Goal: Task Accomplishment & Management: Use online tool/utility

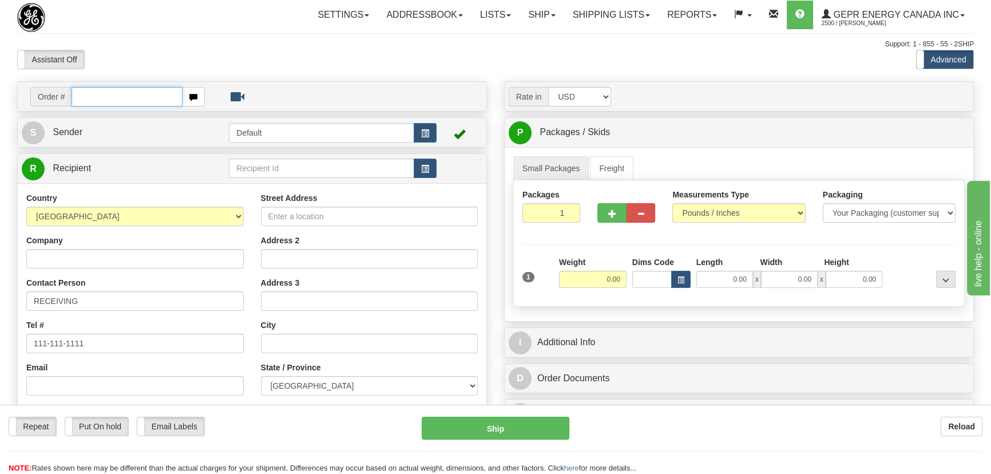
paste input "0086687538"
click at [88, 96] on input "0086687538" at bounding box center [127, 96] width 111 height 19
type input "86687538"
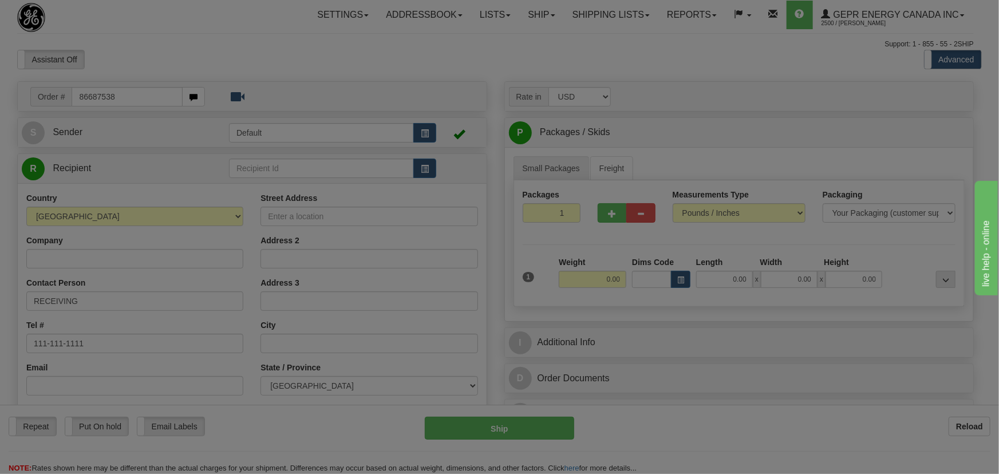
click at [274, 57] on body "Training Course Close Toggle navigation Settings Shipping Preferences New Recip…" at bounding box center [499, 237] width 999 height 474
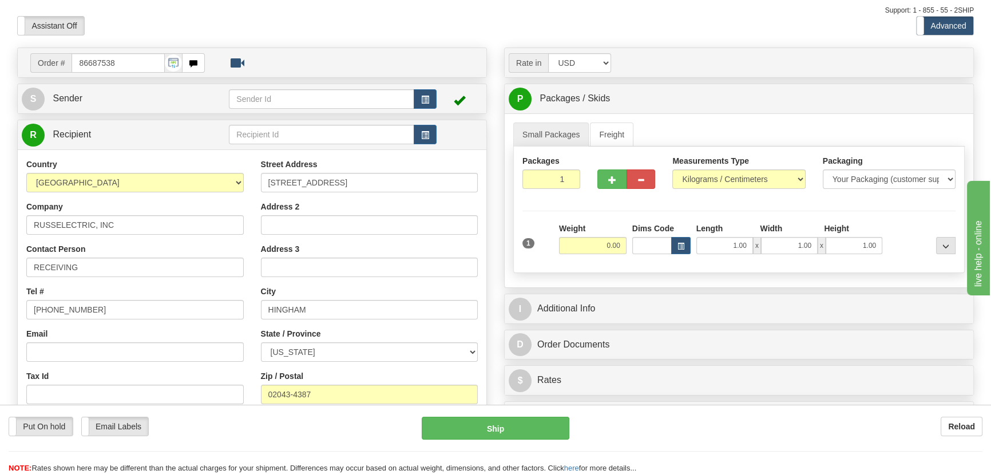
scroll to position [104, 0]
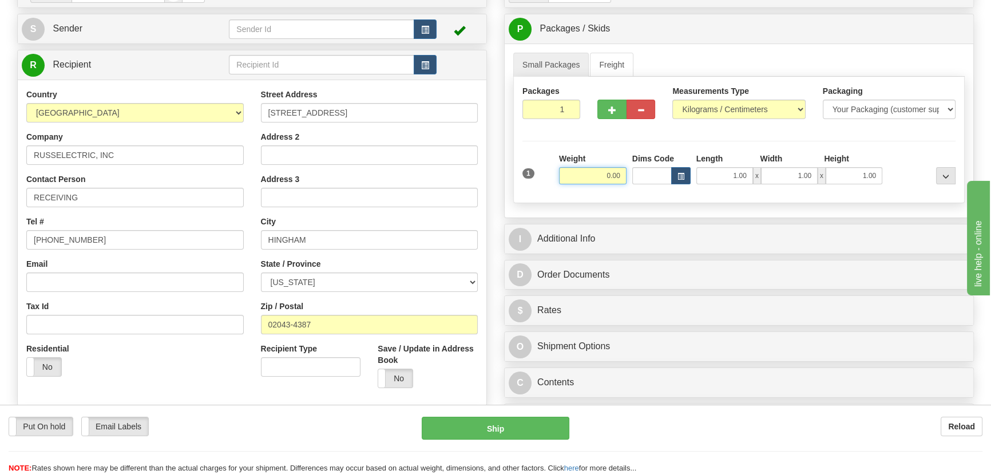
drag, startPoint x: 606, startPoint y: 175, endPoint x: 640, endPoint y: 184, distance: 35.5
click at [640, 184] on div "1 Weight 0.00 Dims Code 1.00" at bounding box center [739, 173] width 439 height 41
type input "289.00"
click at [746, 105] on select "Pounds / Inches Kilograms / Centimeters" at bounding box center [738, 109] width 133 height 19
select select "0"
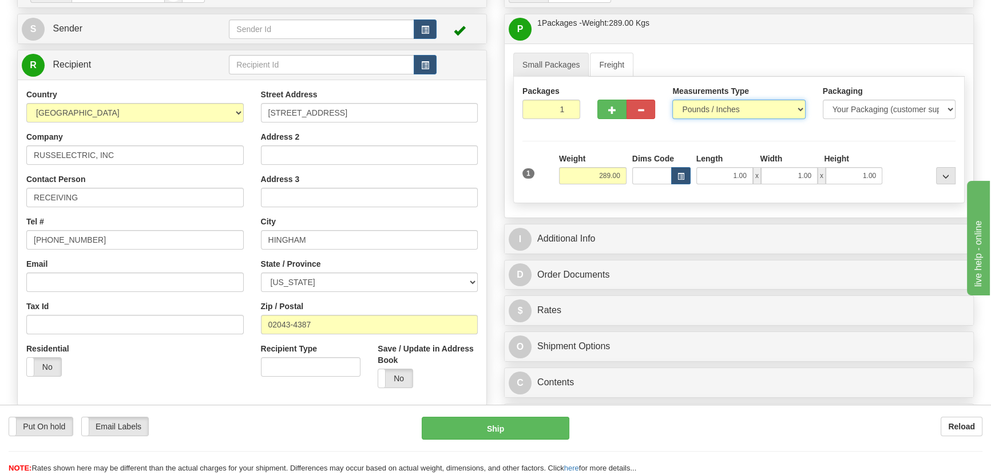
click at [672, 100] on select "Pounds / Inches Kilograms / Centimeters" at bounding box center [738, 109] width 133 height 19
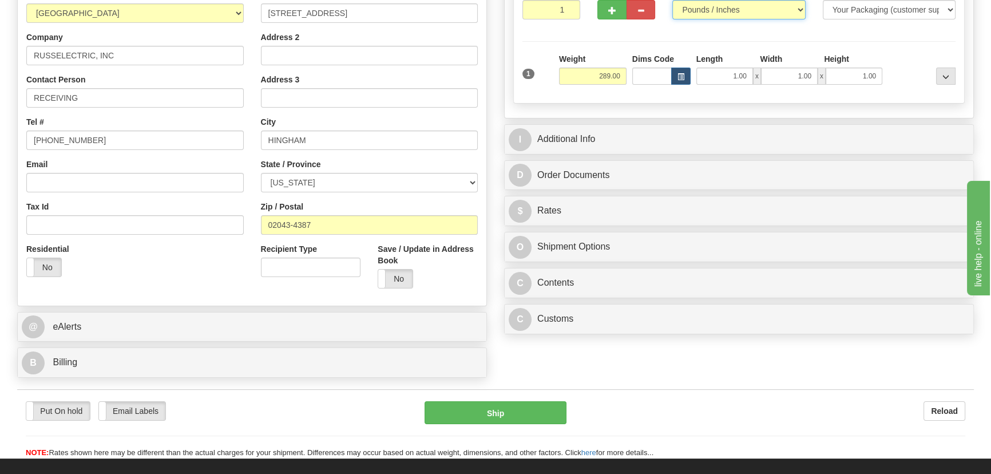
scroll to position [208, 0]
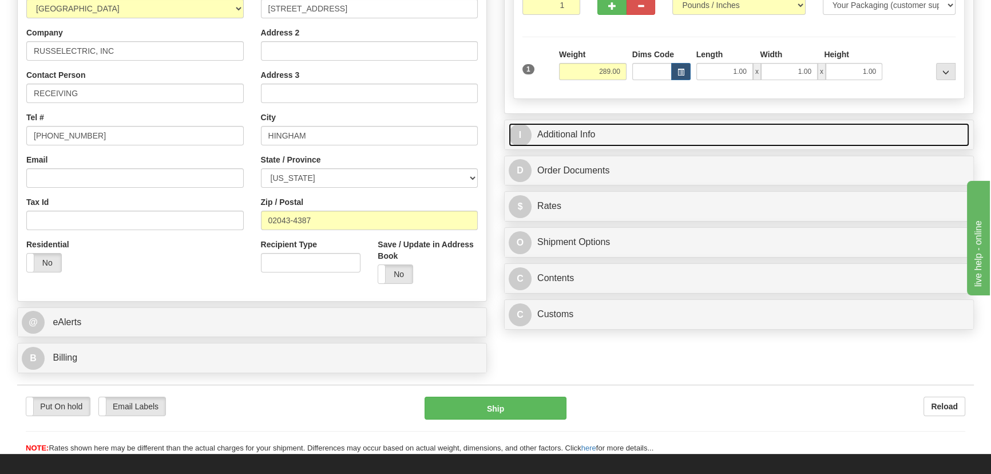
click at [816, 128] on link "I Additional Info" at bounding box center [739, 134] width 461 height 23
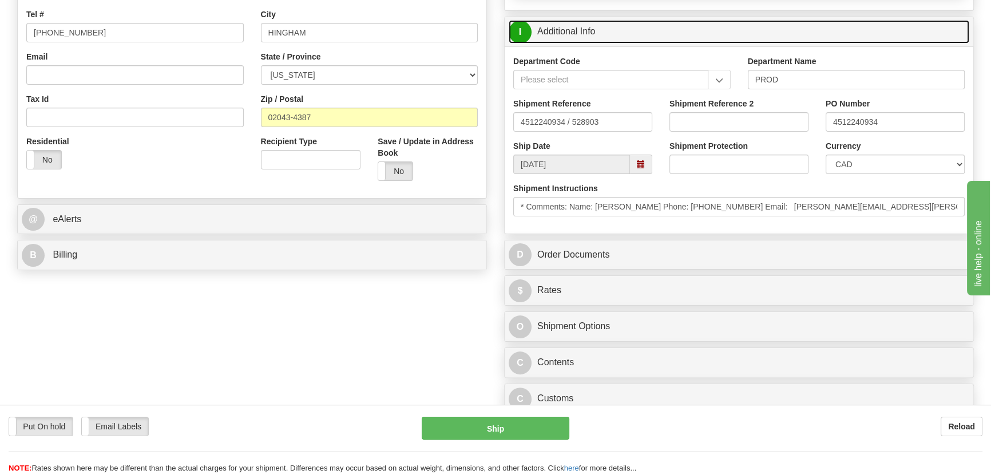
scroll to position [312, 0]
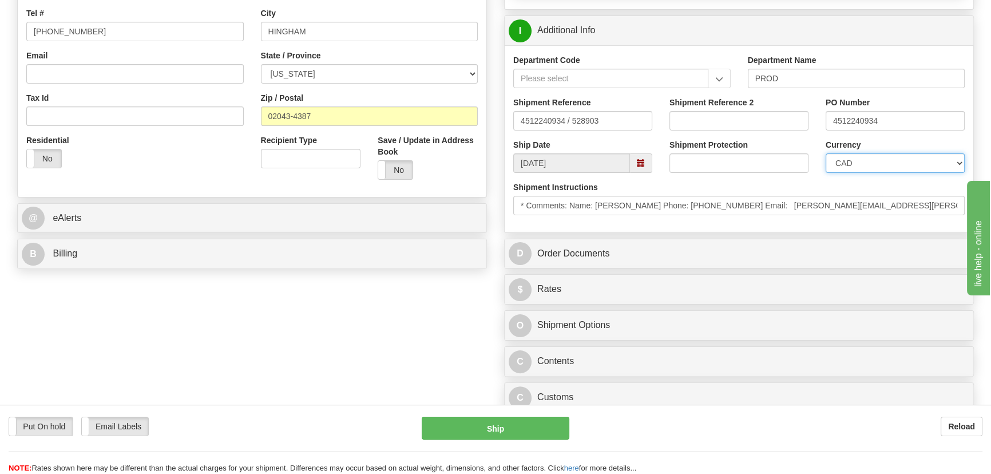
click at [853, 158] on select "CAD USD EUR ZAR RON ANG ARN AUD AUS AWG BBD BFR BGN BHD BMD BND BRC BRL CHP CKZ…" at bounding box center [895, 162] width 139 height 19
select select "1"
click at [826, 153] on select "CAD USD EUR ZAR RON ANG ARN AUD AUS AWG BBD BFR BGN BHD BMD BND BRC BRL CHP CKZ…" at bounding box center [895, 162] width 139 height 19
click at [742, 128] on input "Shipment Reference 2" at bounding box center [739, 120] width 139 height 19
drag, startPoint x: 742, startPoint y: 128, endPoint x: 656, endPoint y: 128, distance: 86.4
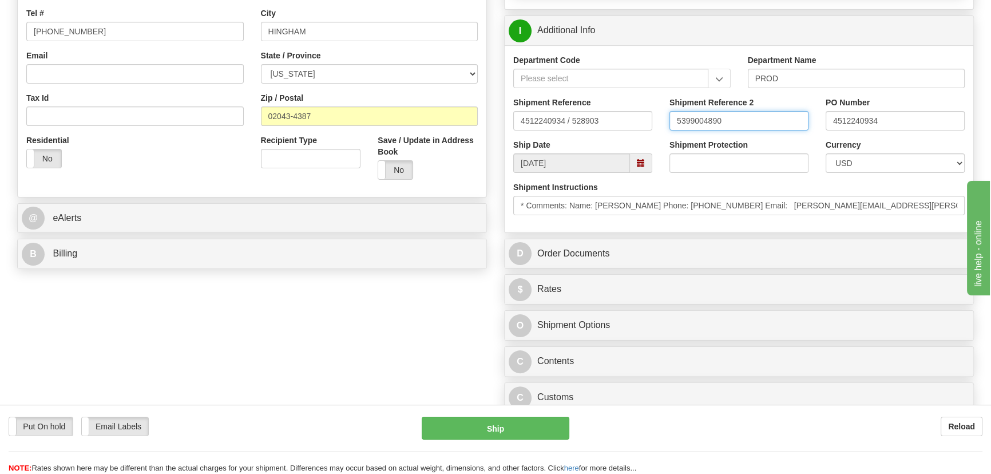
click at [656, 128] on div "Shipment Reference 4512240934 / 528903 Shipment Reference 2 5399004890 PO Numbe…" at bounding box center [739, 118] width 469 height 42
type input "5399004890"
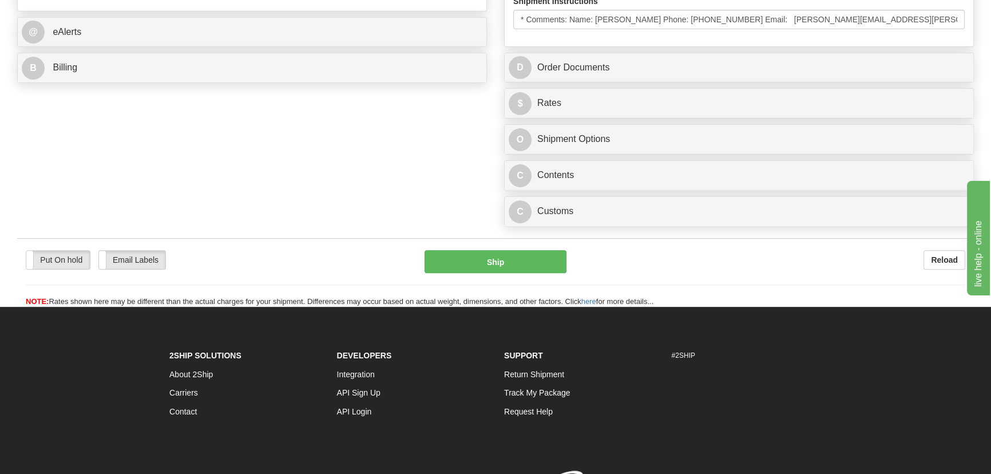
scroll to position [520, 0]
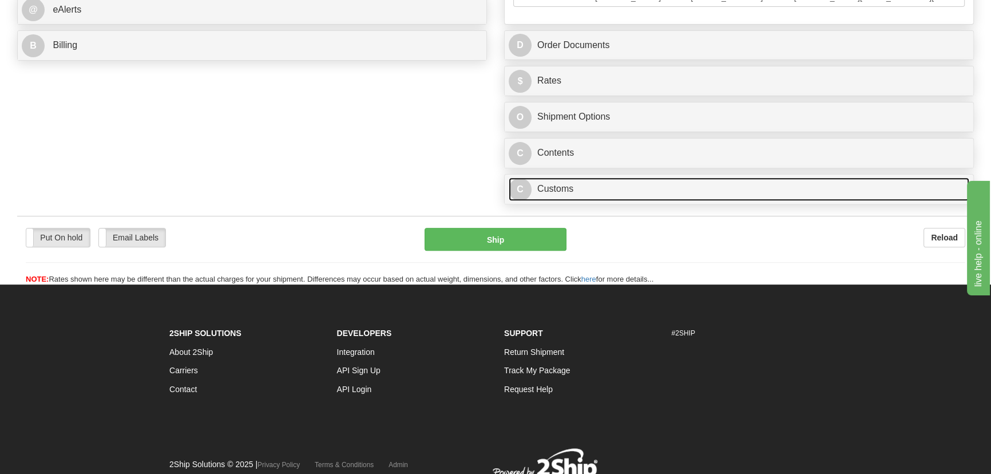
click at [702, 191] on link "C Customs" at bounding box center [739, 188] width 461 height 23
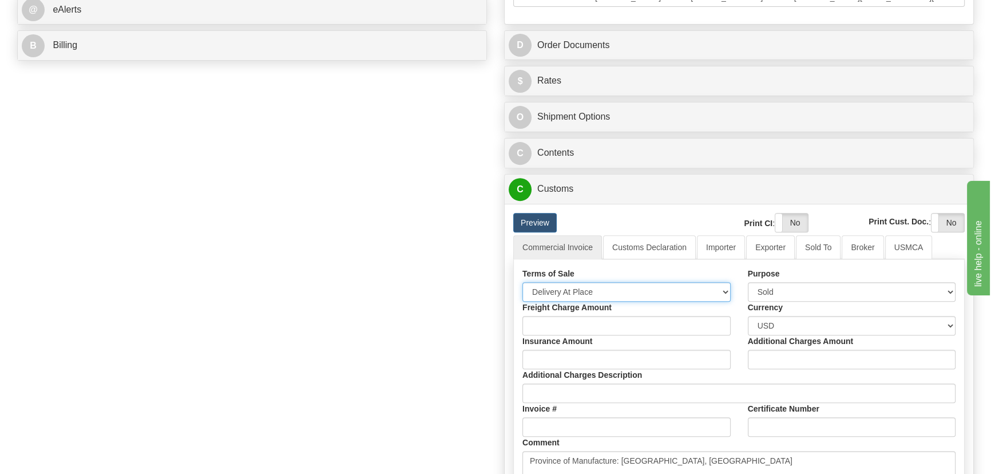
click at [596, 292] on select "Free Carrier Free On Board Ex Works Delivered Duty Unpaid Delivered Duty Paid C…" at bounding box center [627, 291] width 208 height 19
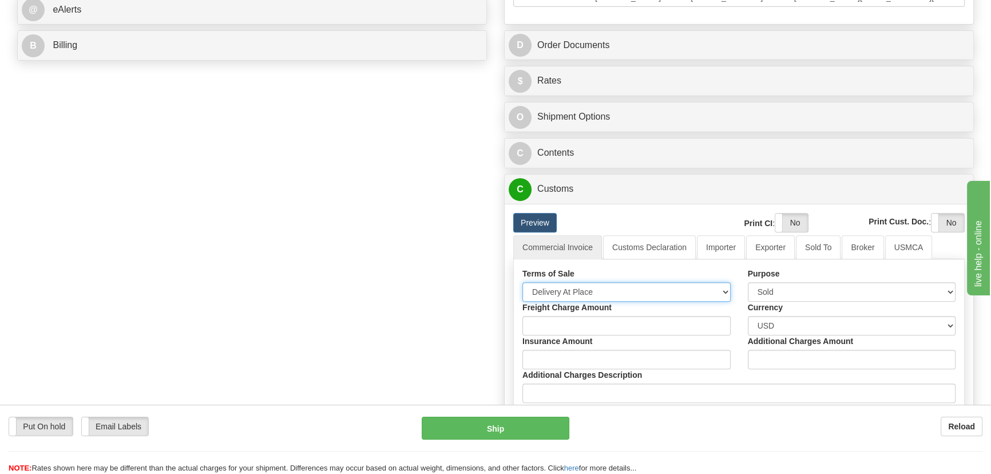
select select "7"
click at [523, 282] on select "Free Carrier Free On Board Ex Works Delivered Duty Unpaid Delivered Duty Paid C…" at bounding box center [627, 291] width 208 height 19
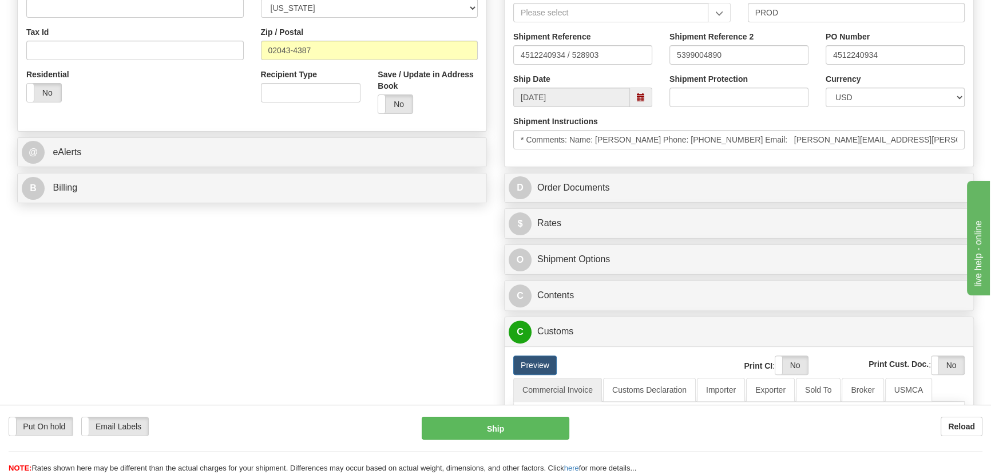
scroll to position [364, 0]
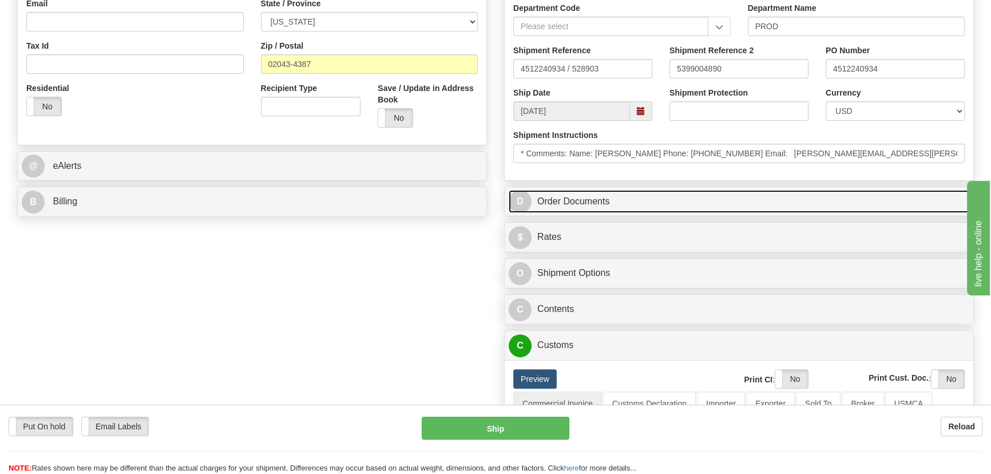
click at [802, 200] on link "D Order Documents" at bounding box center [739, 201] width 461 height 23
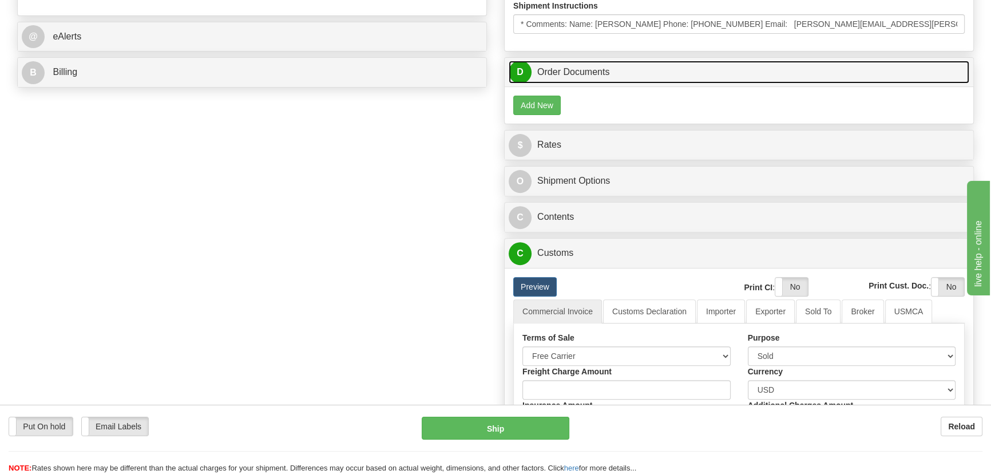
scroll to position [520, 0]
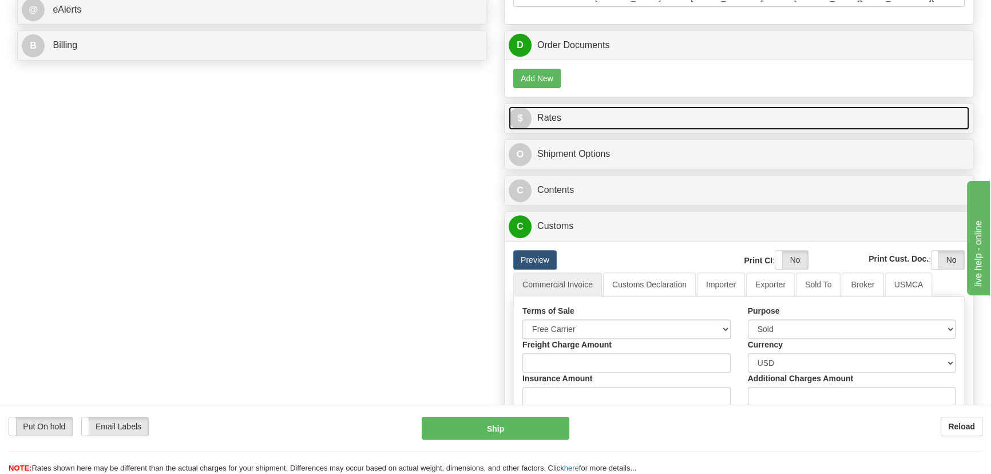
click at [738, 118] on link "$ Rates" at bounding box center [739, 117] width 461 height 23
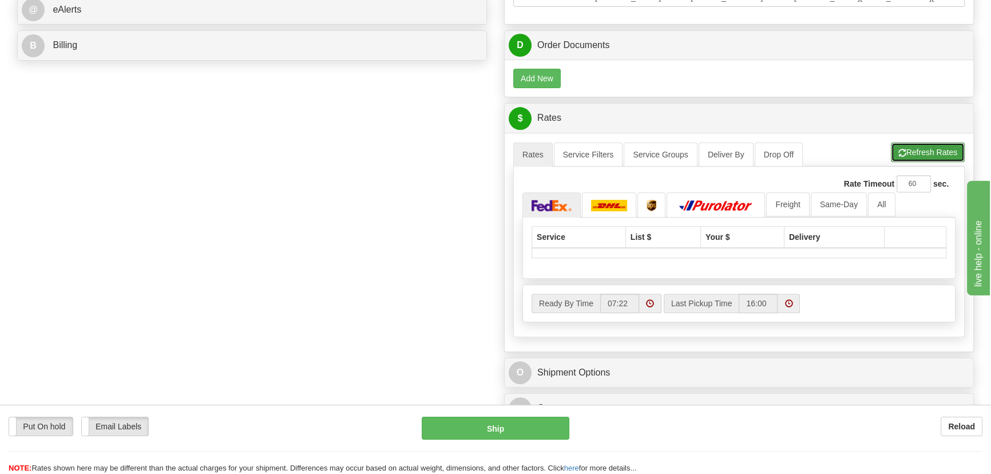
click at [942, 145] on button "Refresh Rates" at bounding box center [928, 152] width 74 height 19
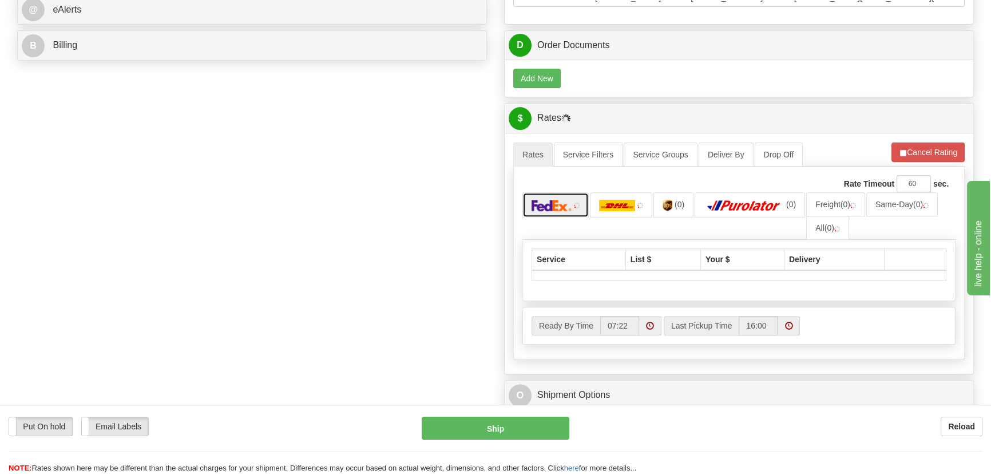
click at [572, 209] on link at bounding box center [556, 204] width 66 height 25
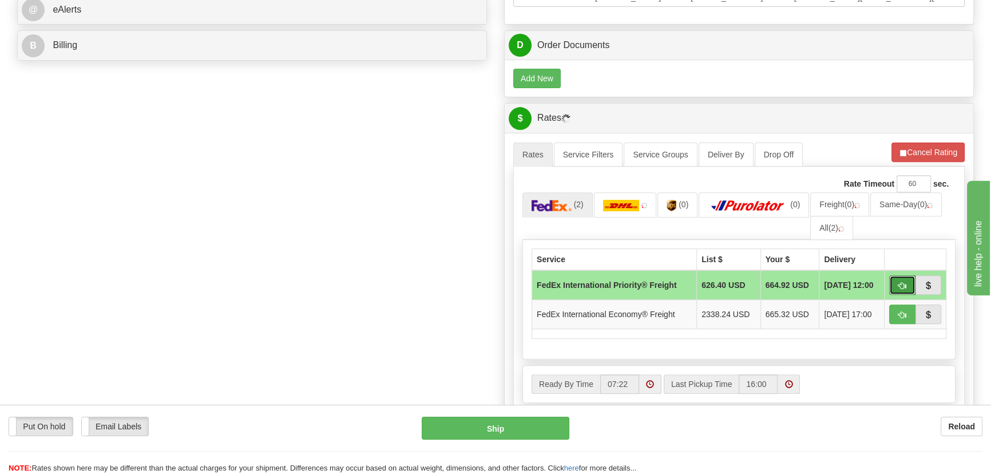
click at [901, 282] on span "button" at bounding box center [903, 285] width 8 height 7
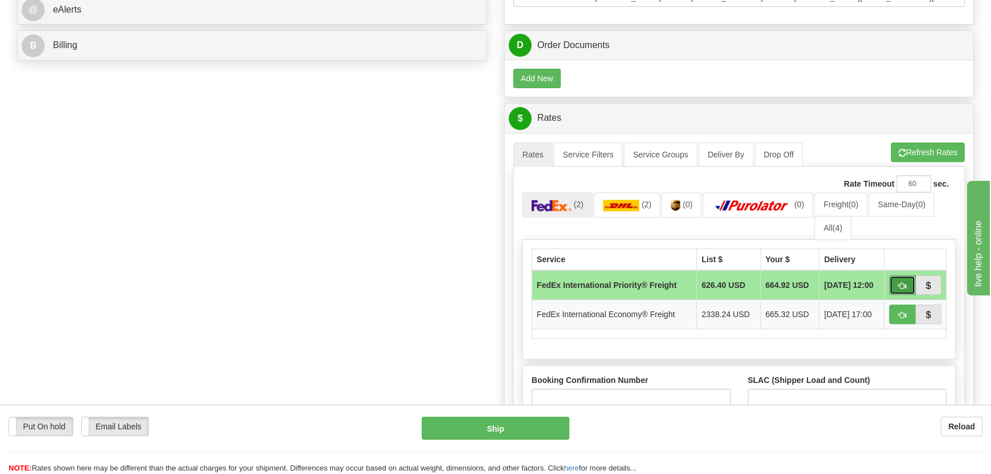
click at [901, 282] on span "button" at bounding box center [903, 285] width 8 height 7
type input "70"
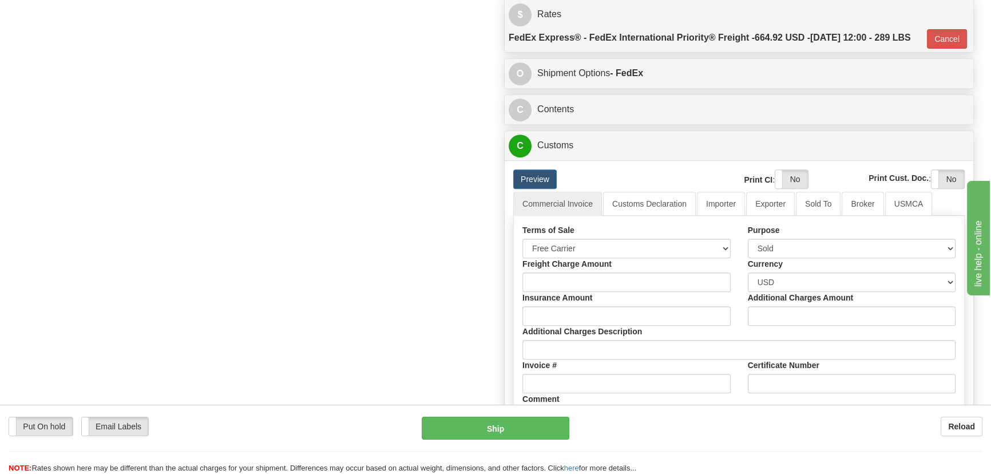
scroll to position [624, 0]
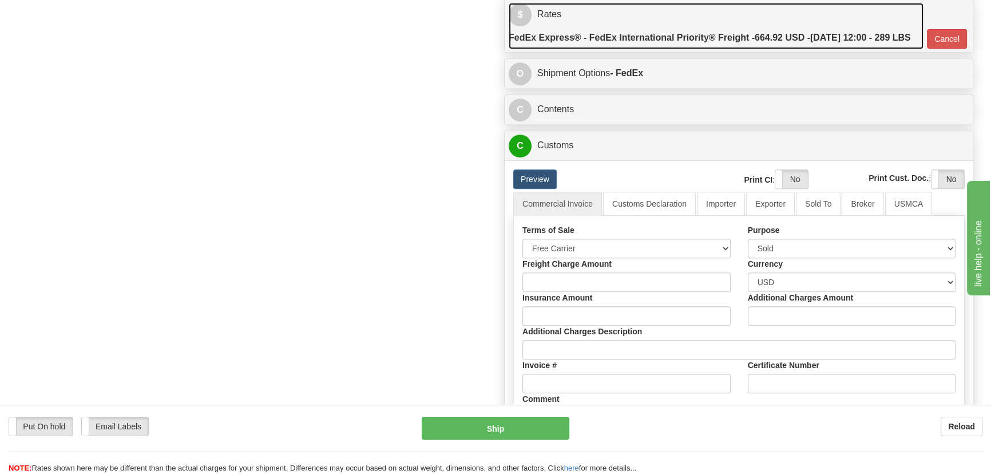
click at [784, 49] on label "FedEx Express® - FedEx International Priority® Freight - 664.92 USD - 08/29/202…" at bounding box center [710, 37] width 402 height 23
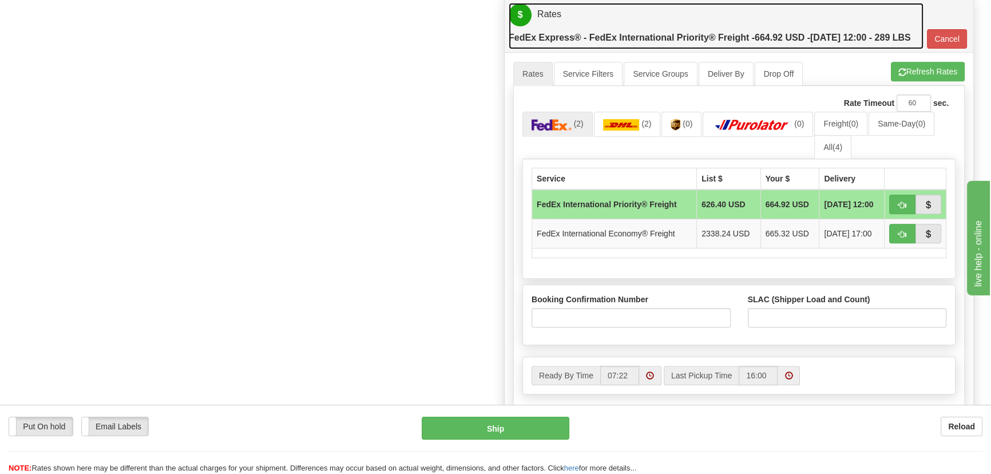
scroll to position [676, 0]
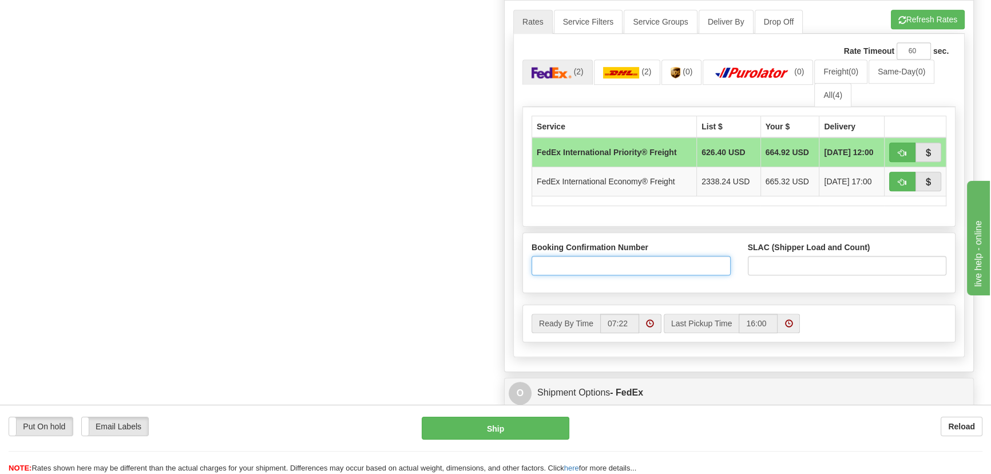
click at [670, 275] on input "Booking Confirmation Number" at bounding box center [631, 265] width 199 height 19
paste input "2524086340"
type input "2524086340"
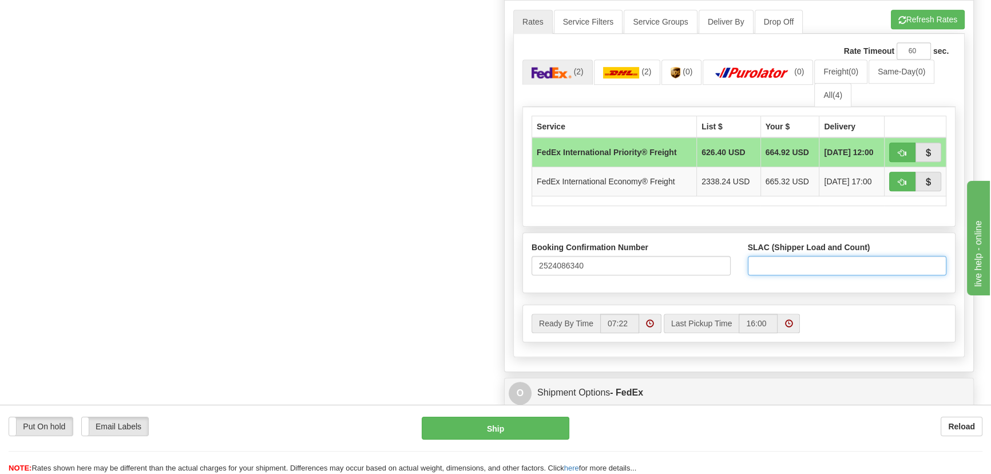
click at [789, 275] on input "SLAC (Shipper Load and Count)" at bounding box center [847, 265] width 199 height 19
type input "1"
click at [391, 242] on div "Order # 86687538 S Sender" at bounding box center [496, 162] width 974 height 1515
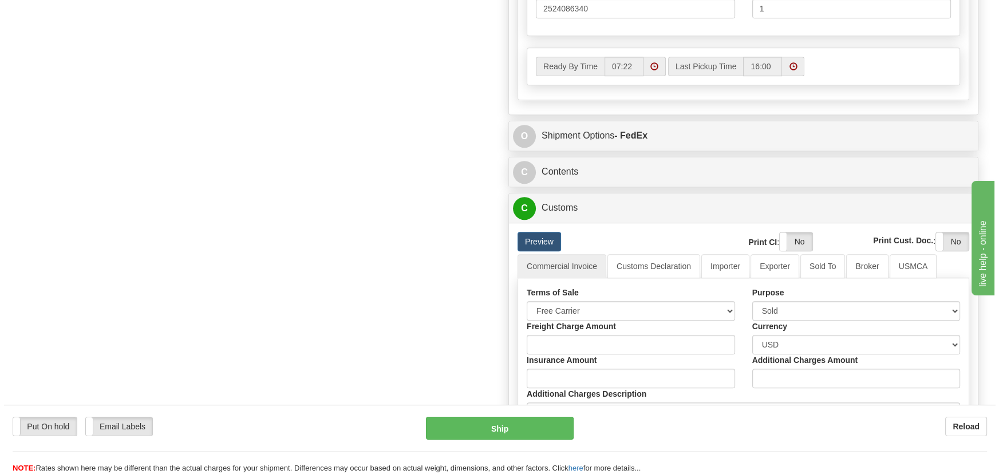
scroll to position [936, 0]
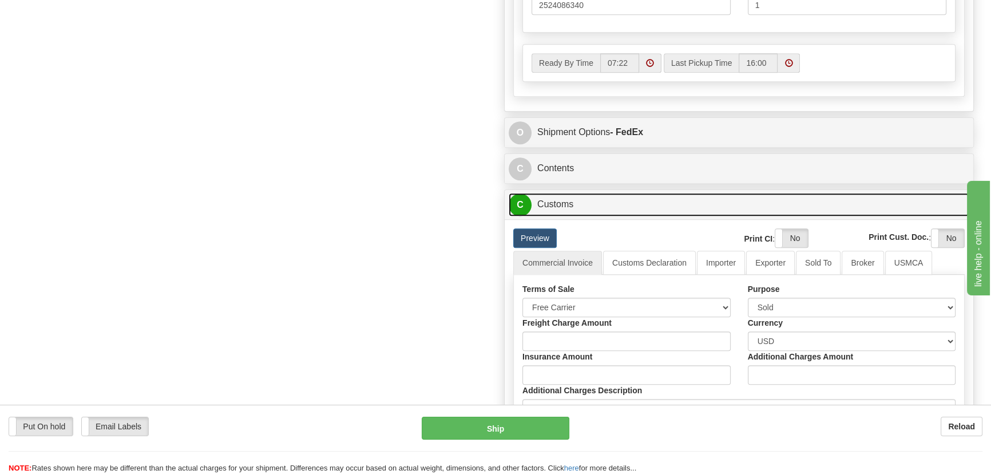
click at [759, 216] on link "C Customs" at bounding box center [739, 204] width 461 height 23
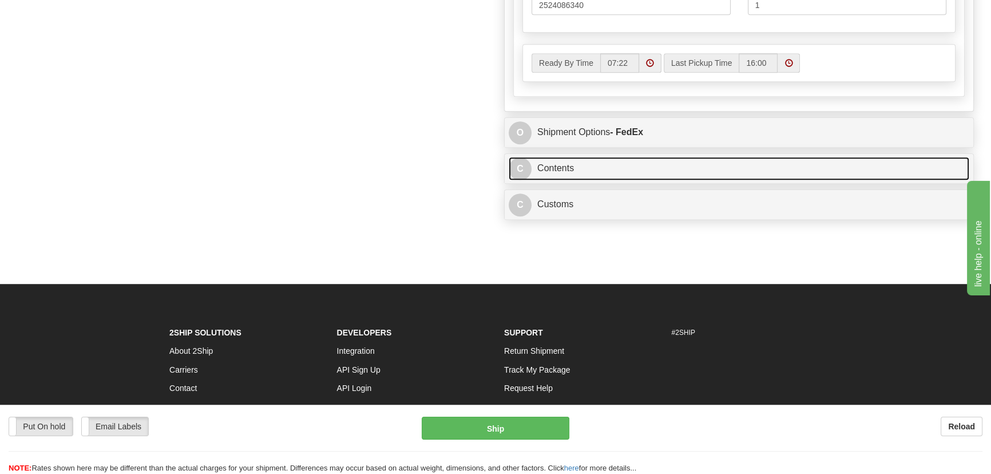
click at [805, 180] on link "C Contents" at bounding box center [739, 168] width 461 height 23
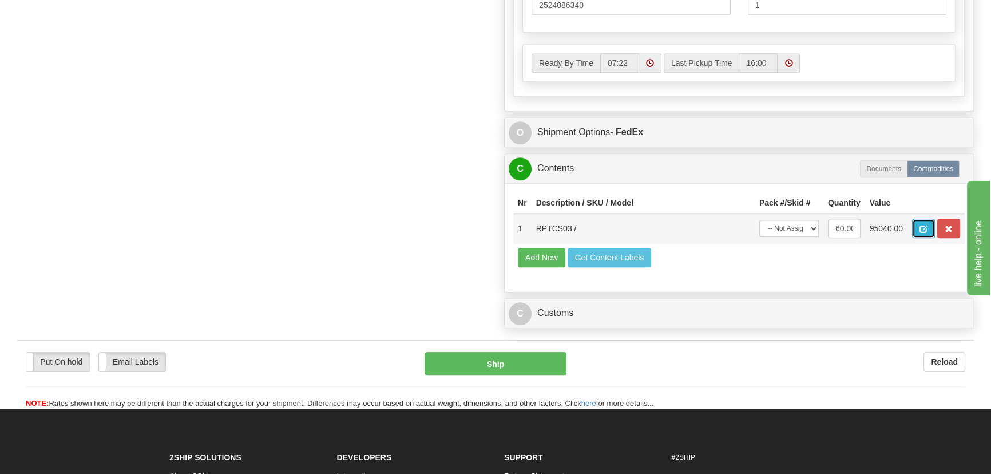
click at [926, 233] on span "button" at bounding box center [924, 228] width 8 height 7
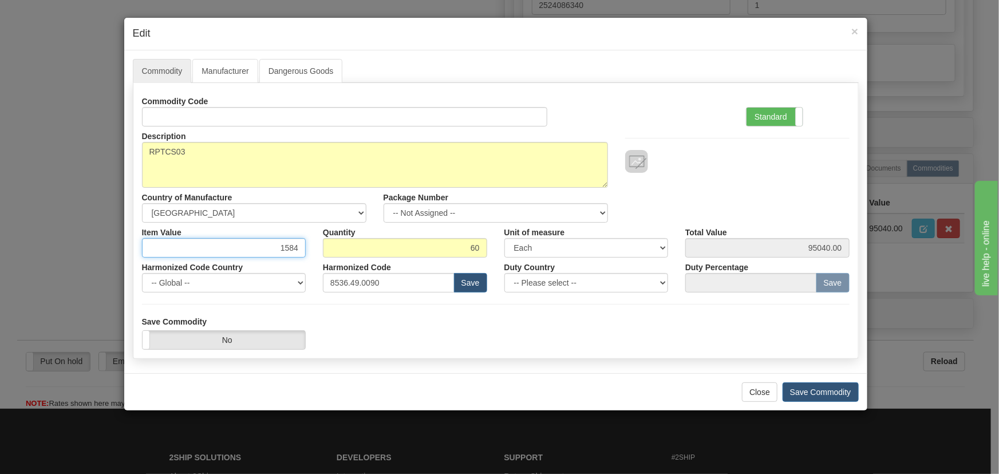
drag, startPoint x: 342, startPoint y: 266, endPoint x: 335, endPoint y: 264, distance: 6.5
click at [362, 268] on div "Commodity Code Standard Advanced Description RPTCS03 Country of Manufacture -- …" at bounding box center [495, 192] width 707 height 201
paste input ".562,41"
type input "1562.41"
type input "93744.60"
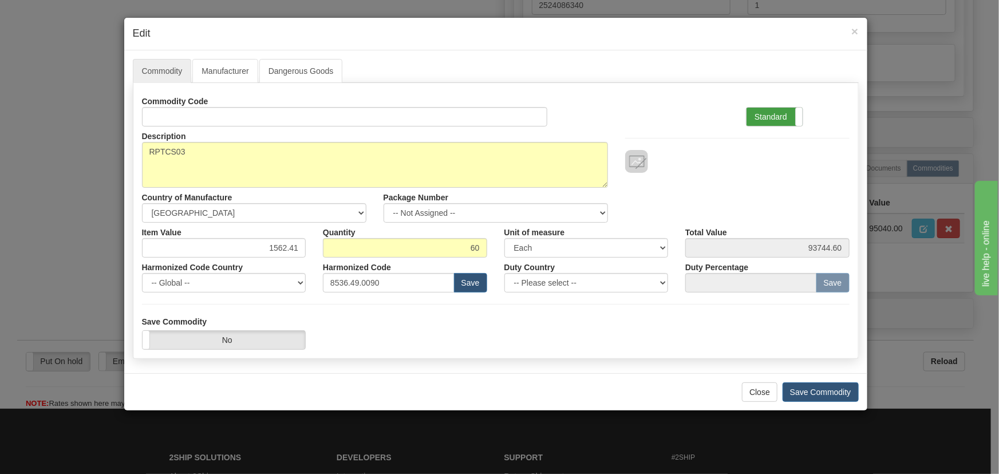
click at [778, 113] on label "Standard" at bounding box center [774, 117] width 56 height 18
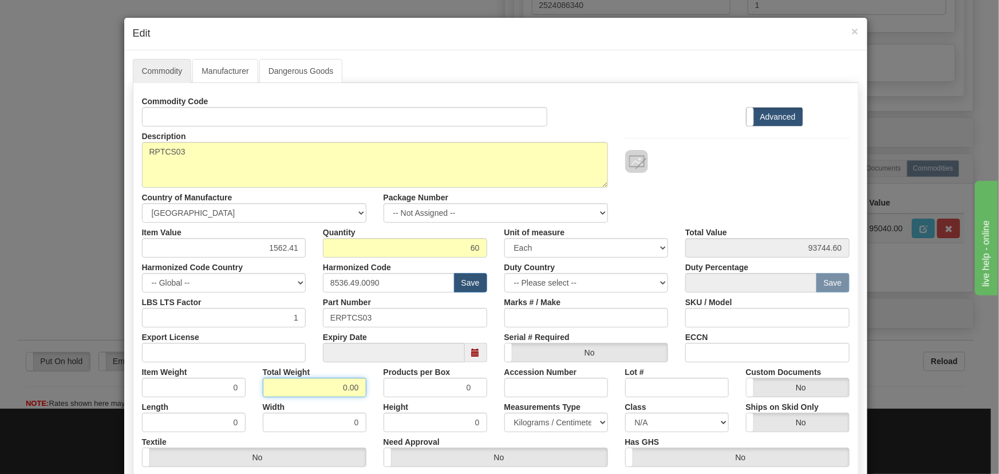
drag, startPoint x: 335, startPoint y: 383, endPoint x: 370, endPoint y: 389, distance: 35.4
click at [371, 389] on div "Item Weight 0 Total Weight 0.00 Products per Box 0 Accession Number Lot # Custo…" at bounding box center [495, 379] width 725 height 35
type input "60"
type input "1.0000"
click at [794, 196] on div "Description RPTCS03 Country of Manufacture -- Unknown -- AFGHANISTAN ALAND ISLA…" at bounding box center [495, 174] width 725 height 96
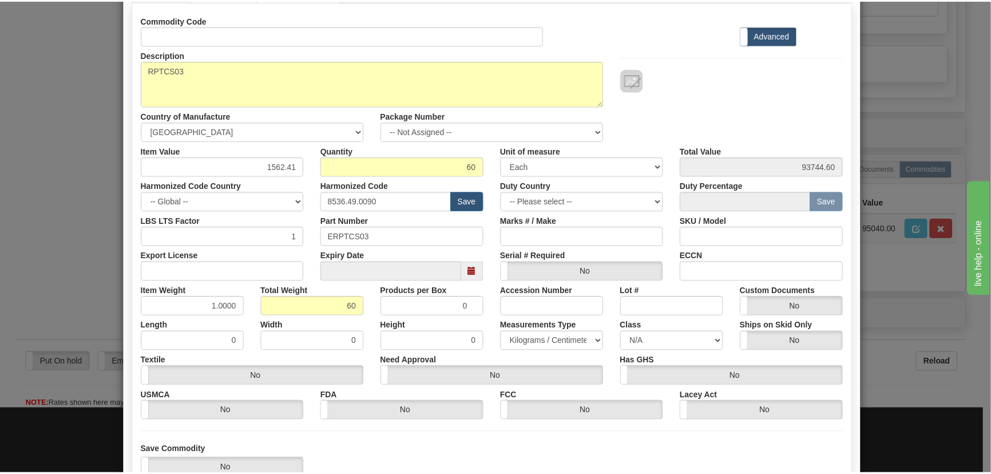
scroll to position [163, 0]
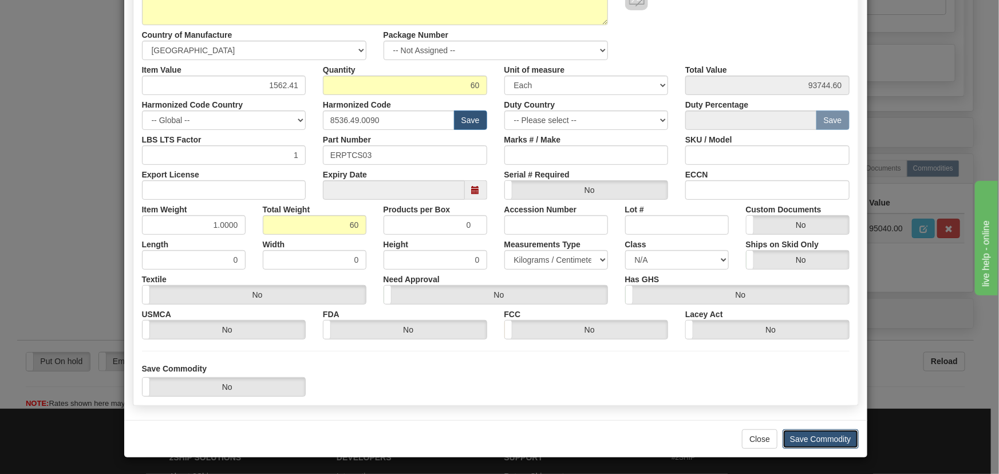
click at [822, 436] on button "Save Commodity" at bounding box center [820, 438] width 76 height 19
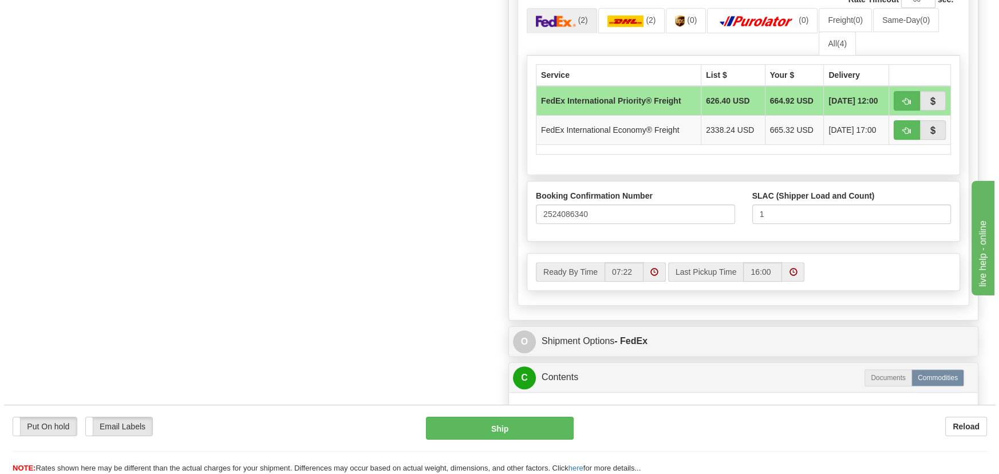
scroll to position [728, 0]
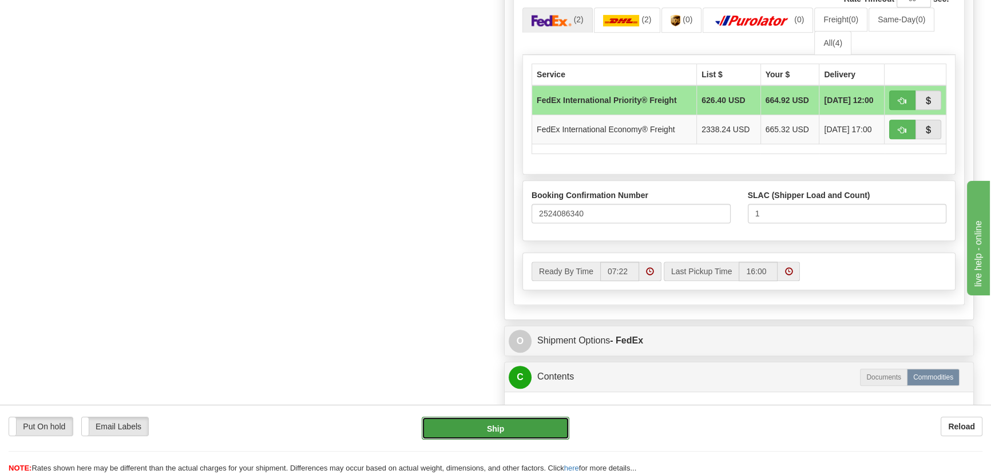
click at [497, 425] on button "Ship" at bounding box center [496, 428] width 148 height 23
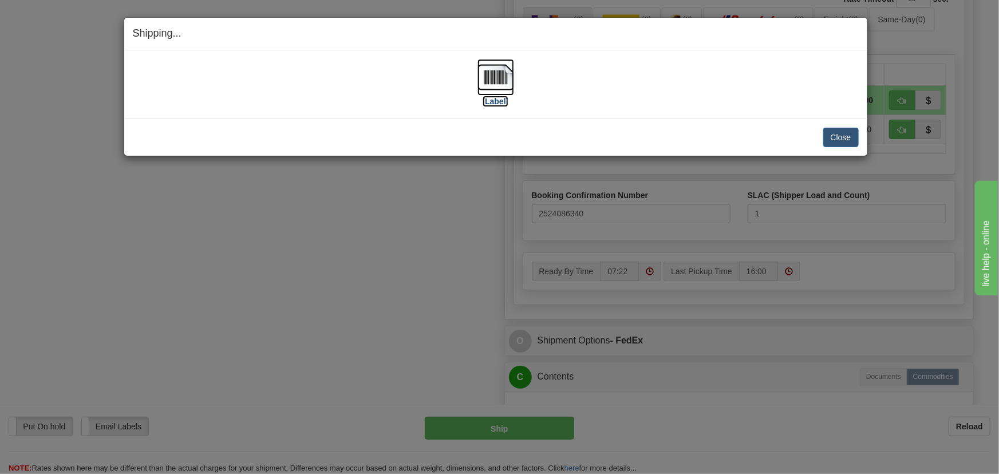
click at [500, 83] on img at bounding box center [495, 77] width 37 height 37
click at [839, 138] on button "Close" at bounding box center [840, 137] width 35 height 19
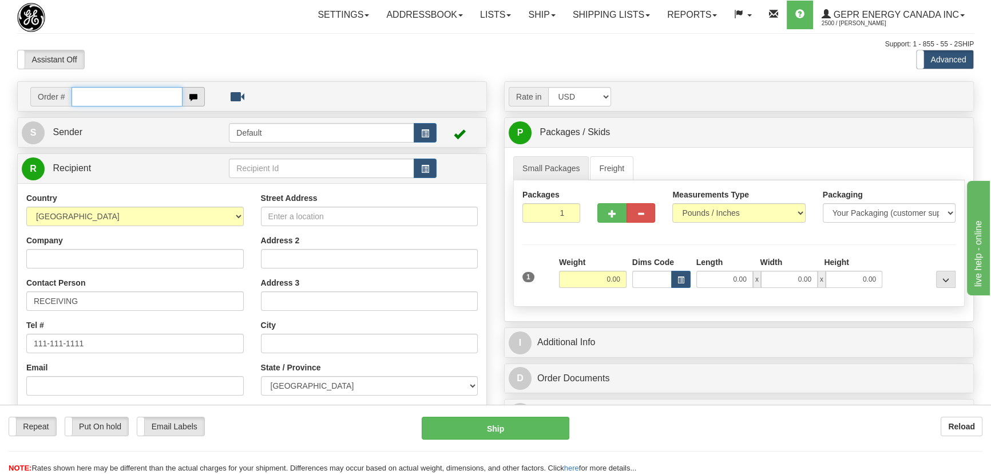
paste input "0086687739"
click at [86, 94] on input "0086687739" at bounding box center [127, 96] width 111 height 19
type input "86687739"
click at [256, 68] on body "Training Course Close Toggle navigation Settings Shipping Preferences New Recip…" at bounding box center [499, 237] width 999 height 474
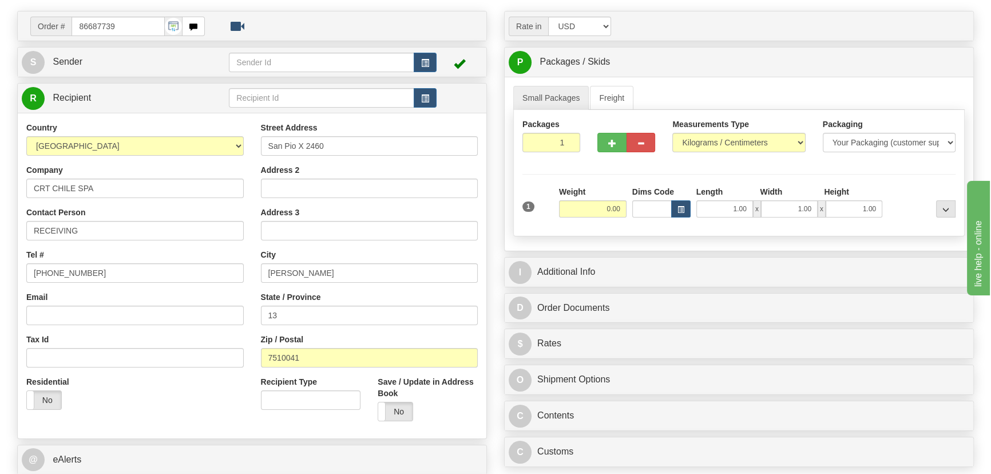
scroll to position [208, 0]
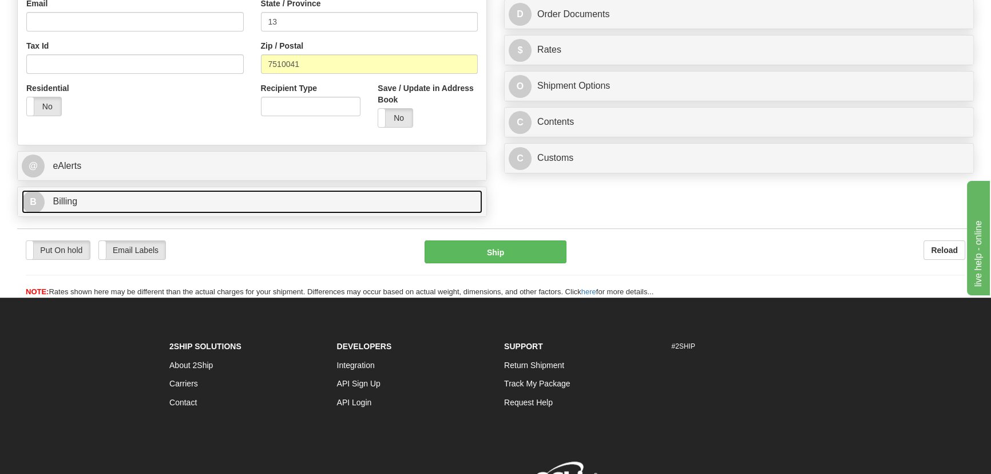
click at [220, 202] on link "B Billing" at bounding box center [252, 201] width 461 height 23
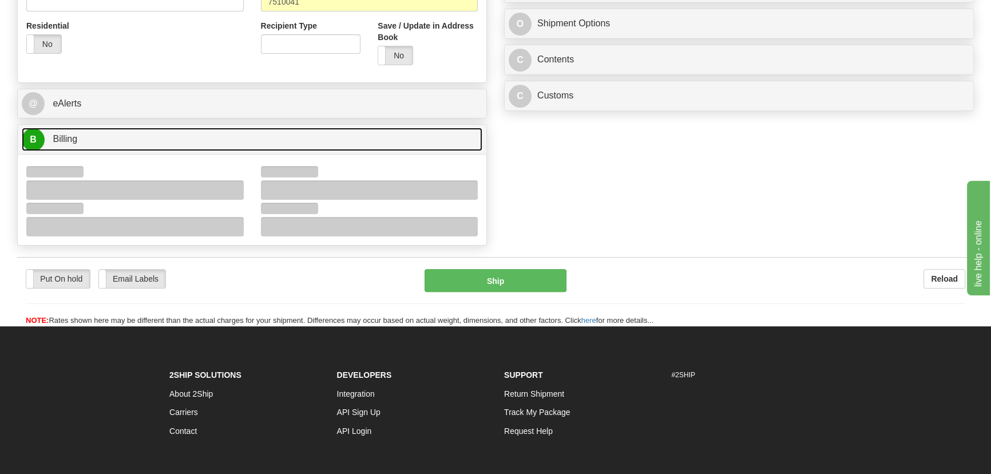
scroll to position [515, 0]
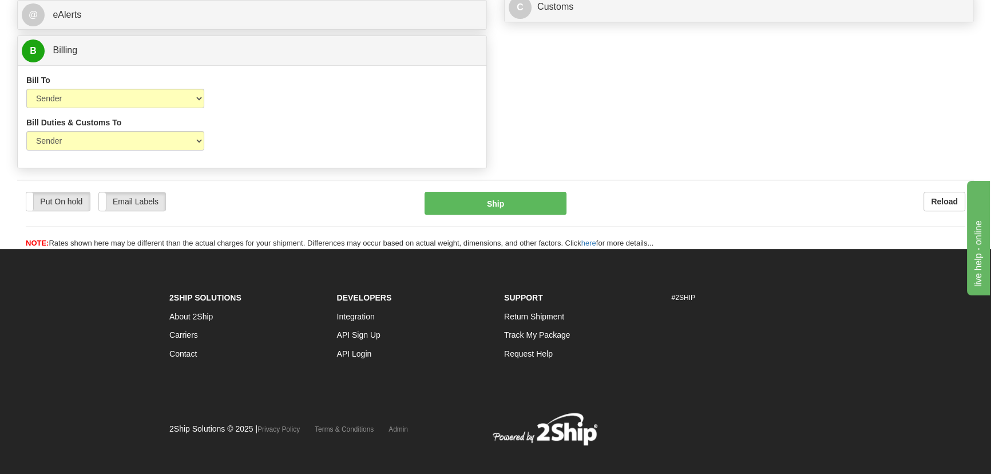
drag, startPoint x: 125, startPoint y: 151, endPoint x: 125, endPoint y: 143, distance: 8.0
click at [125, 149] on div "Bill Duties & Customs To Sender Recipient Third Party UPS Split Duty VAT Indica…" at bounding box center [115, 138] width 195 height 42
click at [123, 139] on select "Sender Recipient Third Party" at bounding box center [115, 140] width 178 height 19
select select "2"
click at [26, 131] on select "Sender Recipient Third Party" at bounding box center [115, 140] width 178 height 19
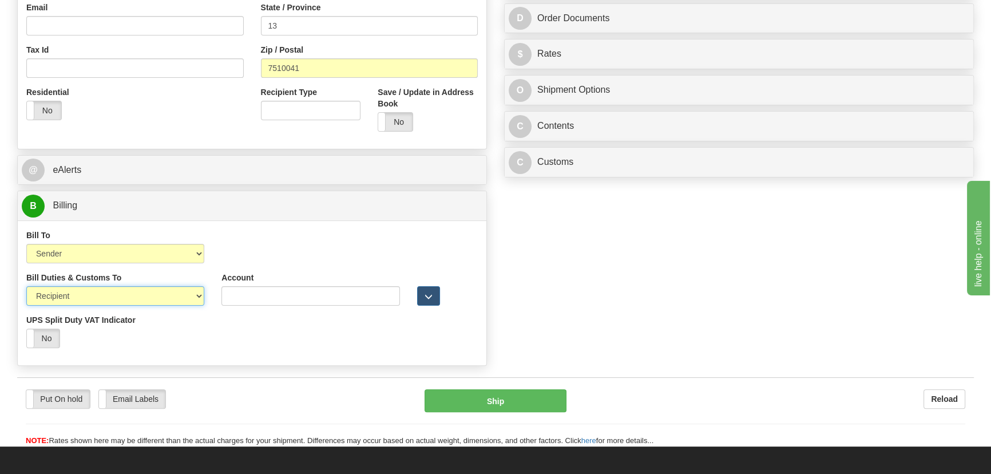
scroll to position [359, 0]
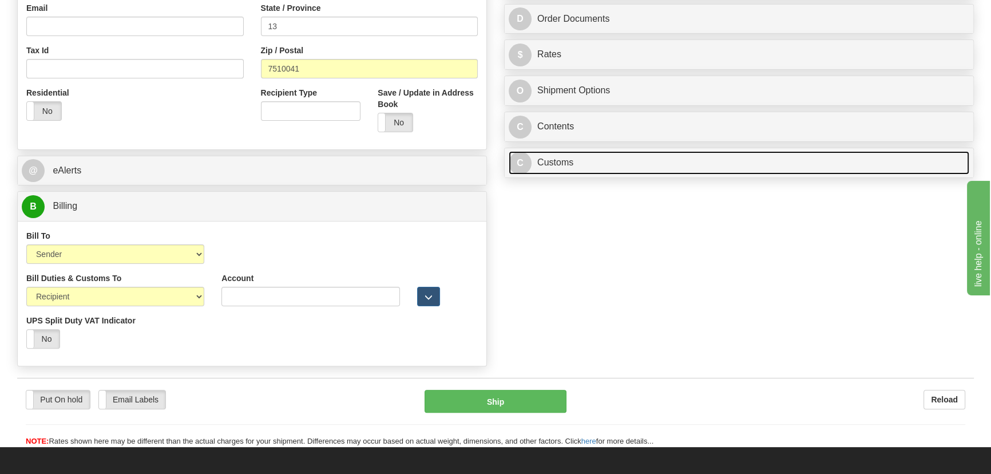
click at [729, 164] on link "C Customs" at bounding box center [739, 162] width 461 height 23
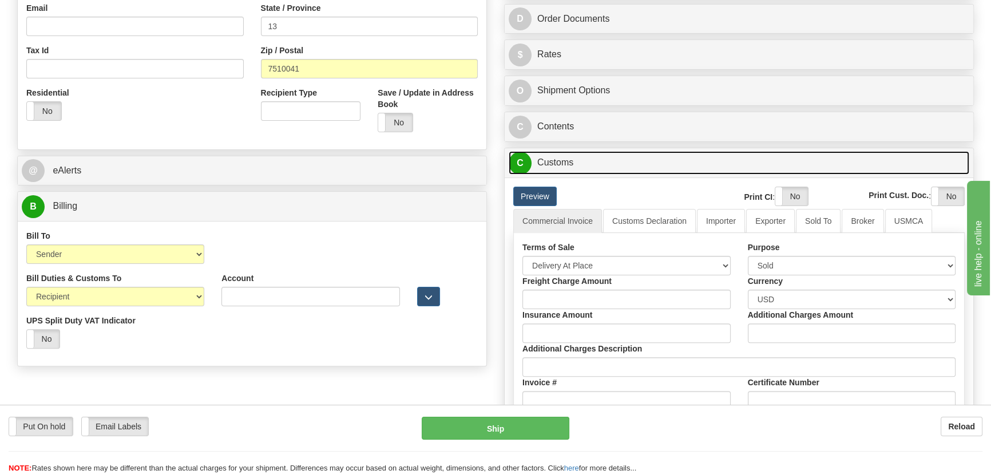
scroll to position [515, 0]
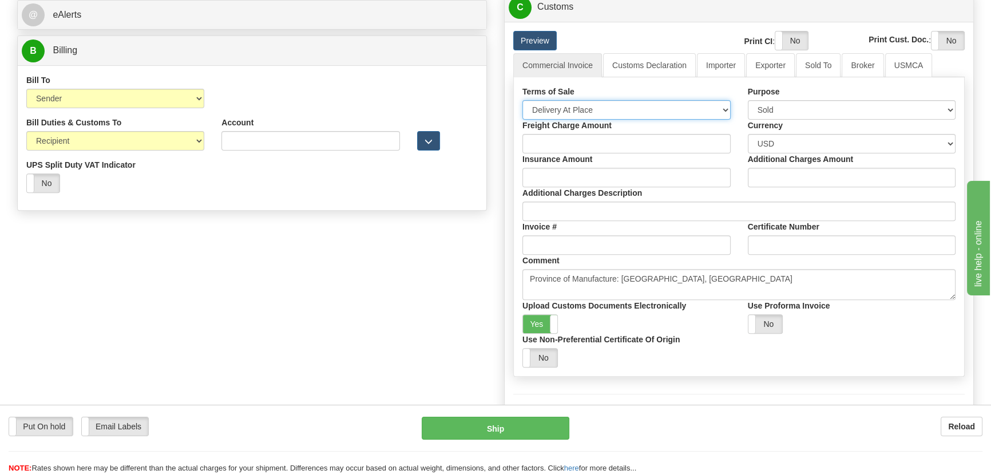
click at [597, 107] on select "Free Carrier Free On Board Ex Works Delivered Duty Unpaid Delivered Duty Paid C…" at bounding box center [627, 109] width 208 height 19
select select "7"
click at [523, 100] on select "Free Carrier Free On Board Ex Works Delivered Duty Unpaid Delivered Duty Paid C…" at bounding box center [627, 109] width 208 height 19
click at [729, 66] on link "Importer" at bounding box center [721, 65] width 48 height 24
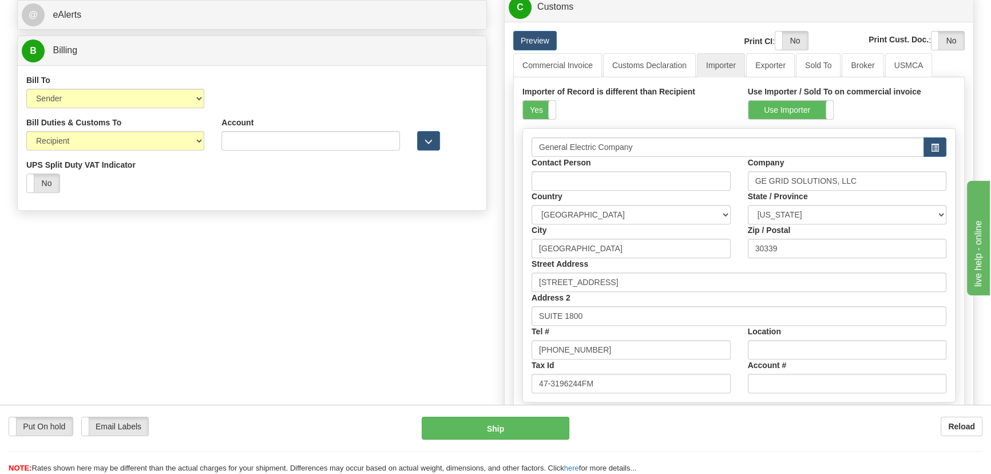
click at [557, 111] on div "Importer of Record is different than Recipient Yes No" at bounding box center [627, 103] width 208 height 34
click at [537, 110] on label "Yes" at bounding box center [539, 110] width 33 height 18
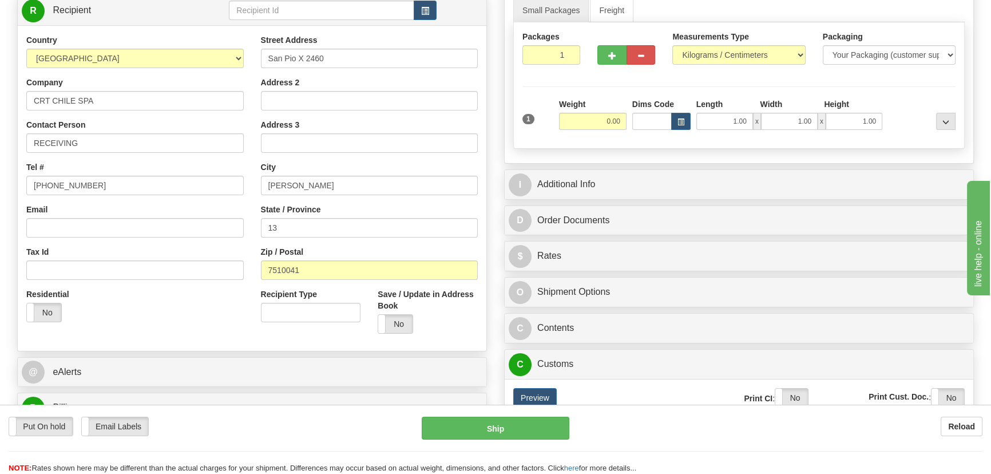
scroll to position [151, 0]
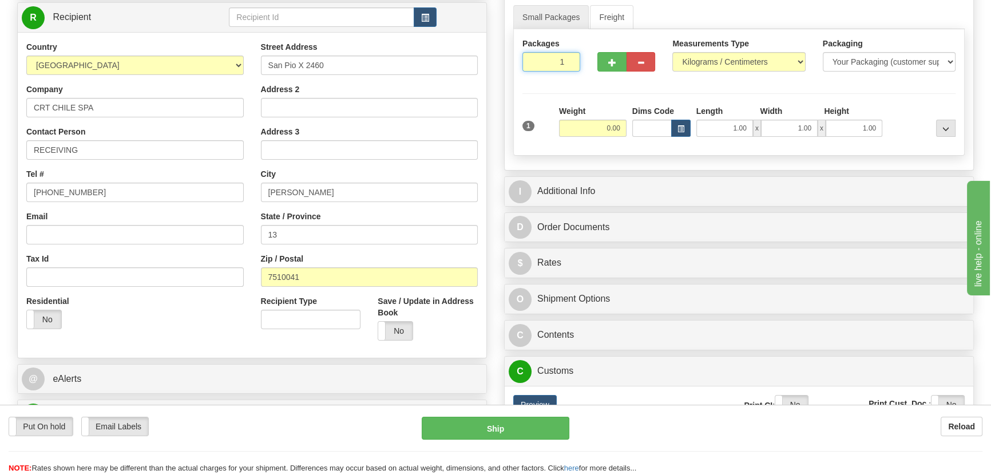
drag, startPoint x: 544, startPoint y: 62, endPoint x: 565, endPoint y: 75, distance: 24.9
click at [572, 73] on div "Packages 1 1" at bounding box center [551, 59] width 75 height 42
type input "8"
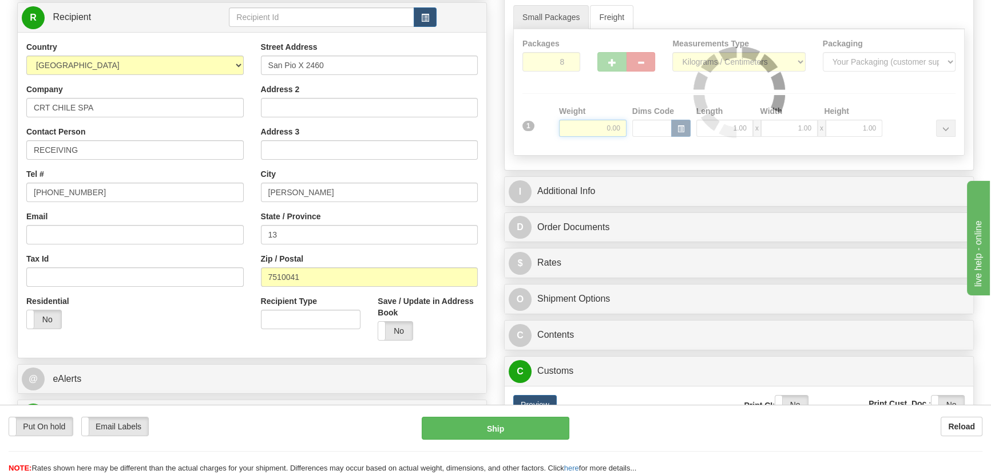
drag, startPoint x: 604, startPoint y: 132, endPoint x: 616, endPoint y: 137, distance: 12.9
click at [622, 138] on div "Packages 8 1 Measurements Type" at bounding box center [739, 92] width 452 height 126
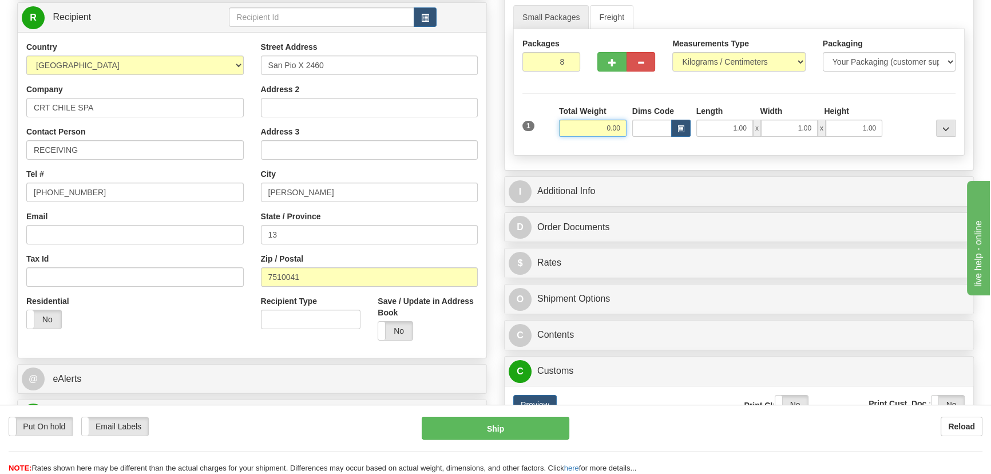
drag, startPoint x: 598, startPoint y: 130, endPoint x: 627, endPoint y: 140, distance: 31.0
click at [630, 138] on div "1 Total Weight 0.00 Dims Code x" at bounding box center [739, 125] width 439 height 41
type input "168.00"
click at [721, 54] on select "Pounds / Inches Kilograms / Centimeters" at bounding box center [738, 61] width 133 height 19
select select "0"
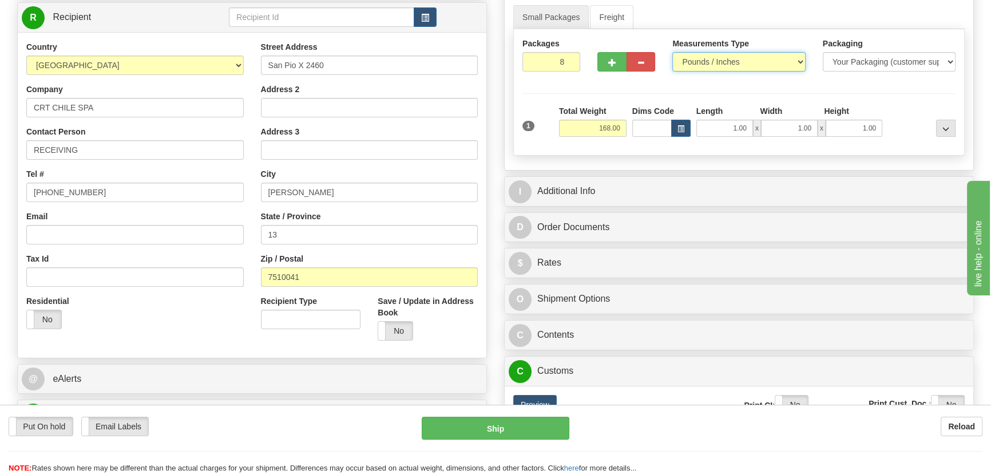
click at [672, 52] on select "Pounds / Inches Kilograms / Centimeters" at bounding box center [738, 61] width 133 height 19
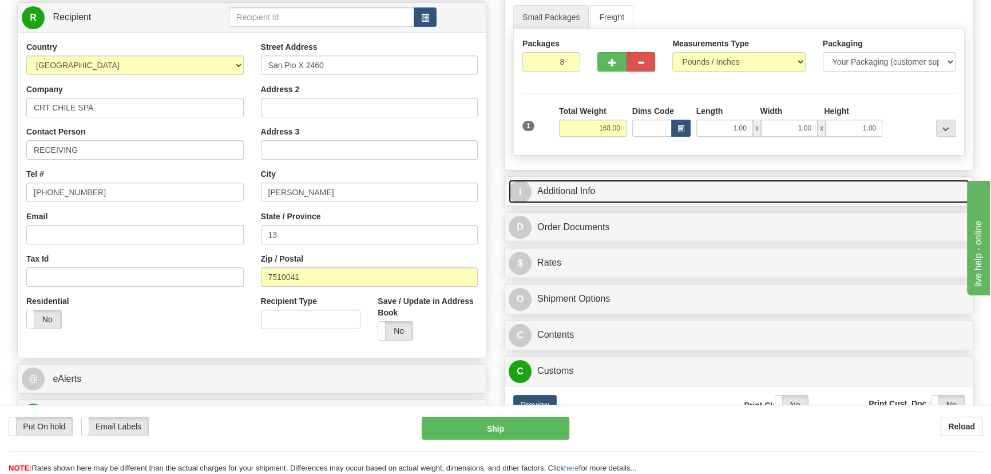
click at [816, 196] on link "I Additional Info" at bounding box center [739, 191] width 461 height 23
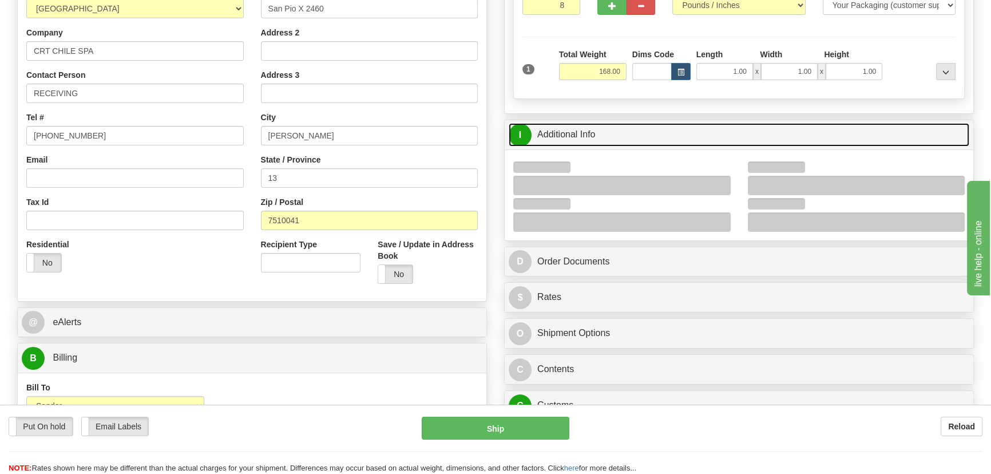
scroll to position [307, 0]
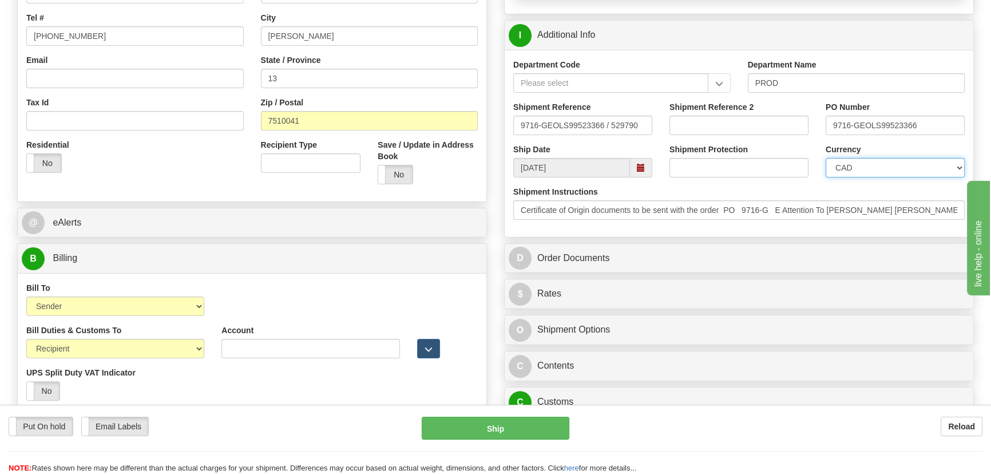
click at [880, 172] on select "CAD USD EUR ZAR RON ANG ARN AUD AUS AWG BBD BFR BGN BHD BMD BND BRC BRL CHP CKZ…" at bounding box center [895, 167] width 139 height 19
select select "1"
click at [826, 158] on select "CAD USD EUR ZAR RON ANG ARN AUD AUS AWG BBD BFR BGN BHD BMD BND BRC BRL CHP CKZ…" at bounding box center [895, 167] width 139 height 19
click at [749, 128] on input "Shipment Reference 2" at bounding box center [739, 125] width 139 height 19
click at [741, 114] on div "Shipment Reference 2 539900" at bounding box center [739, 118] width 139 height 34
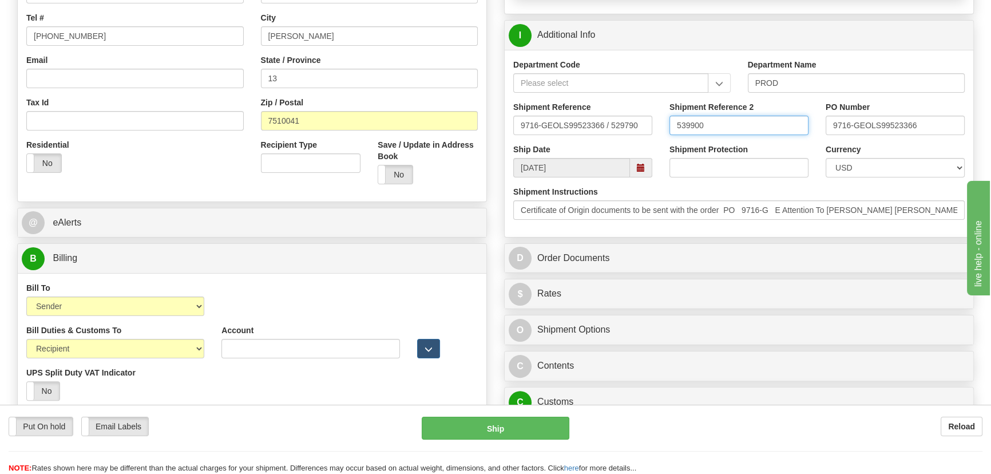
click at [739, 126] on input "539900" at bounding box center [739, 125] width 139 height 19
drag, startPoint x: 769, startPoint y: 118, endPoint x: 593, endPoint y: 114, distance: 176.3
click at [593, 114] on div "Shipment Reference 9716-GEOLS99523366 / 529790 Shipment Reference 2 5399005023 …" at bounding box center [739, 122] width 469 height 42
type input "5399005023"
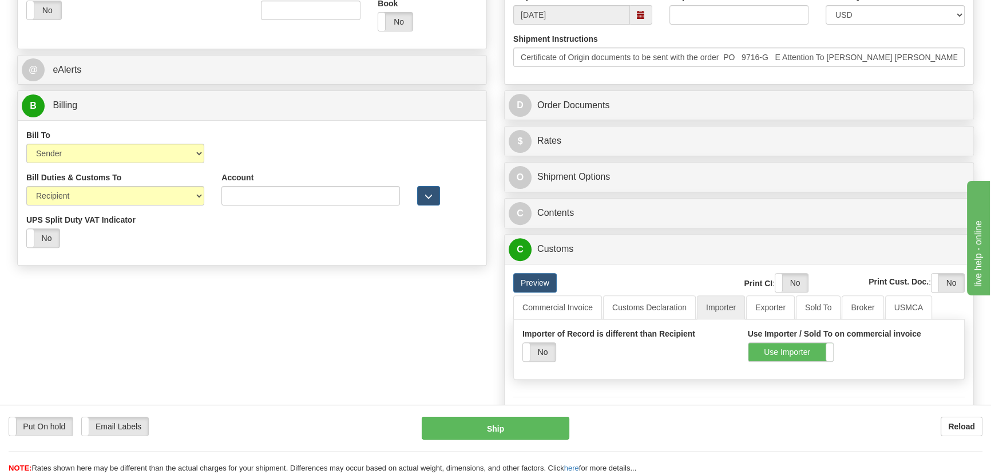
scroll to position [464, 0]
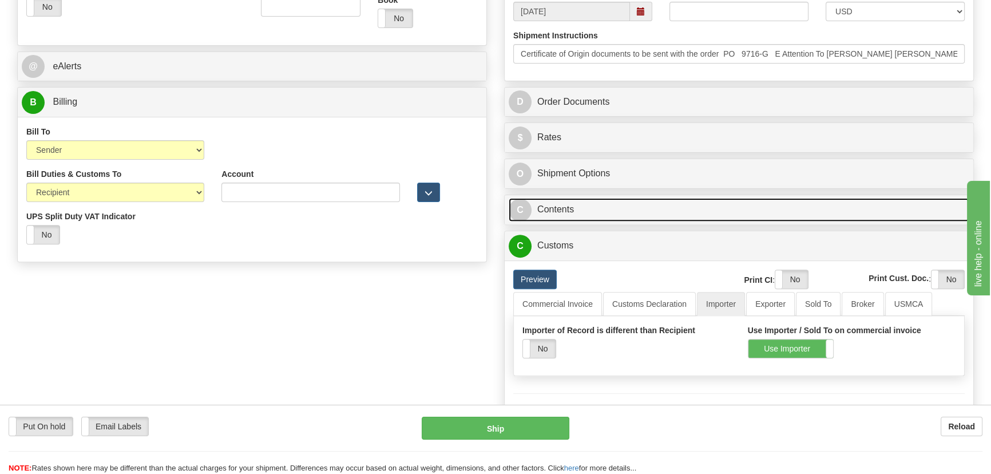
click at [801, 209] on link "C Contents" at bounding box center [739, 209] width 461 height 23
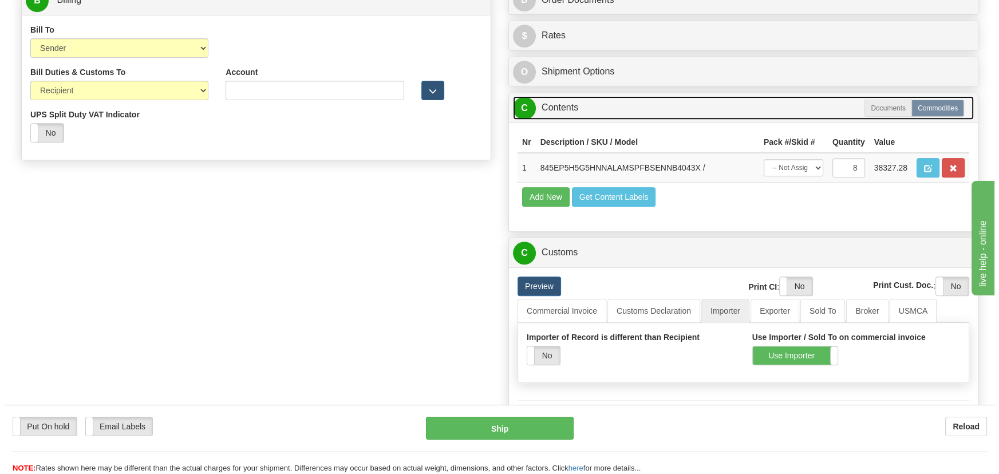
scroll to position [567, 0]
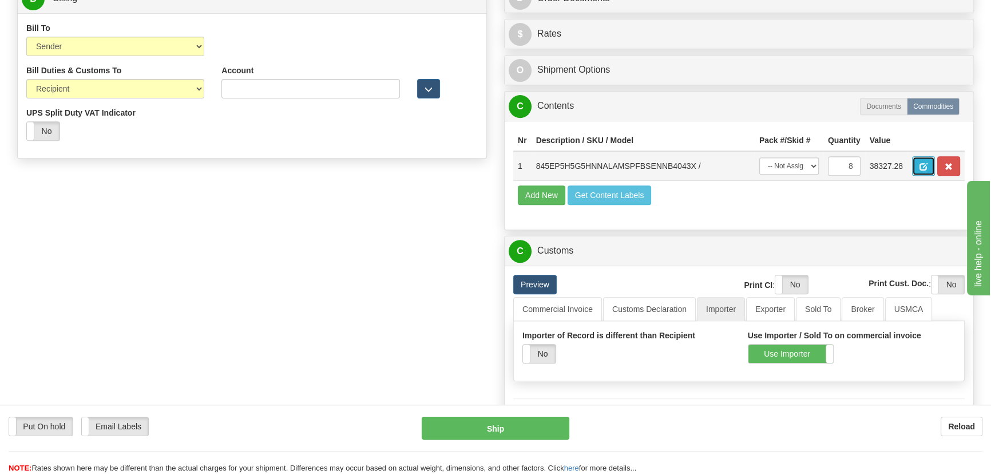
click at [927, 166] on span "button" at bounding box center [924, 166] width 8 height 7
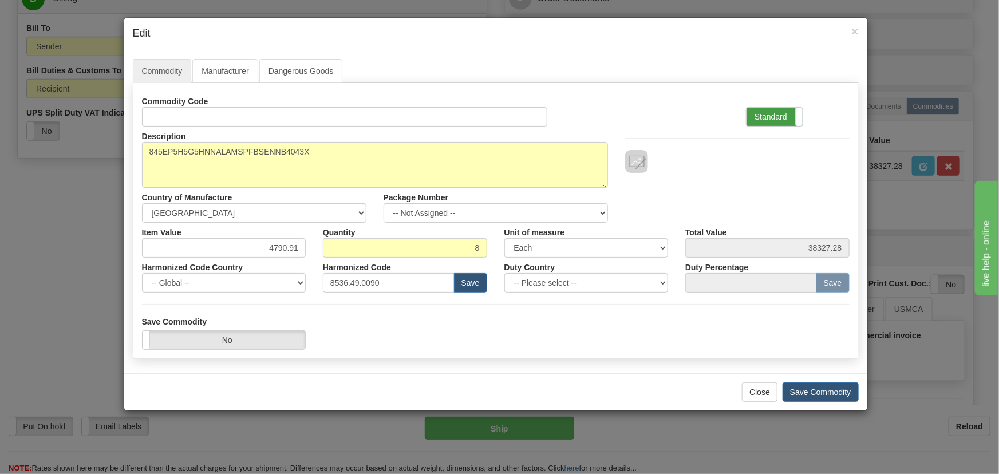
click at [782, 117] on label "Standard" at bounding box center [774, 117] width 56 height 18
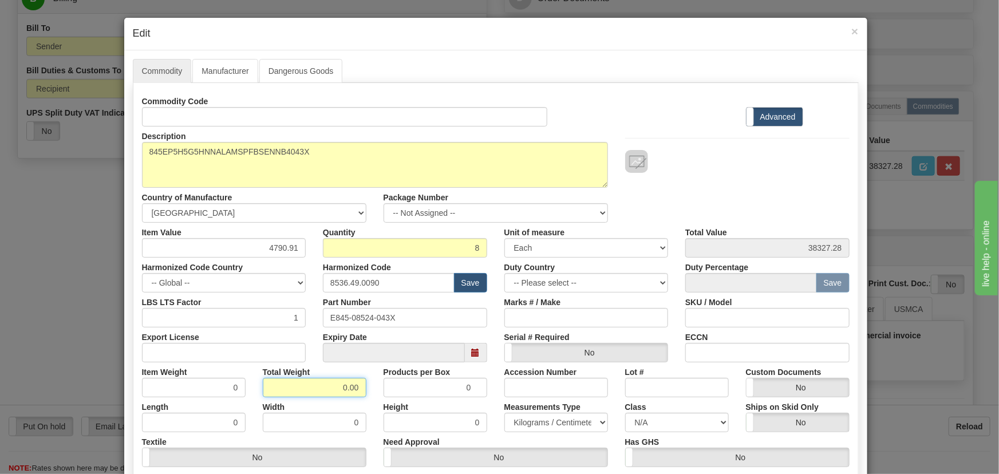
drag, startPoint x: 334, startPoint y: 389, endPoint x: 373, endPoint y: 406, distance: 42.0
click at [373, 406] on div "Commodity Code Standard Advanced Description 845EP5H5G5HNNALAMSPFBSENNB4043X Co…" at bounding box center [495, 297] width 707 height 410
type input "8"
type input "1.0000"
click at [692, 188] on div "Description 845EP5H5G5HNNALAMSPFBSENNB4043X Country of Manufacture -- Unknown -…" at bounding box center [495, 174] width 725 height 96
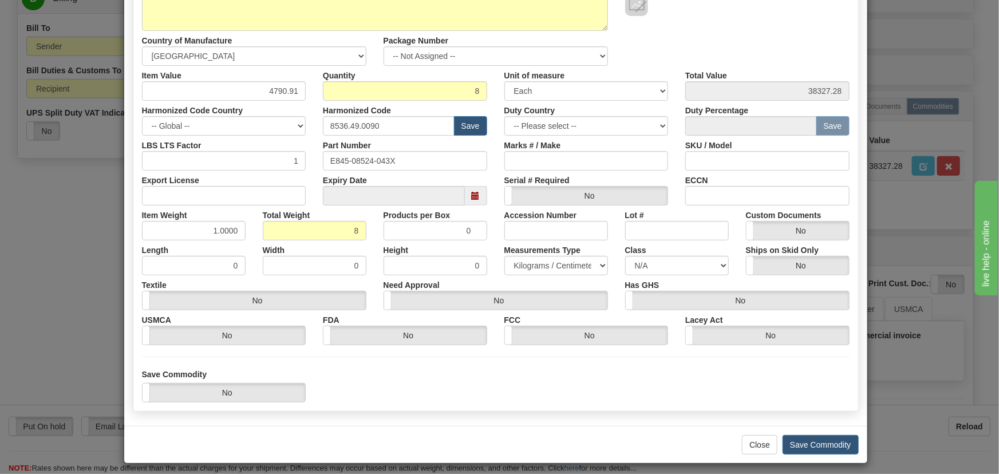
scroll to position [163, 0]
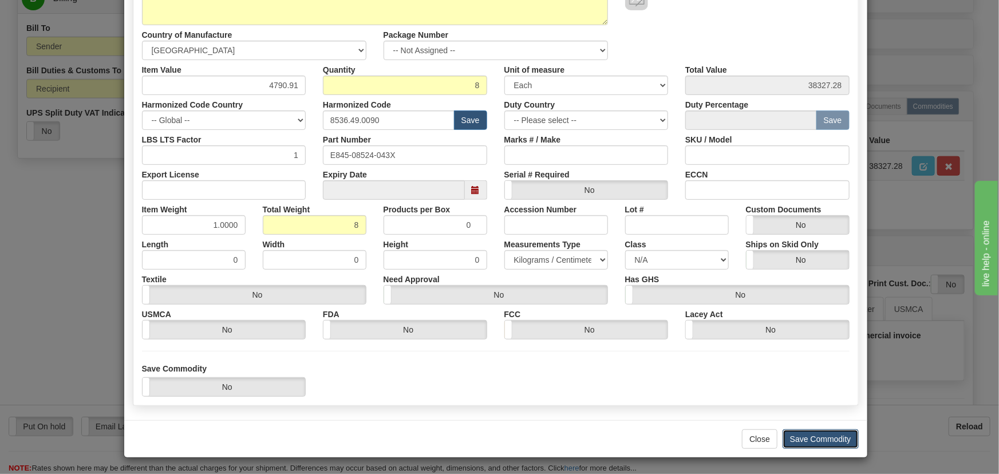
click at [830, 434] on button "Save Commodity" at bounding box center [820, 438] width 76 height 19
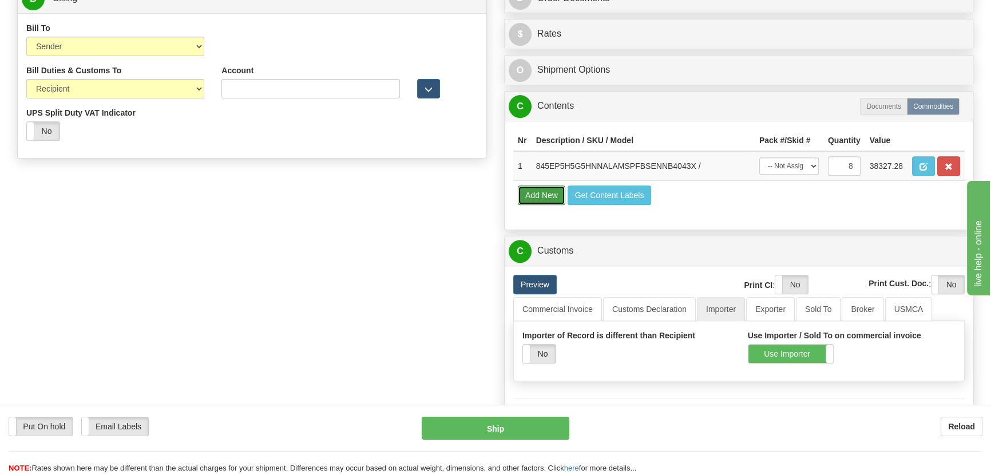
click at [540, 194] on button "Add New" at bounding box center [542, 194] width 48 height 19
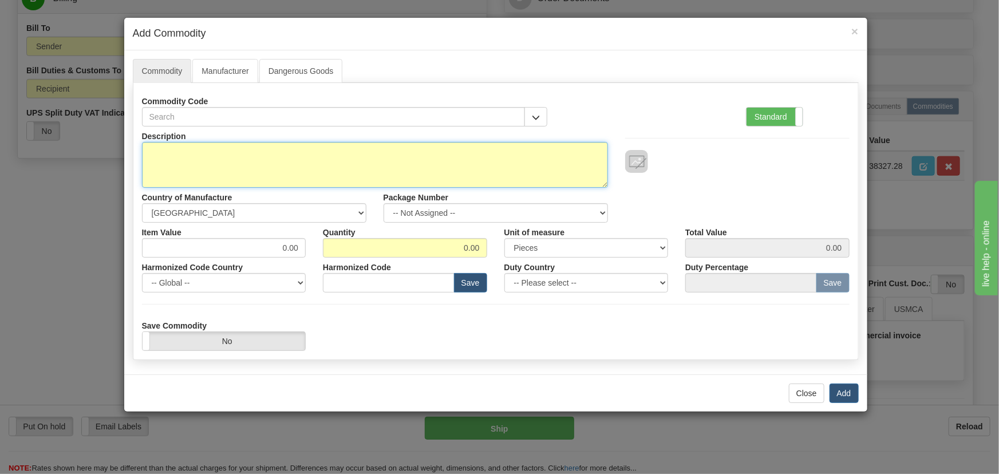
click at [427, 160] on textarea "Description" at bounding box center [375, 165] width 466 height 46
type textarea "FREIGHT"
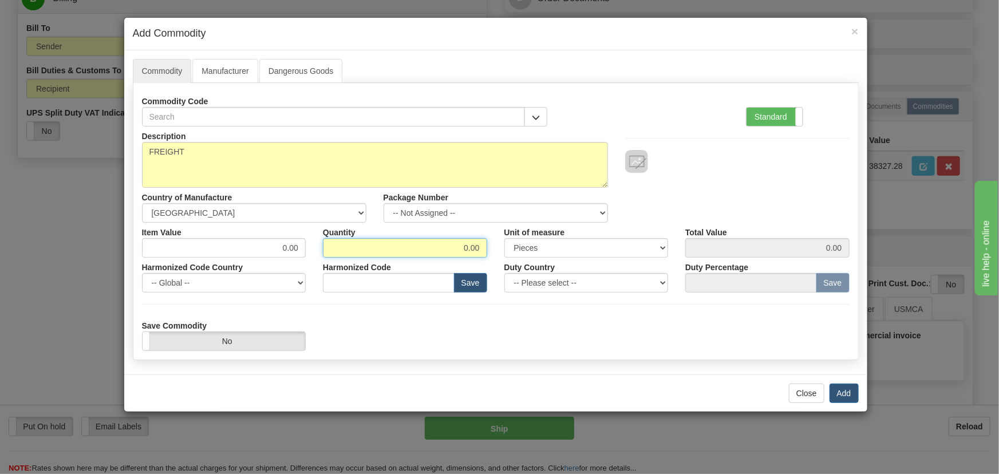
drag, startPoint x: 459, startPoint y: 251, endPoint x: 497, endPoint y: 259, distance: 39.3
click at [497, 259] on div "Description FREIGHT Country of Manufacture -- Unknown -- AFGHANISTAN ALAND ISLA…" at bounding box center [495, 238] width 707 height 224
type input "1"
drag, startPoint x: 265, startPoint y: 246, endPoint x: 353, endPoint y: 277, distance: 93.0
click at [353, 277] on div "Description FREIGHT Country of Manufacture -- Unknown -- AFGHANISTAN ALAND ISLA…" at bounding box center [495, 238] width 707 height 224
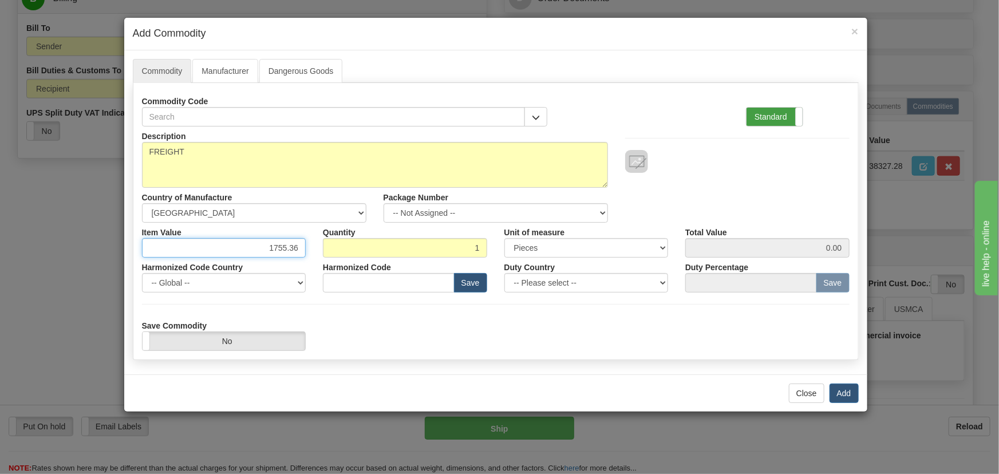
type input "1755.36"
click at [785, 117] on label "Standard" at bounding box center [774, 117] width 56 height 18
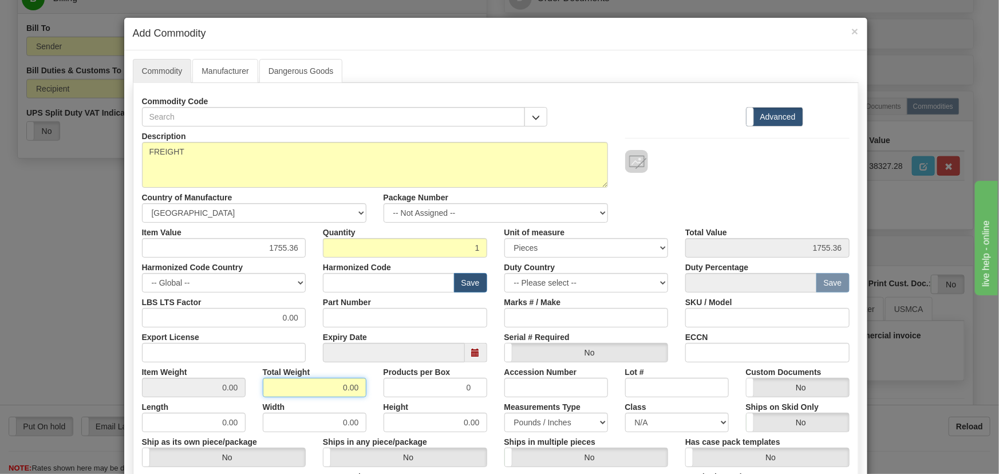
drag, startPoint x: 335, startPoint y: 384, endPoint x: 368, endPoint y: 397, distance: 35.0
click at [367, 397] on div "Description FREIGHT Country of Manufacture -- Unknown -- AFGHANISTAN ALAND ISLA…" at bounding box center [495, 378] width 707 height 504
type input "1"
type input "1.0000"
click at [373, 398] on div "Length 0.00 Width 0.00 Height 0.00 Measurements Type Pounds / Inches Kilograms …" at bounding box center [495, 414] width 725 height 35
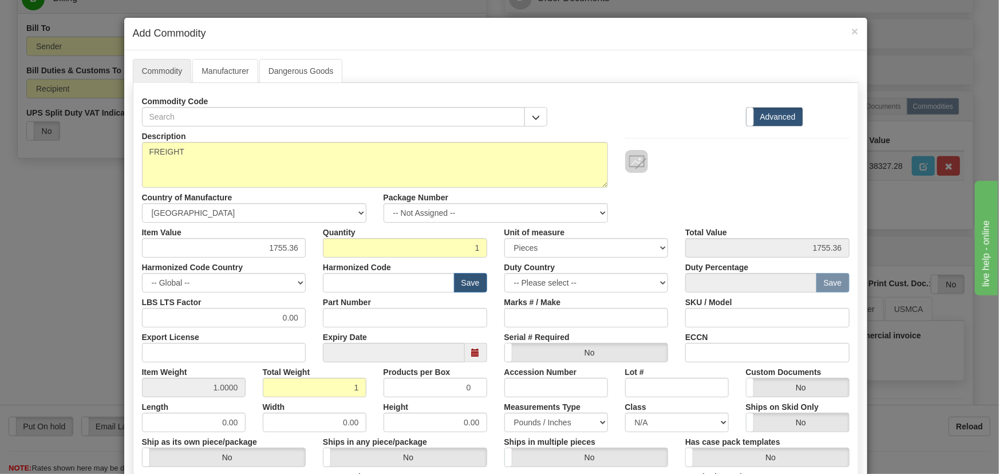
click at [793, 192] on div "Description FREIGHT Country of Manufacture -- Unknown -- AFGHANISTAN ALAND ISLA…" at bounding box center [495, 174] width 725 height 96
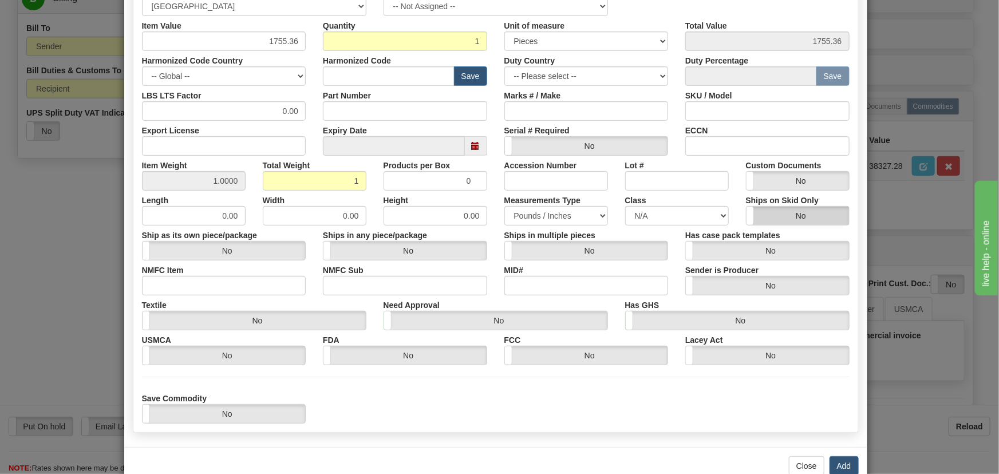
scroll to position [208, 0]
click at [839, 462] on button "Add" at bounding box center [843, 464] width 29 height 19
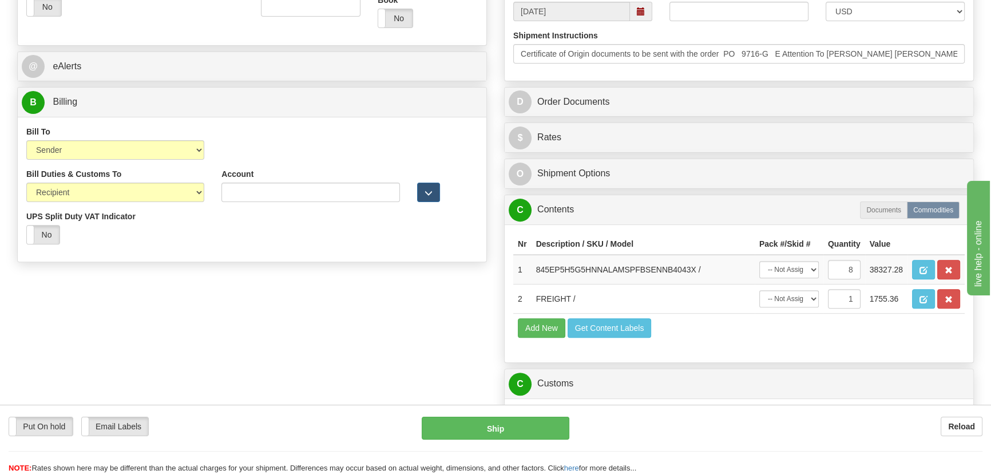
scroll to position [464, 0]
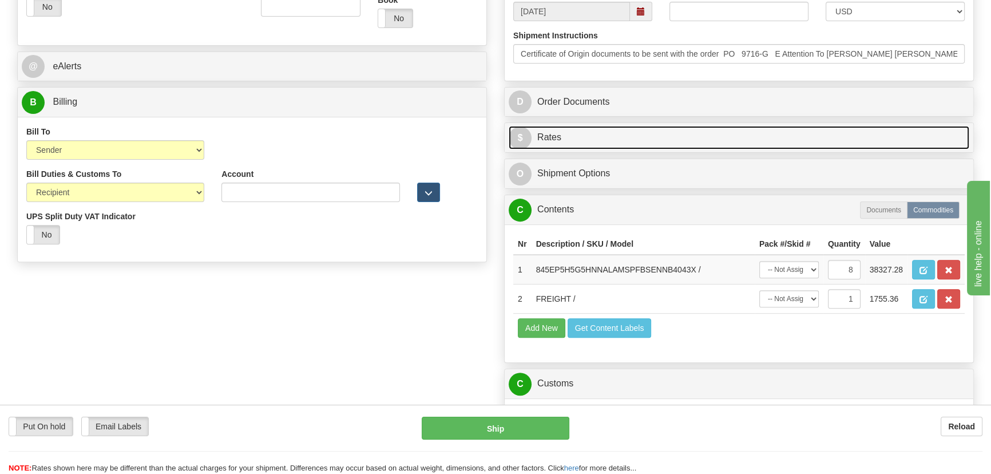
click at [833, 128] on link "$ Rates" at bounding box center [739, 137] width 461 height 23
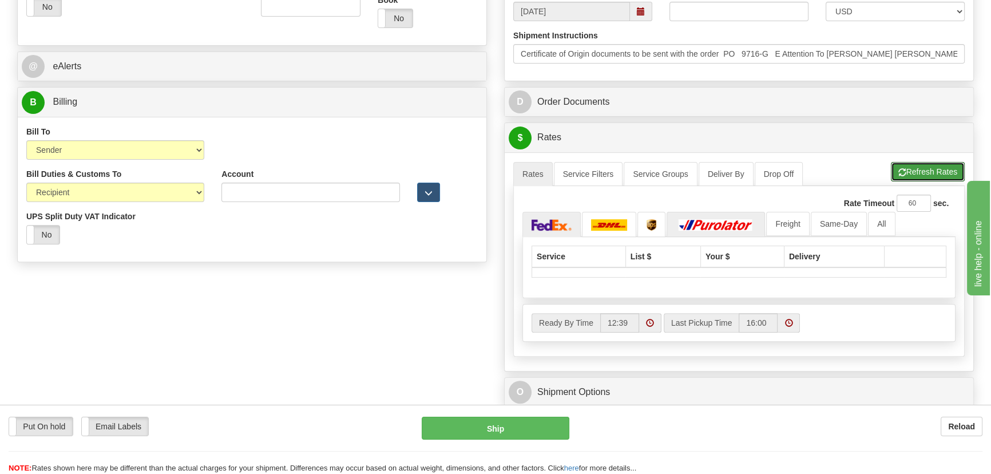
drag, startPoint x: 922, startPoint y: 169, endPoint x: 690, endPoint y: 217, distance: 236.8
click at [921, 171] on button "Refresh Rates" at bounding box center [928, 171] width 74 height 19
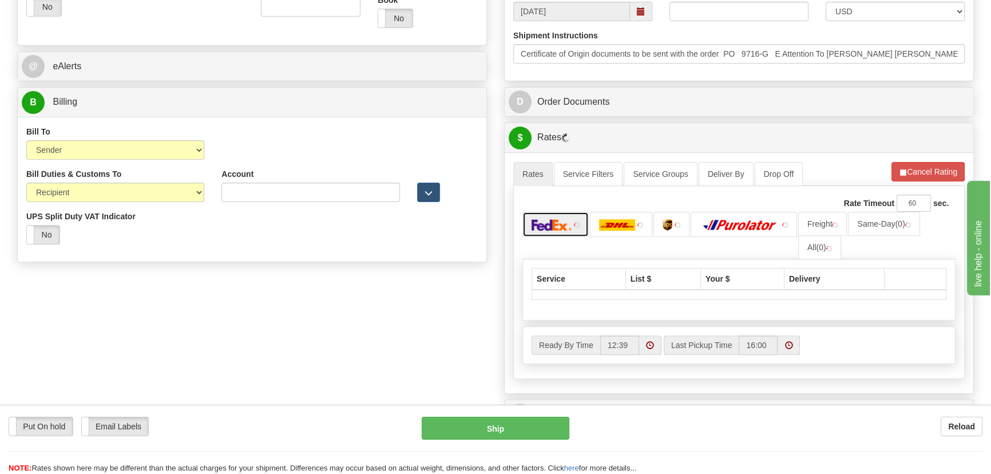
click at [571, 221] on link at bounding box center [556, 224] width 66 height 25
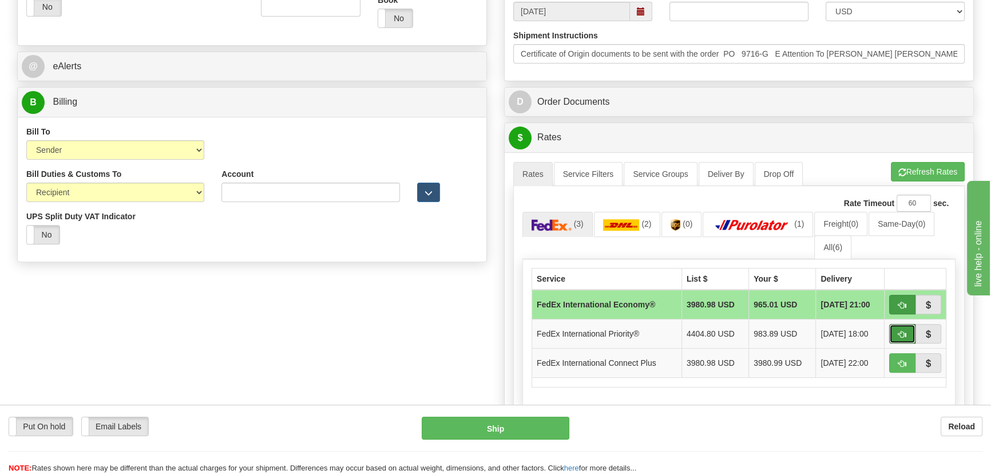
click at [896, 331] on button "button" at bounding box center [902, 333] width 26 height 19
type input "01"
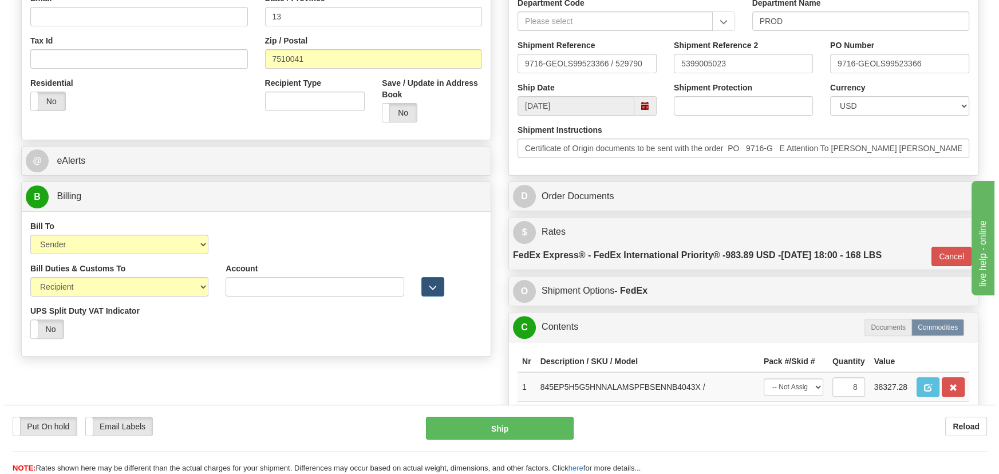
scroll to position [151, 0]
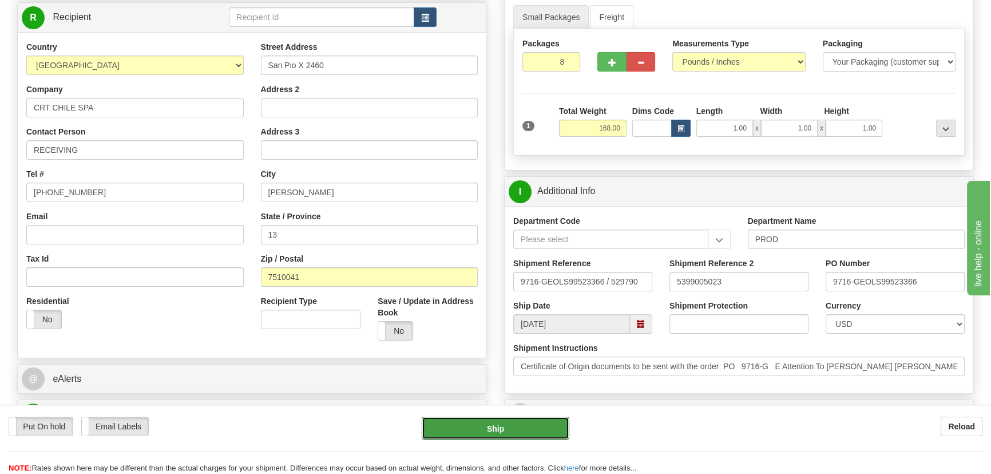
click at [492, 432] on button "Ship" at bounding box center [496, 428] width 148 height 23
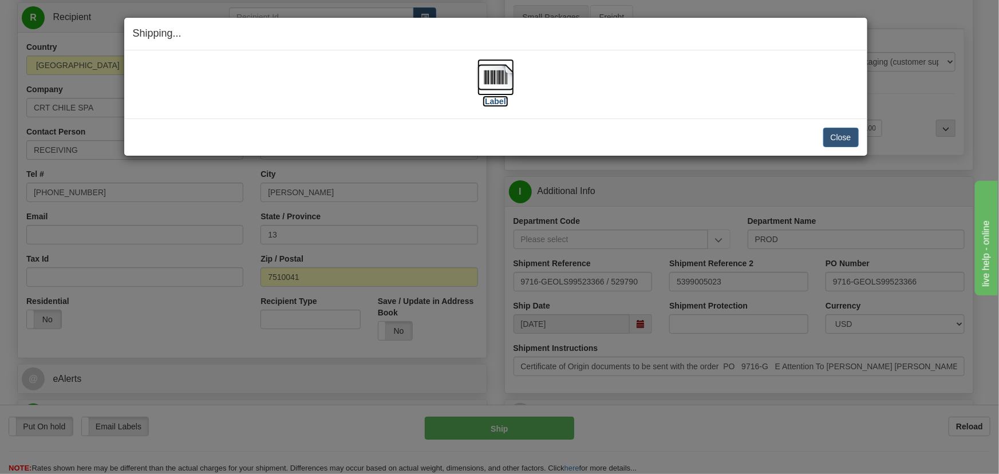
click at [507, 73] on img at bounding box center [495, 77] width 37 height 37
click at [838, 139] on button "Close" at bounding box center [840, 137] width 35 height 19
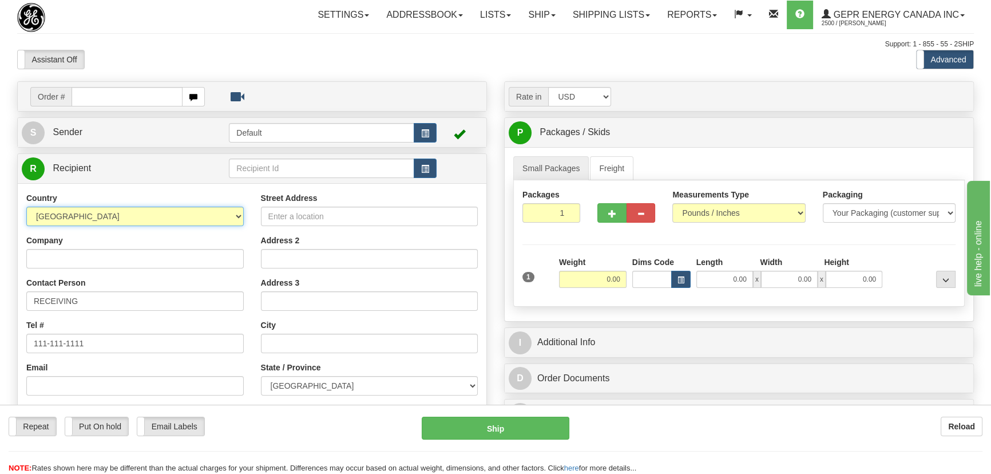
click at [233, 223] on select "AFGHANISTAN ALAND ISLANDS ALBANIA ALGERIA AMERICAN SAMOA ANDORRA ANGOLA ANGUILL…" at bounding box center [134, 216] width 217 height 19
select select "US"
click at [26, 207] on select "AFGHANISTAN ALAND ISLANDS ALBANIA ALGERIA AMERICAN SAMOA ANDORRA ANGOLA ANGUILL…" at bounding box center [134, 216] width 217 height 19
click at [173, 252] on input "Company" at bounding box center [134, 258] width 217 height 19
type input "KOLVER NORTH AMERICA LLC"
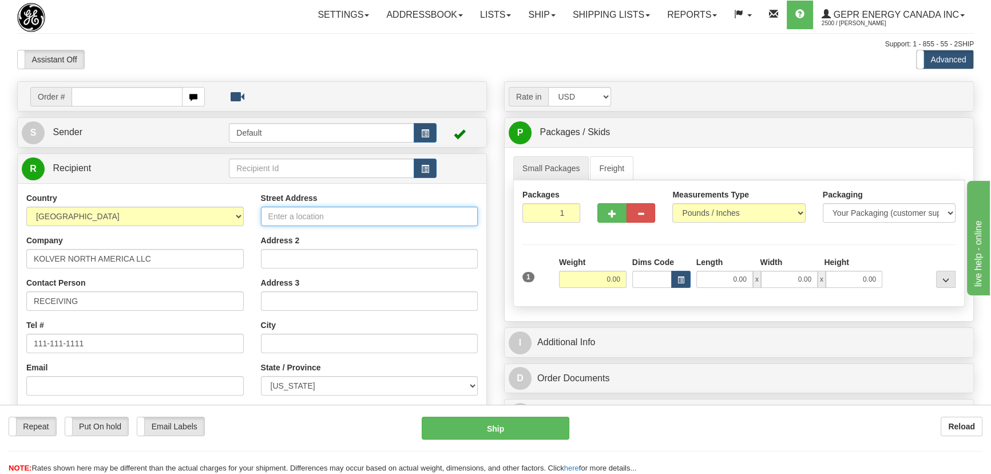
click at [294, 215] on input "Street Address" at bounding box center [369, 216] width 217 height 19
type input "1091 MONAGHAN RAOD"
click at [289, 268] on div "Street Address 1091 MONAGHAN RAOD Address 2 Address 3 City State / Province ALA…" at bounding box center [369, 346] width 235 height 308
click at [295, 264] on input "Address 2" at bounding box center [369, 258] width 217 height 19
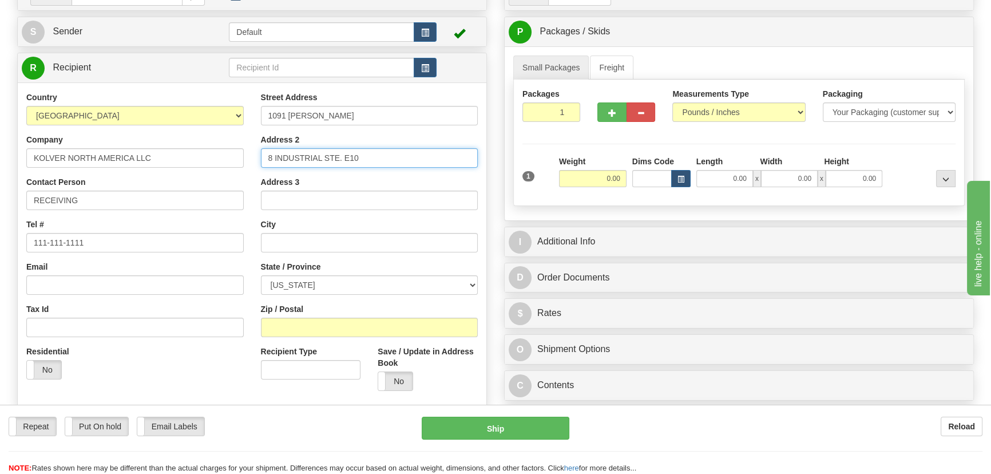
scroll to position [208, 0]
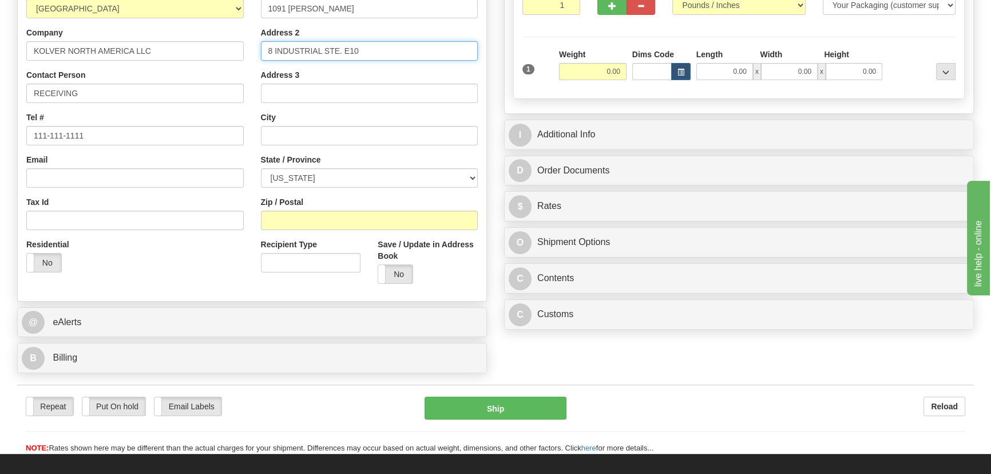
type input "8 INDUSTRIAL STE. E10"
click at [324, 223] on input "Zip / Postal" at bounding box center [369, 220] width 217 height 19
type input "03079"
click at [155, 291] on div "Country AFGHANISTAN ALAND ISLANDS ALBANIA ALGERIA AMERICAN SAMOA ANDORRA ANGOLA…" at bounding box center [252, 139] width 469 height 308
type input "SALEM"
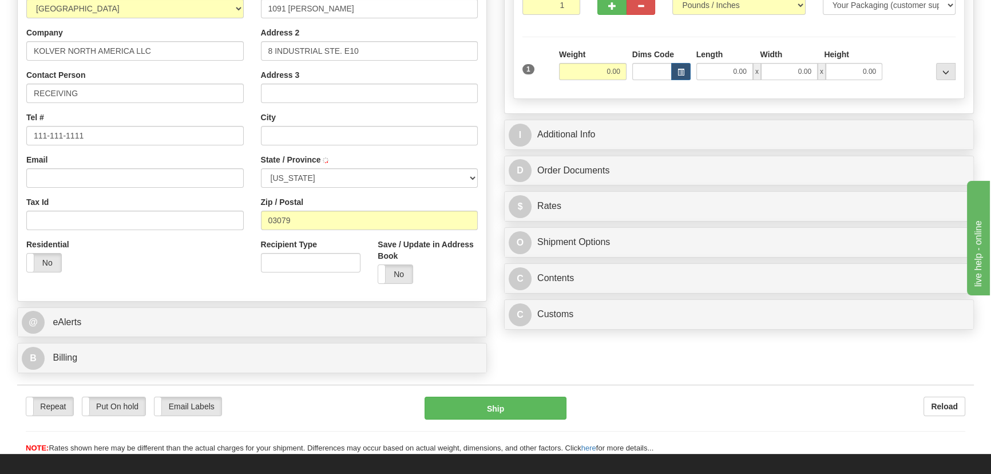
select select "NH"
click at [599, 65] on input "0.00" at bounding box center [593, 71] width 68 height 17
type input "2.00"
click at [876, 52] on div "Height" at bounding box center [853, 56] width 64 height 14
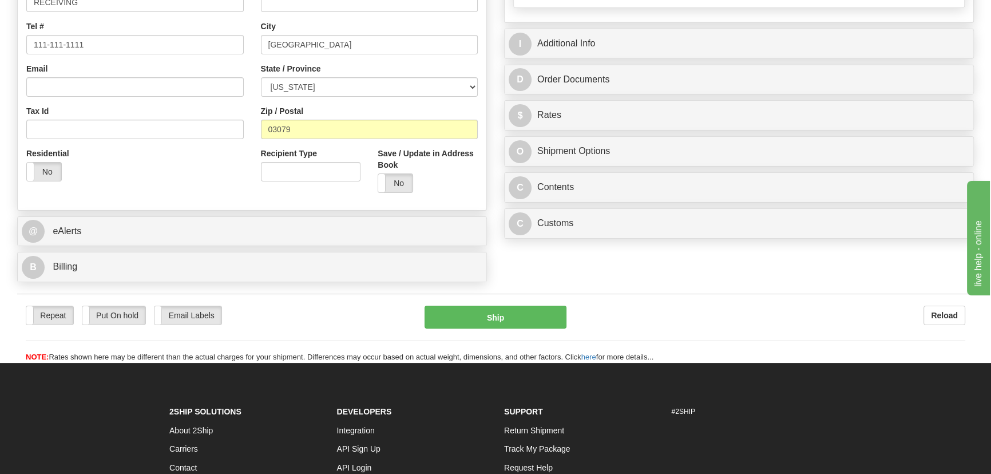
scroll to position [312, 0]
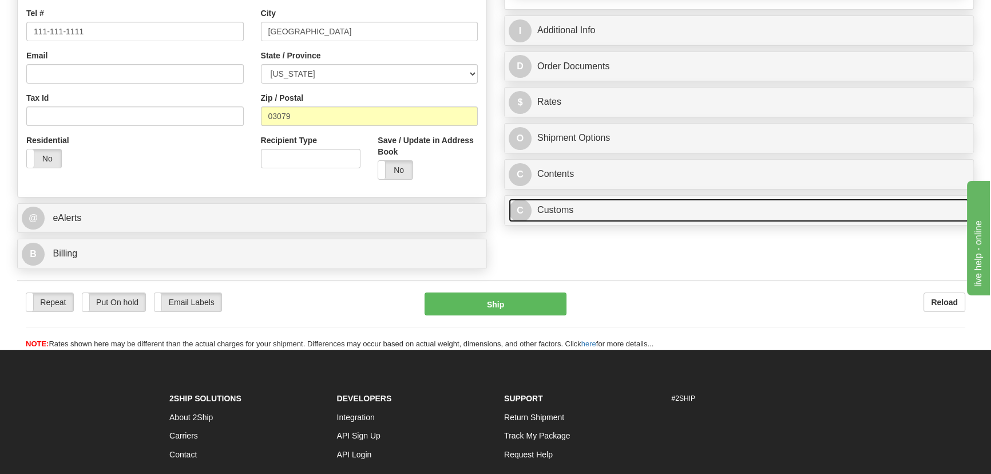
click at [609, 207] on link "C Customs" at bounding box center [739, 210] width 461 height 23
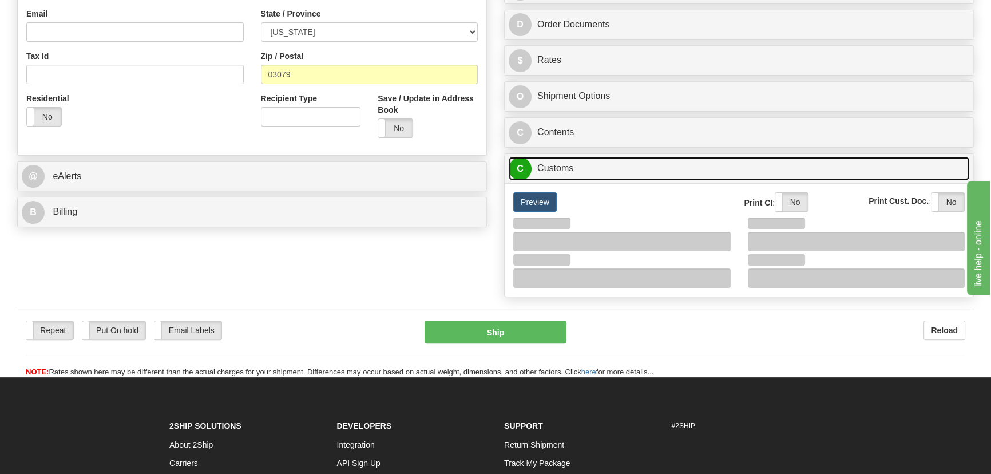
scroll to position [416, 0]
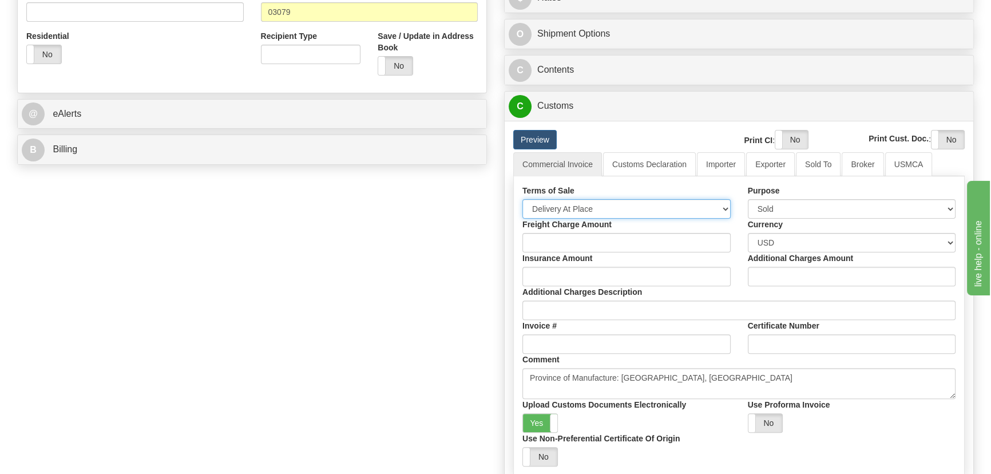
click at [596, 211] on select "Free Carrier Free On Board Ex Works Delivered Duty Unpaid Delivered Duty Paid C…" at bounding box center [627, 208] width 208 height 19
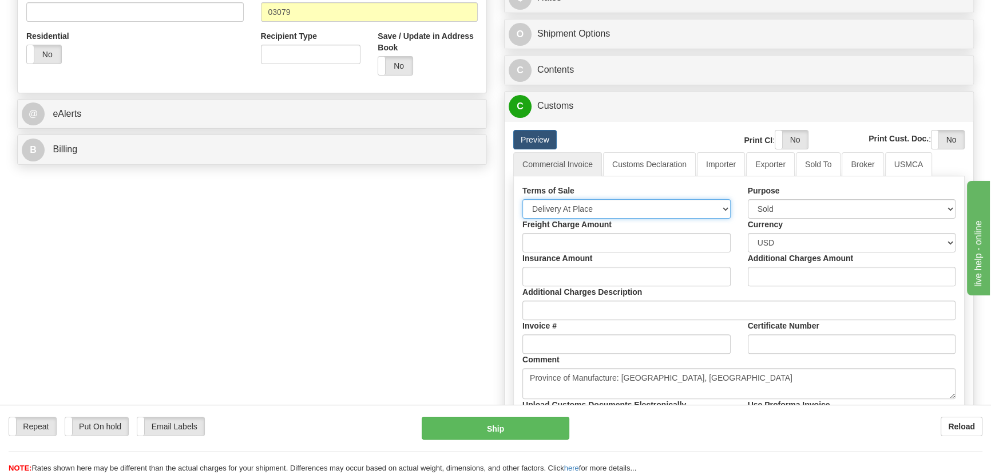
click at [523, 199] on select "Free Carrier Free On Board Ex Works Delivered Duty Unpaid Delivered Duty Paid C…" at bounding box center [627, 208] width 208 height 19
click at [593, 211] on select "Free Carrier Free On Board Ex Works Delivered Duty Unpaid Delivered Duty Paid C…" at bounding box center [627, 208] width 208 height 19
select select "7"
click at [523, 199] on select "Free Carrier Free On Board Ex Works Delivered Duty Unpaid Delivered Duty Paid C…" at bounding box center [627, 208] width 208 height 19
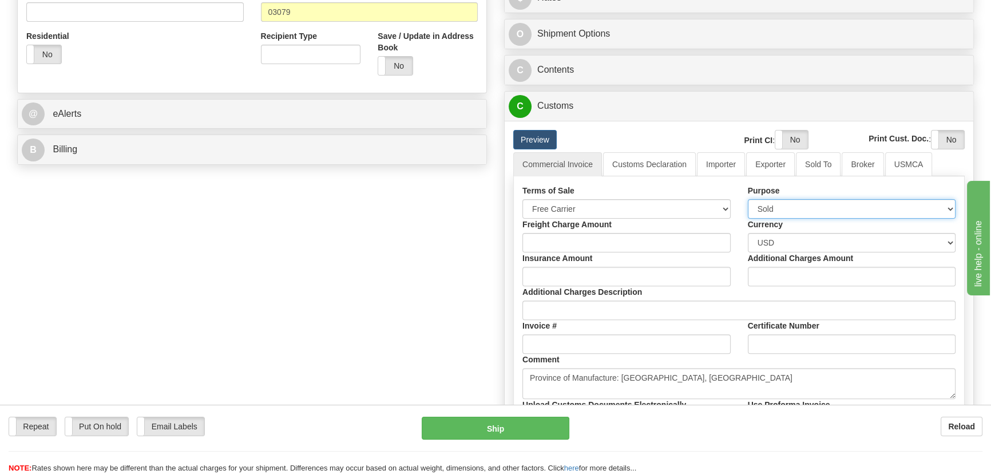
click at [806, 212] on select "Sold Not Sold Gift Sample Repair and Return Personal Effects Merchandise Danger…" at bounding box center [852, 208] width 208 height 19
select select "5"
click at [748, 199] on select "Sold Not Sold Gift Sample Repair and Return Personal Effects Merchandise Danger…" at bounding box center [852, 208] width 208 height 19
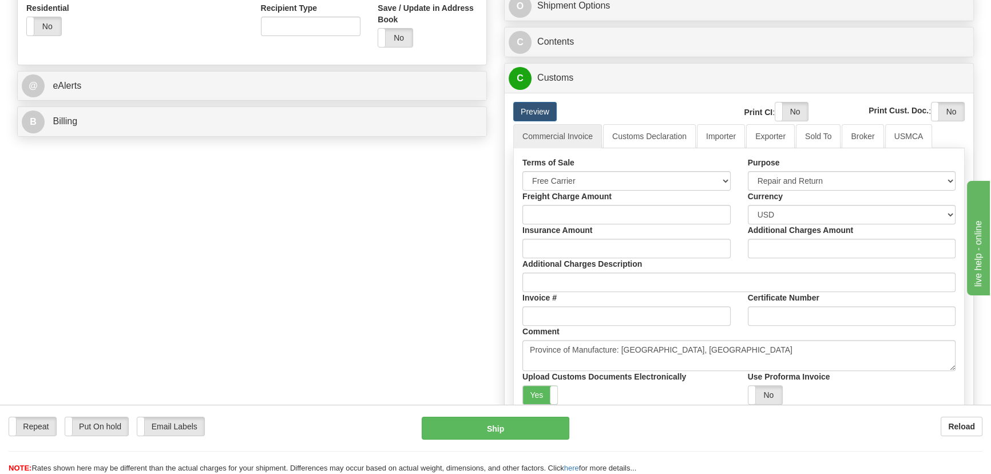
scroll to position [468, 0]
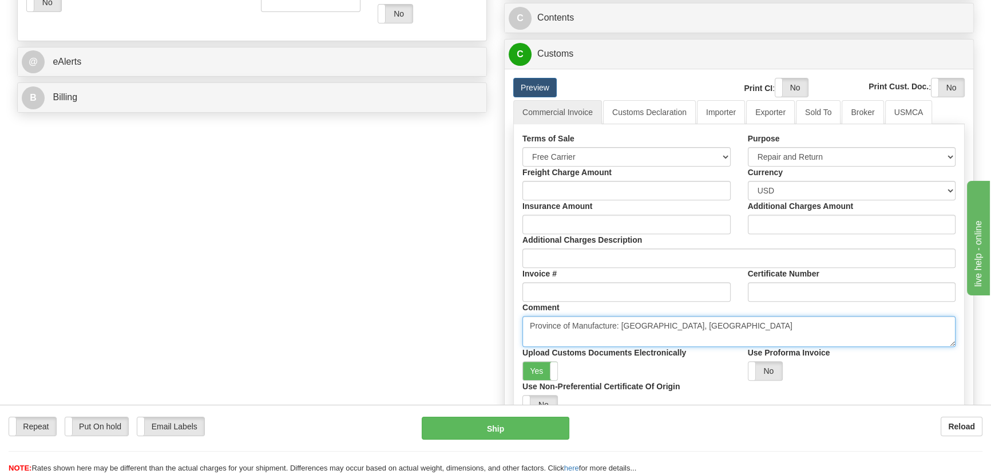
drag, startPoint x: 697, startPoint y: 323, endPoint x: 278, endPoint y: 286, distance: 421.1
click at [278, 286] on div "Order # S Sender Default" at bounding box center [496, 61] width 974 height 896
paste textarea "NO COMMERCIAL VALUE VALUE DECLARED FOR CUSTOM PURPOSES ONLY"
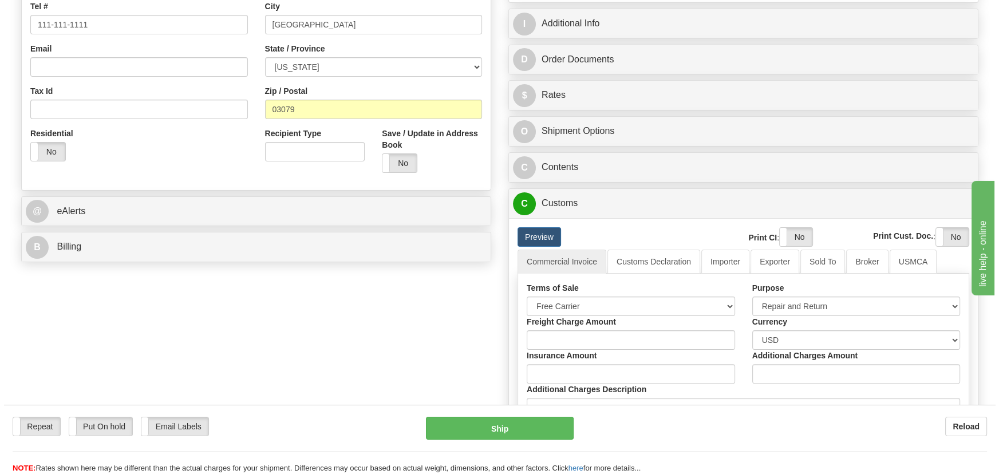
scroll to position [312, 0]
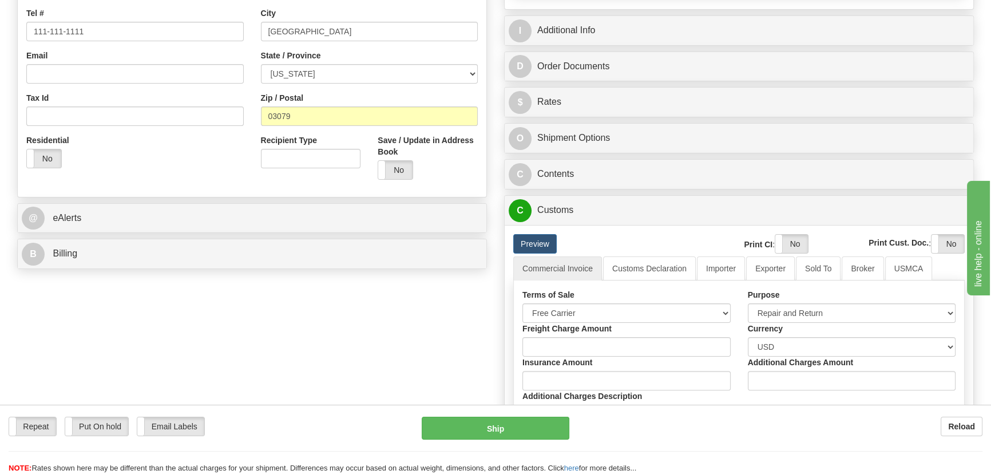
type textarea "NO COMMERCIAL VALUE VALUE DECLARED FOR CUSTOM PURPOSES ONLY"
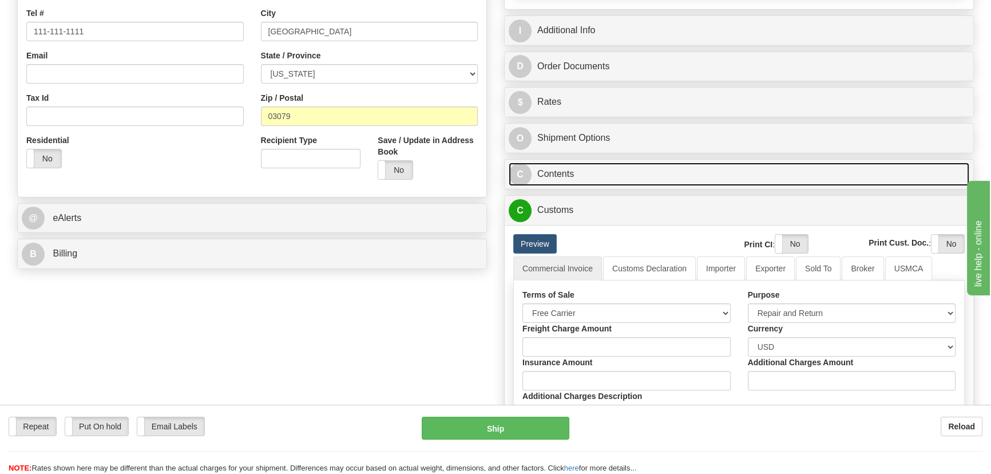
click at [733, 171] on link "C Contents" at bounding box center [739, 174] width 461 height 23
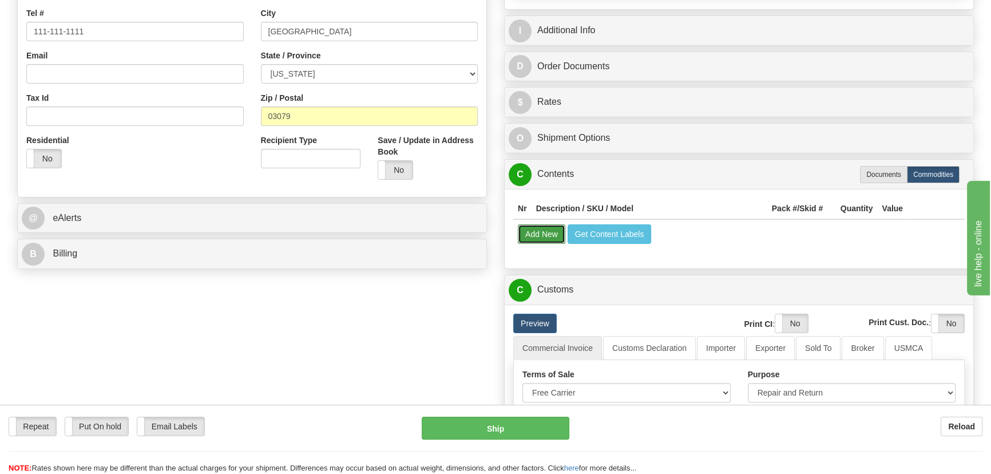
click at [548, 232] on button "Add New" at bounding box center [542, 233] width 48 height 19
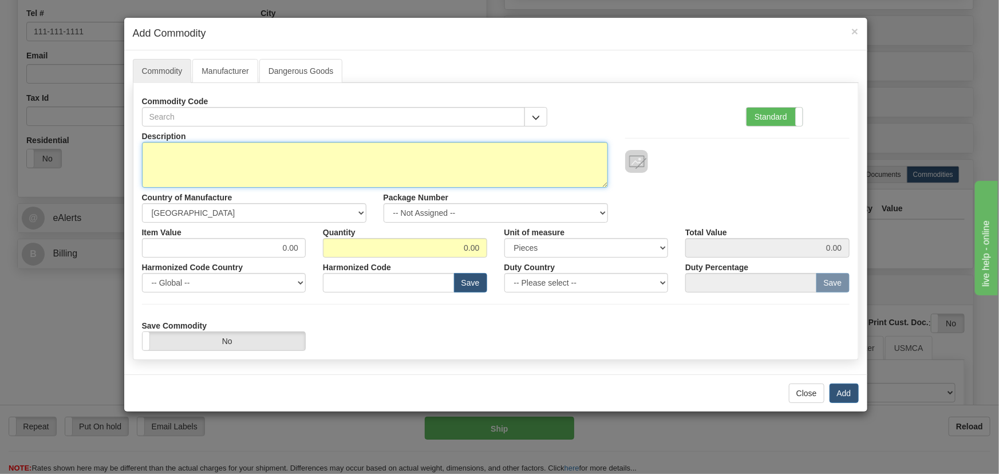
click at [441, 157] on textarea "Description" at bounding box center [375, 165] width 466 height 46
type textarea "GE# 116802 KOLVER KDS-MT 1.5 SCREWDRIVER S/N 2417078"
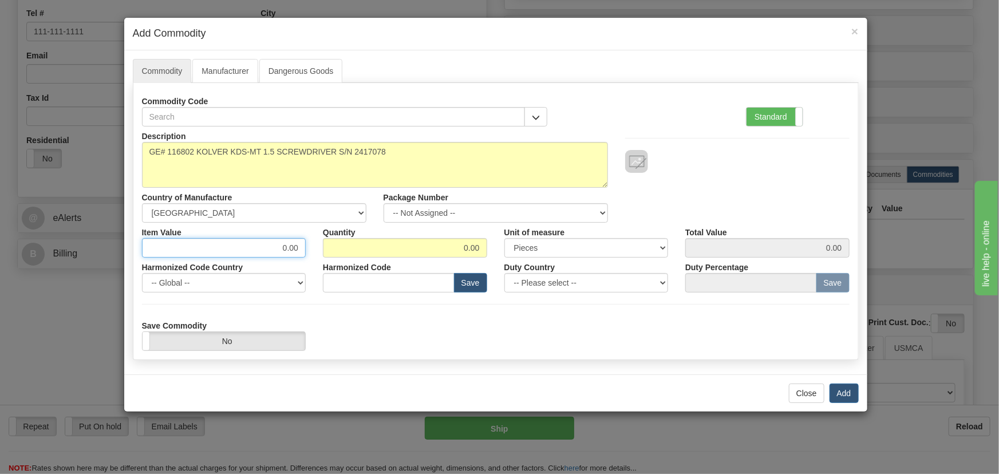
drag, startPoint x: 273, startPoint y: 245, endPoint x: 373, endPoint y: 258, distance: 100.4
click at [369, 258] on div "Description GE# 116802 KOLVER KDS-MT 1.5 SCREWDRIVER S/N 2417078 Country of Man…" at bounding box center [495, 238] width 707 height 224
type input "3255.13"
type input "1"
type input "3255.13"
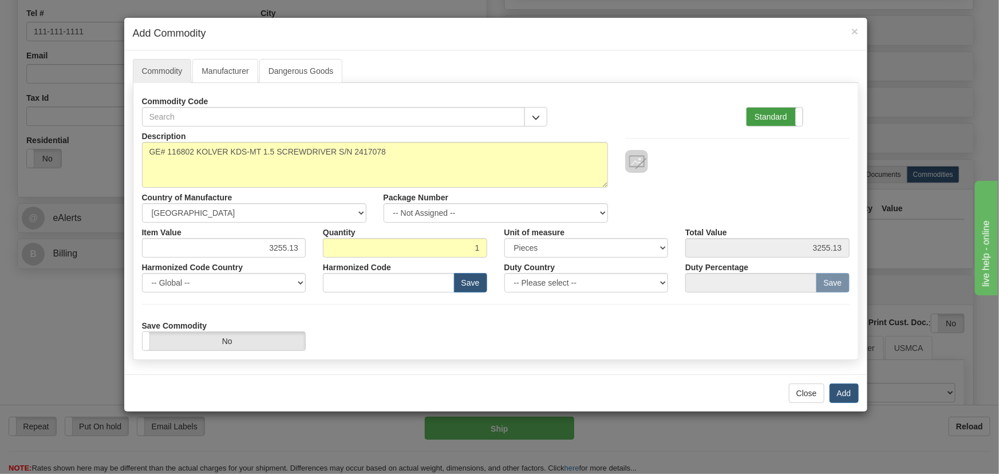
click at [773, 113] on label "Standard" at bounding box center [774, 117] width 56 height 18
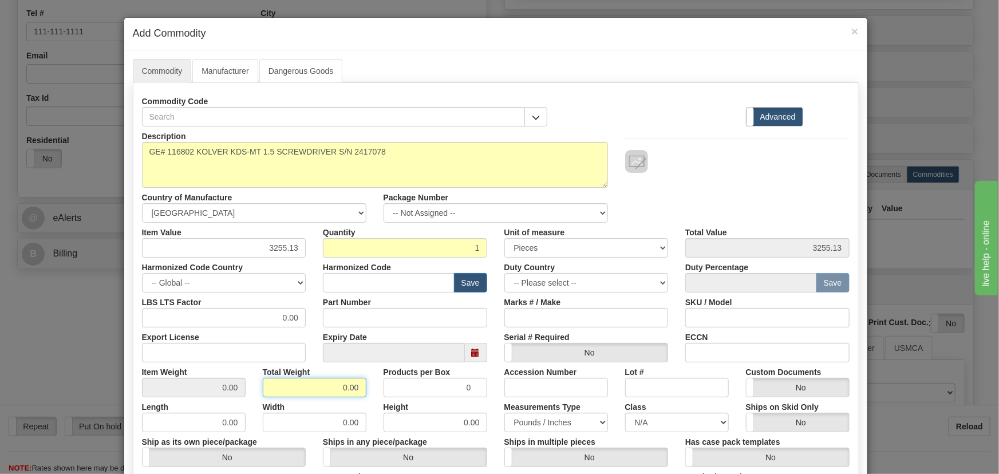
drag, startPoint x: 330, startPoint y: 383, endPoint x: 524, endPoint y: 286, distance: 217.3
click at [395, 382] on div "Item Weight 0.00 Total Weight 0.00 Products per Box 0 Accession Number Lot # Cu…" at bounding box center [495, 379] width 725 height 35
type input "1"
type input "1.0000"
drag, startPoint x: 701, startPoint y: 190, endPoint x: 709, endPoint y: 191, distance: 8.6
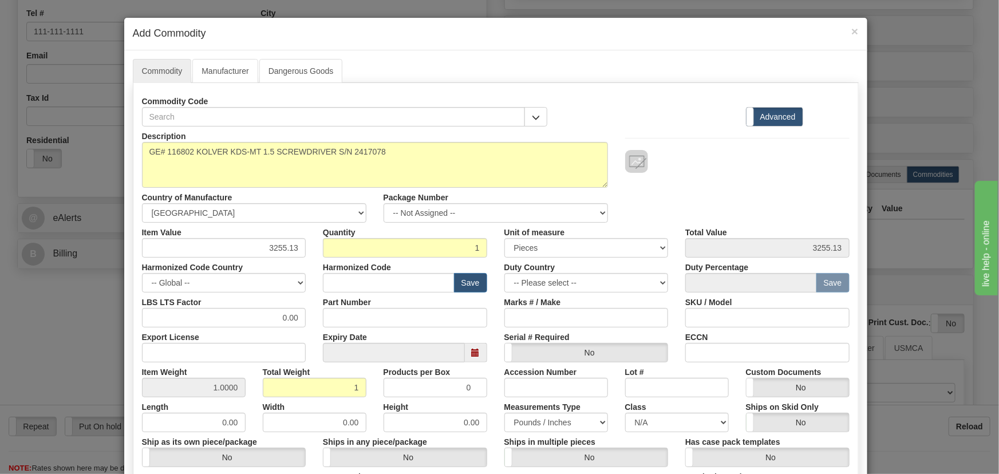
click at [703, 189] on div "Description GE# 116802 KOLVER KDS-MT 1.5 SCREWDRIVER S/N 2417078 Country of Man…" at bounding box center [495, 174] width 725 height 96
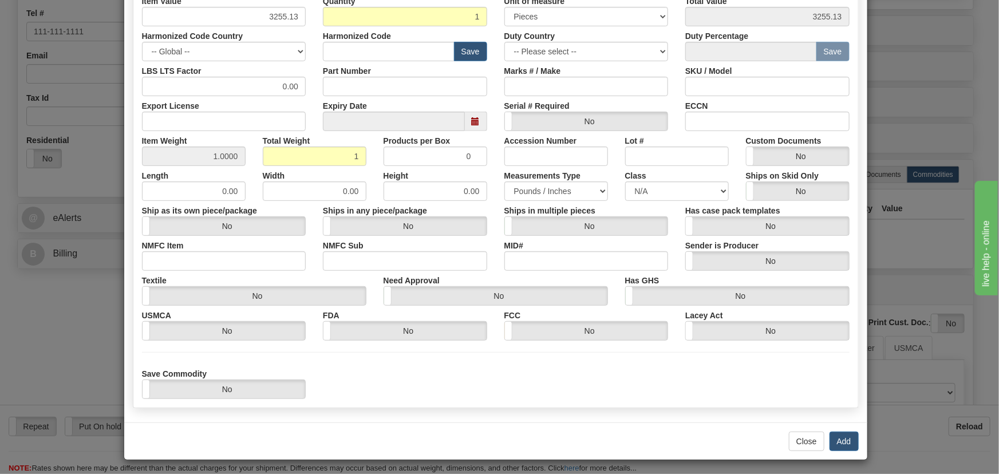
scroll to position [234, 0]
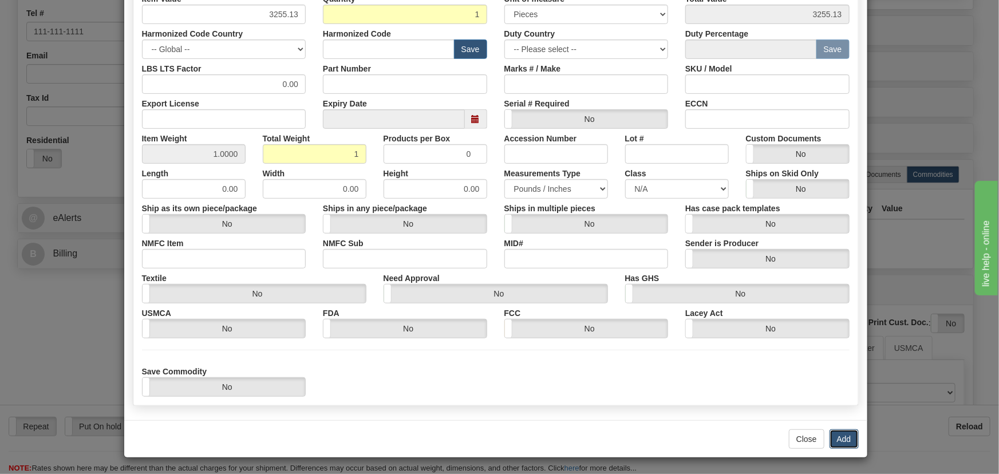
click at [841, 437] on button "Add" at bounding box center [843, 438] width 29 height 19
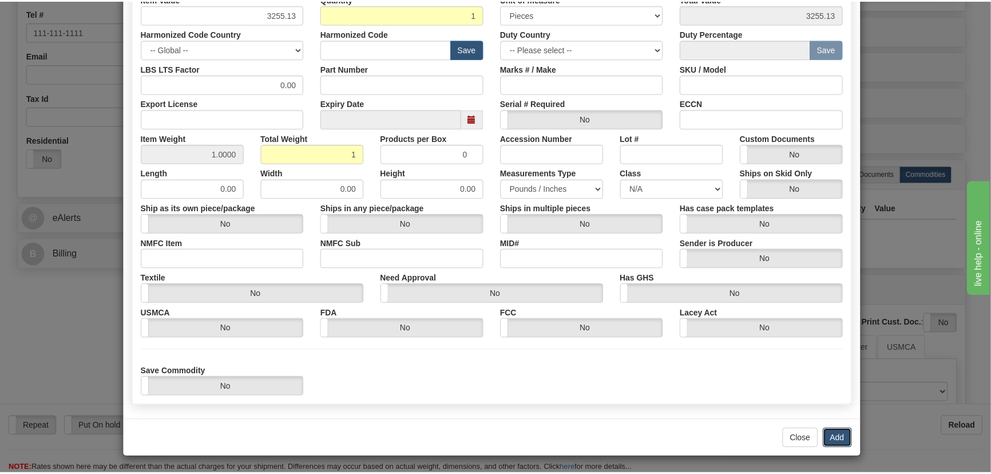
scroll to position [0, 0]
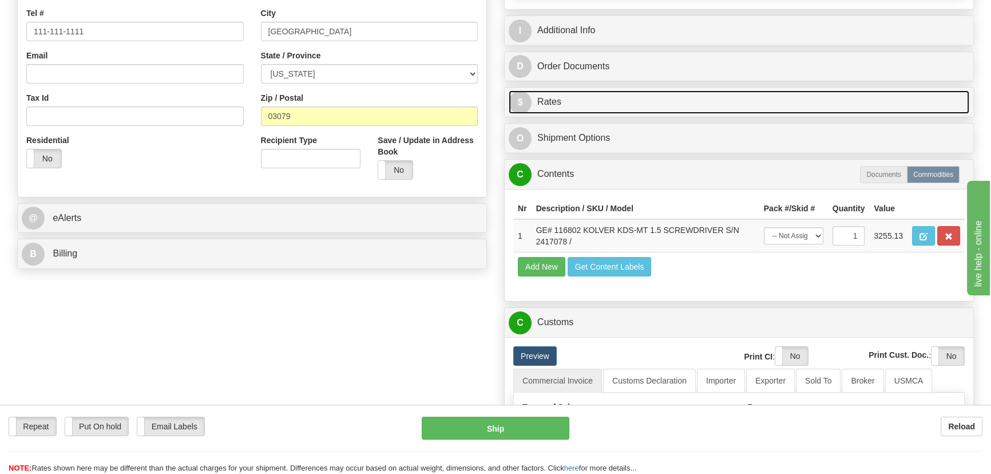
click at [775, 99] on link "$ Rates" at bounding box center [739, 101] width 461 height 23
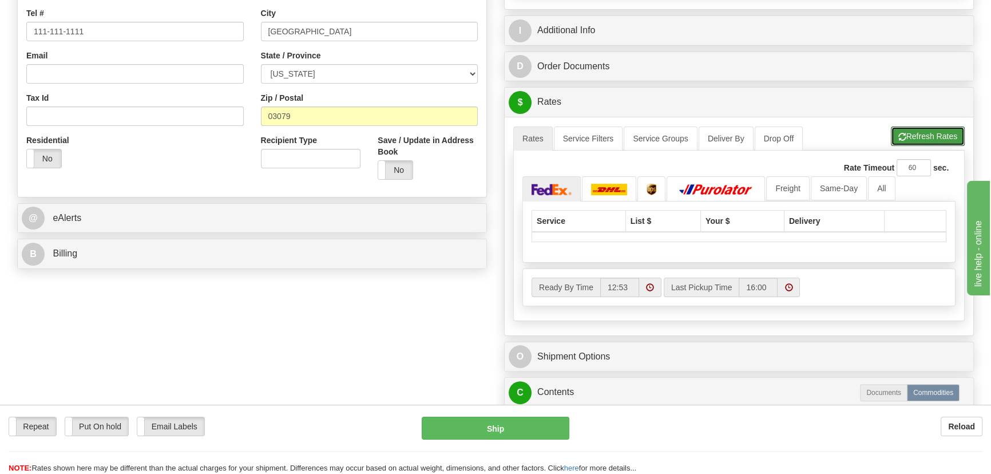
drag, startPoint x: 913, startPoint y: 138, endPoint x: 841, endPoint y: 77, distance: 93.8
click at [913, 138] on button "Refresh Rates" at bounding box center [928, 135] width 74 height 19
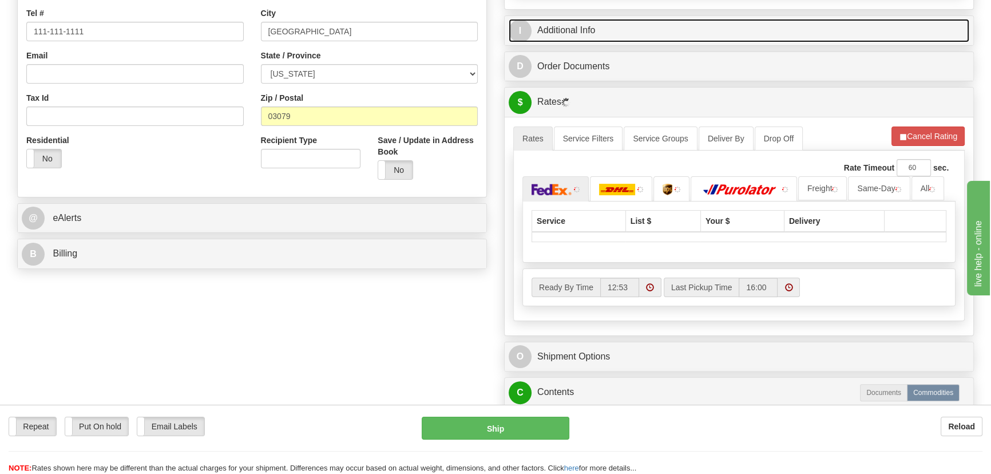
click at [838, 23] on link "I Additional Info" at bounding box center [739, 30] width 461 height 23
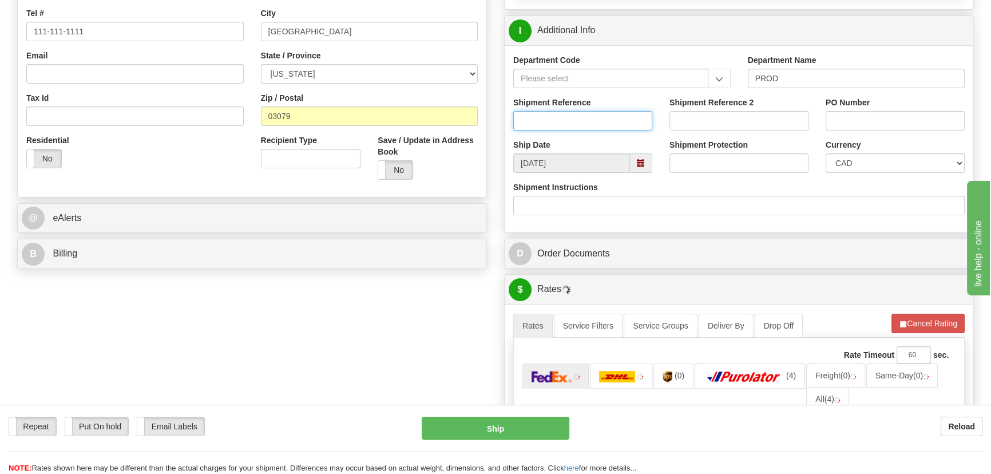
click at [638, 124] on input "Shipment Reference" at bounding box center [582, 120] width 139 height 19
type input "MICHAEL BRIJBASSI"
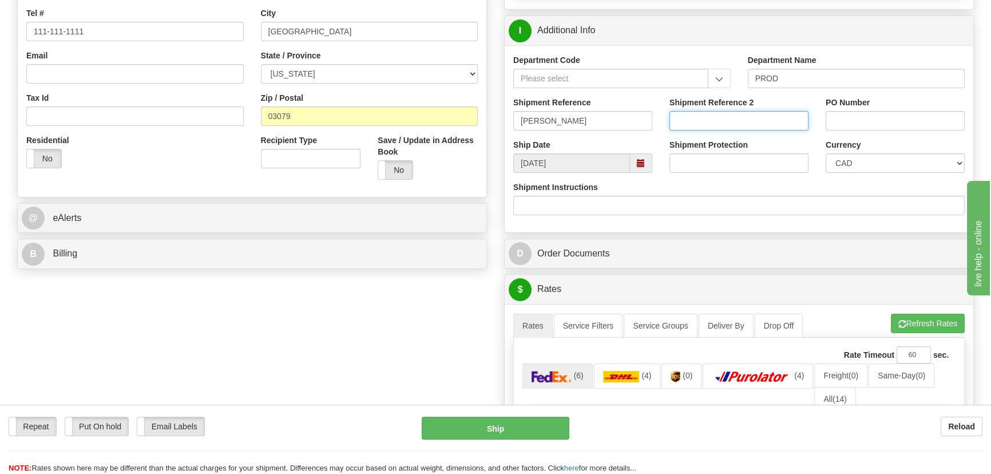
click at [734, 125] on input "Shipment Reference 2" at bounding box center [739, 120] width 139 height 19
click at [904, 125] on input "PO Number" at bounding box center [895, 120] width 139 height 19
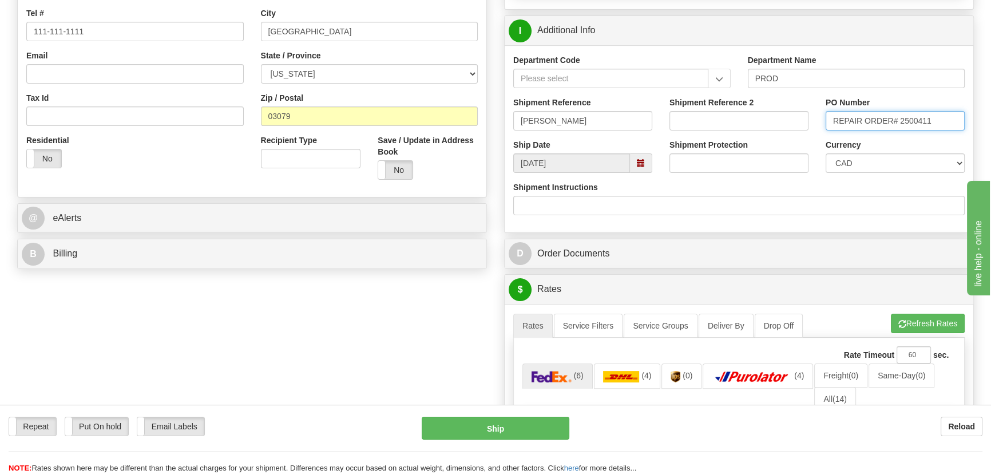
type input "REPAIR ORDER# 2500411"
drag, startPoint x: 850, startPoint y: 157, endPoint x: 852, endPoint y: 163, distance: 6.0
click at [852, 163] on select "CAD USD EUR ZAR RON ANG ARN AUD AUS AWG BBD BFR BGN BHD BMD BND BRC BRL CHP CKZ…" at bounding box center [895, 162] width 139 height 19
select select "1"
click at [826, 153] on select "CAD USD EUR ZAR RON ANG ARN AUD AUS AWG BBD BFR BGN BHD BMD BND BRC BRL CHP CKZ…" at bounding box center [895, 162] width 139 height 19
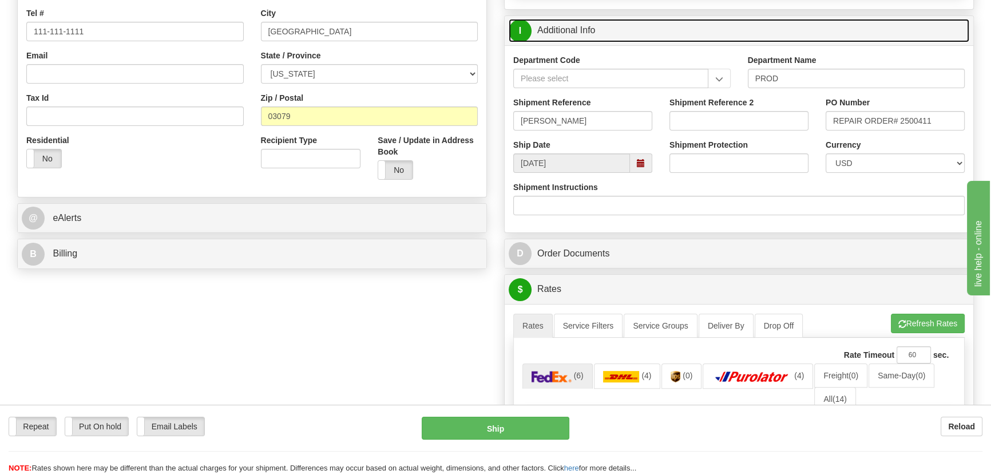
click at [898, 30] on link "I Additional Info" at bounding box center [739, 30] width 461 height 23
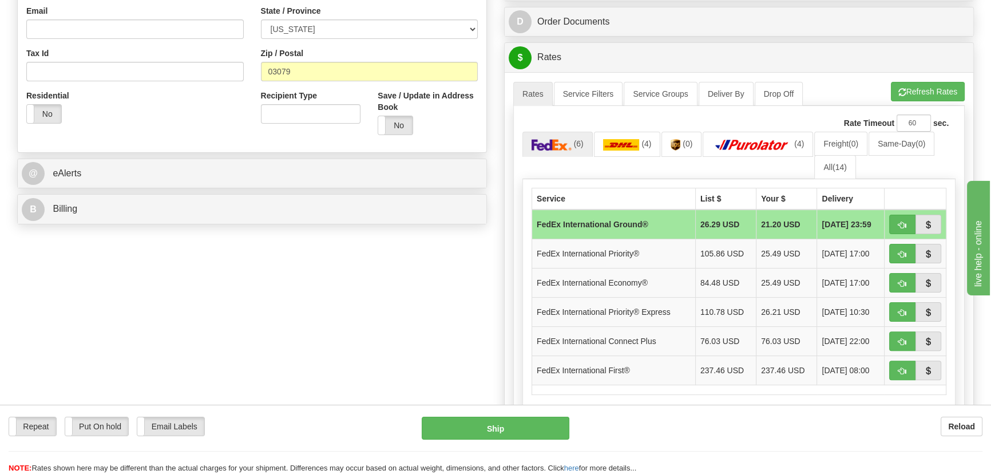
scroll to position [416, 0]
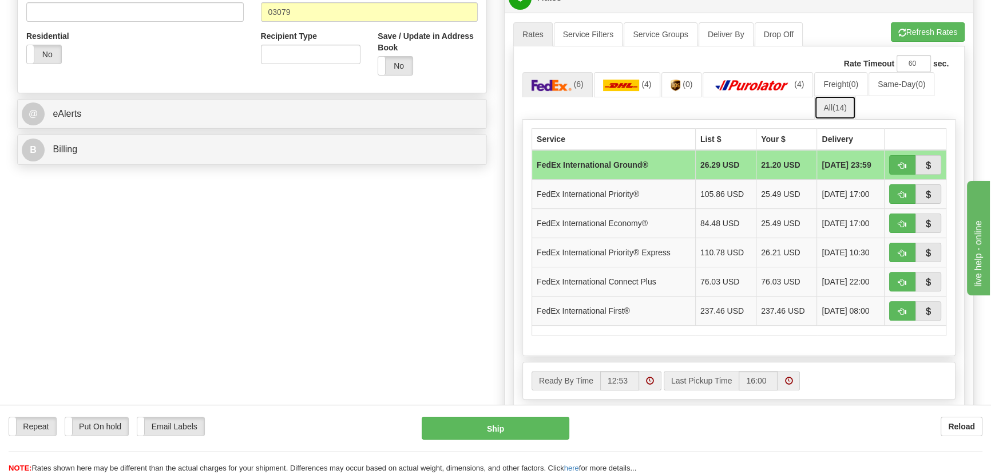
click at [845, 107] on span "(14)" at bounding box center [840, 107] width 14 height 9
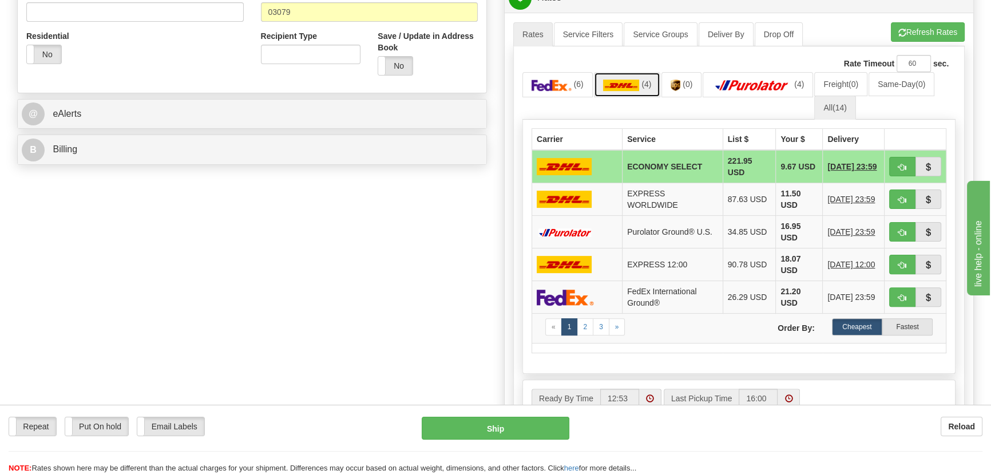
click at [594, 86] on link "(4)" at bounding box center [627, 84] width 67 height 25
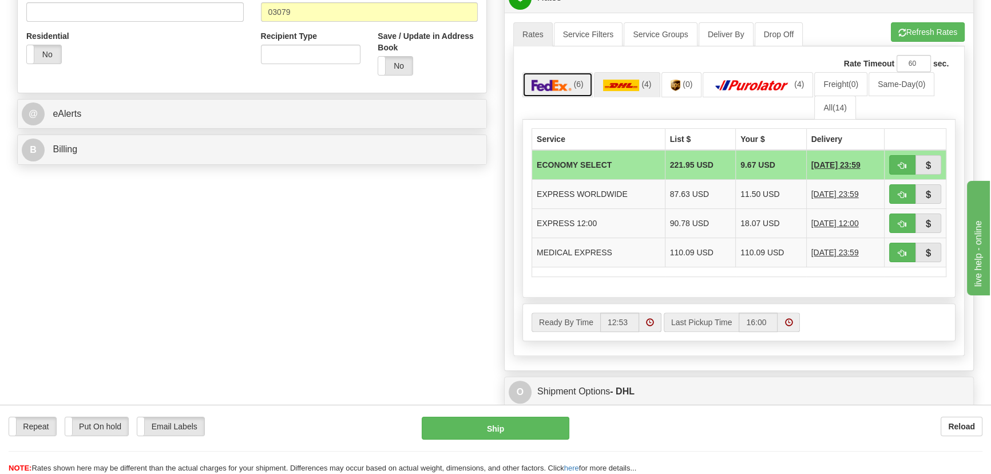
click at [582, 85] on span "(6)" at bounding box center [579, 84] width 10 height 9
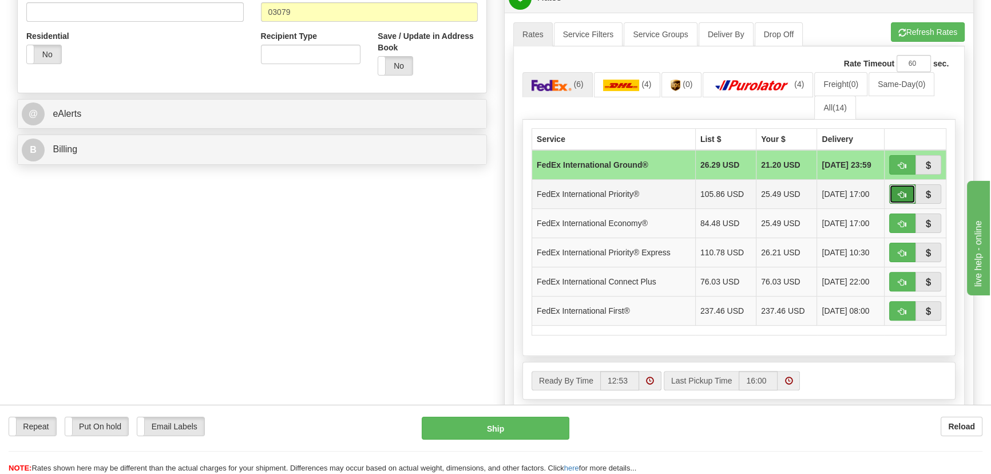
click at [899, 195] on span "button" at bounding box center [903, 194] width 8 height 7
type input "01"
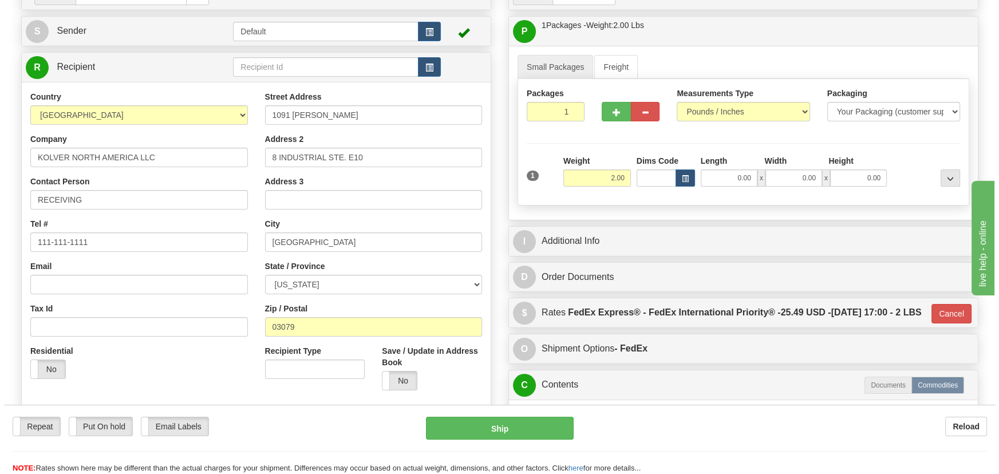
scroll to position [104, 0]
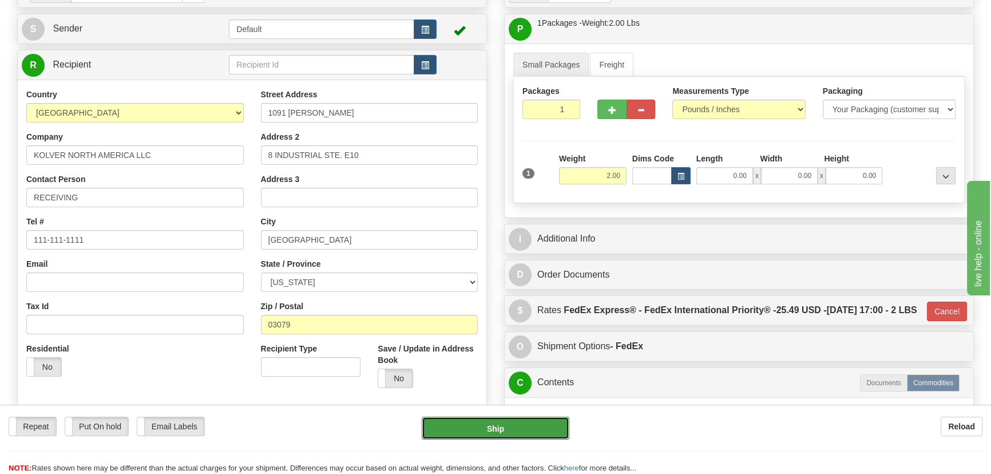
click at [526, 424] on button "Ship" at bounding box center [496, 428] width 148 height 23
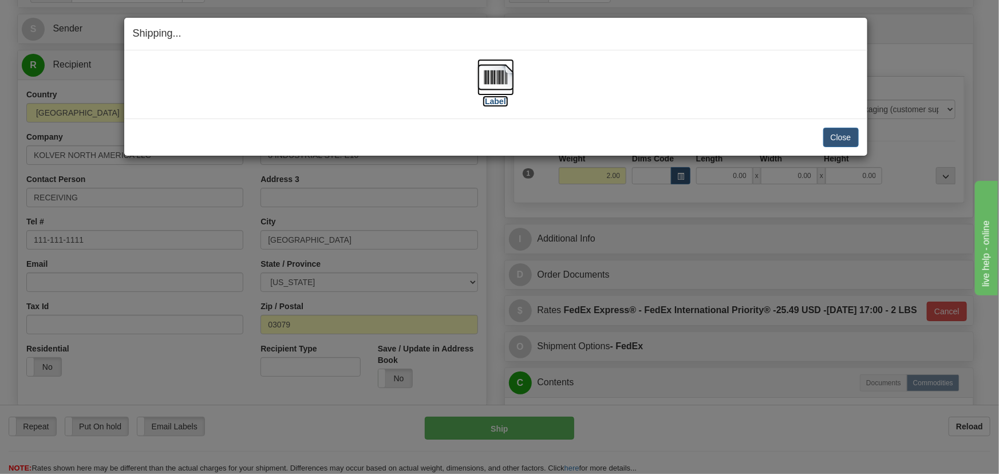
click at [500, 74] on img at bounding box center [495, 77] width 37 height 37
click at [837, 139] on button "Close" at bounding box center [840, 137] width 35 height 19
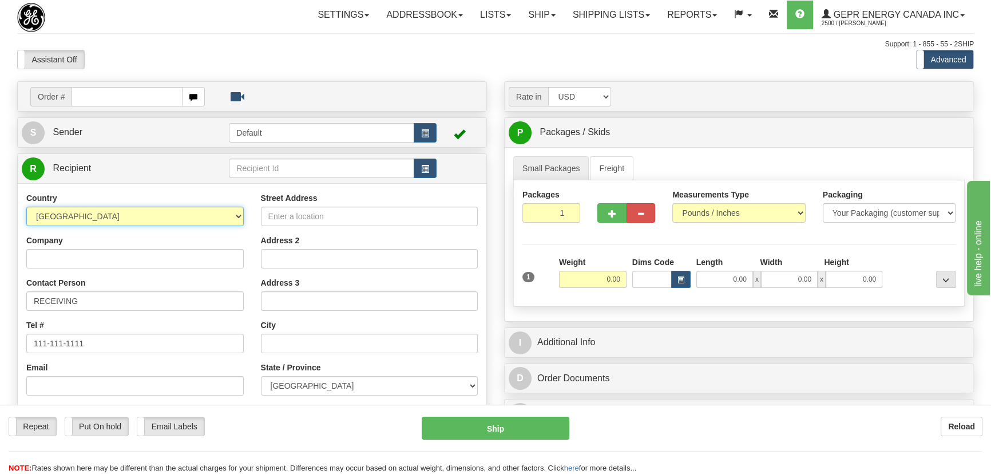
click at [199, 220] on select "AFGHANISTAN ALAND ISLANDS ALBANIA ALGERIA AMERICAN SAMOA ANDORRA ANGOLA ANGUILL…" at bounding box center [134, 216] width 217 height 19
select select "US"
click at [26, 207] on select "AFGHANISTAN ALAND ISLANDS ALBANIA ALGERIA AMERICAN SAMOA ANDORRA ANGOLA ANGUILL…" at bounding box center [134, 216] width 217 height 19
click at [161, 254] on input "Company" at bounding box center [134, 258] width 217 height 19
type input "STATE SERVICE CCC"
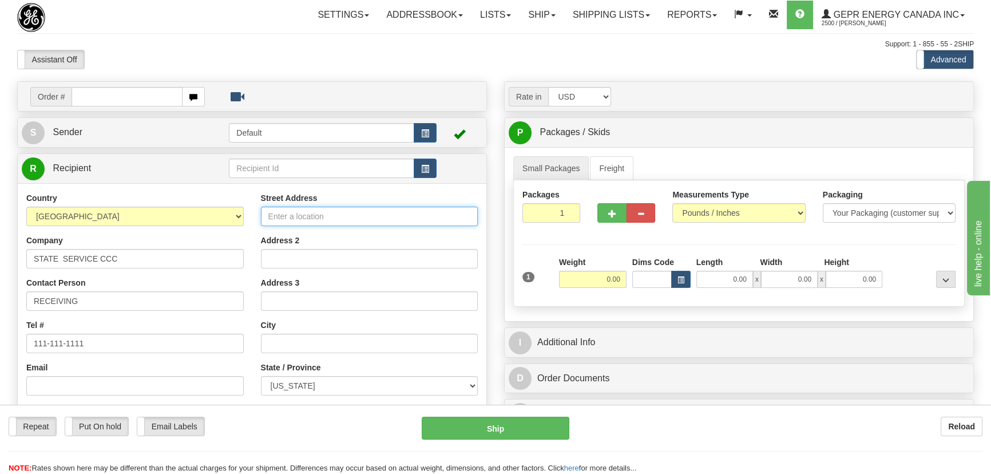
click at [333, 215] on input "Street Address" at bounding box center [369, 216] width 217 height 19
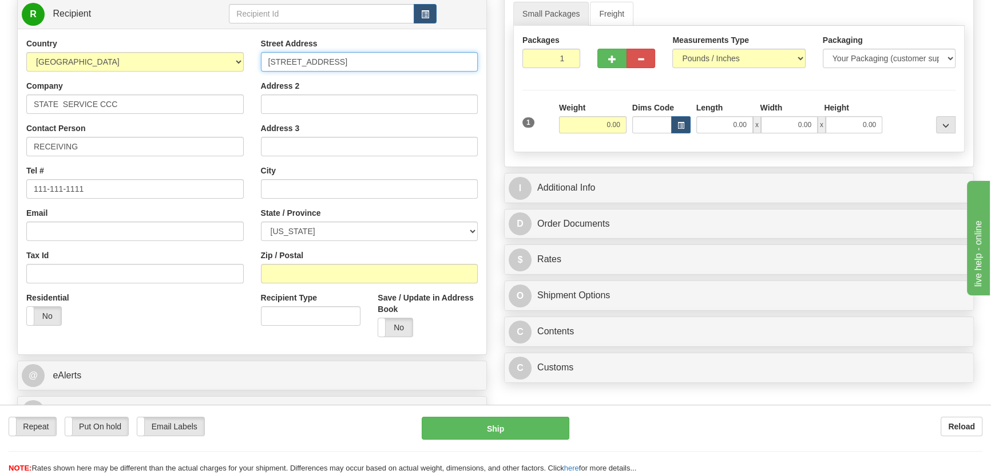
scroll to position [156, 0]
type input "919 COUNTRY ROAD 4714"
click at [318, 259] on div "Zip / Postal" at bounding box center [369, 265] width 217 height 34
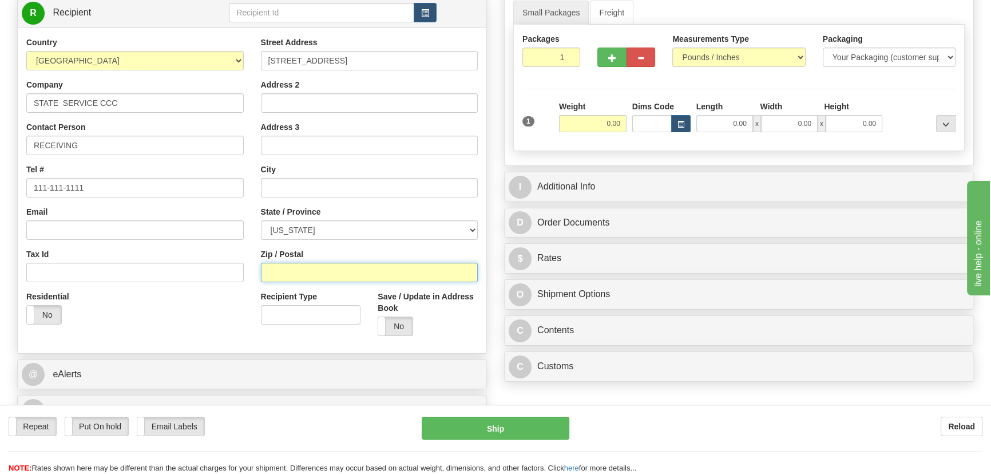
click at [330, 272] on input "Zip / Postal" at bounding box center [369, 272] width 217 height 19
type input "78362"
click at [195, 326] on div "Residential Yes No" at bounding box center [135, 312] width 235 height 42
type input "INGLESIDE"
select select "TX"
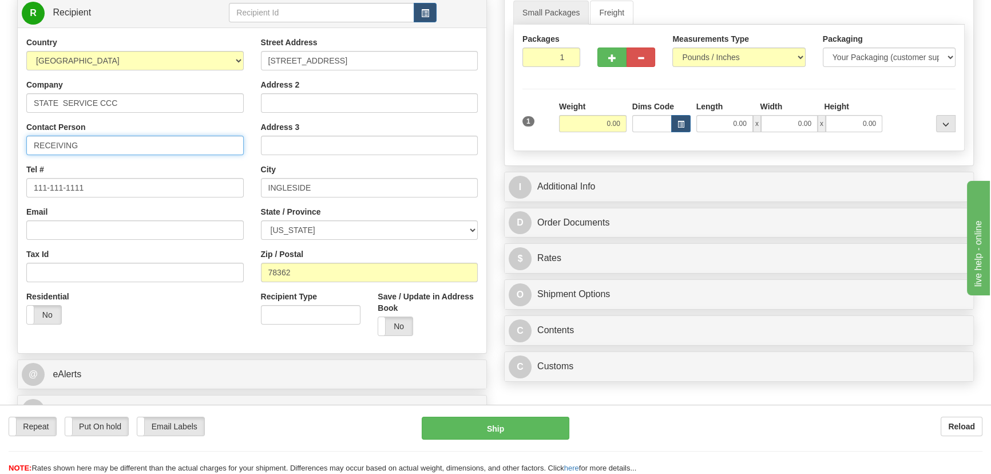
click at [89, 144] on input "RECEIVING" at bounding box center [134, 145] width 217 height 19
type input "RECEIVING/EDMOND STURGEON"
click at [575, 122] on input "0.00" at bounding box center [593, 123] width 68 height 17
type input "7.00"
click at [913, 98] on div "Packages 1 1 Measurements Type" at bounding box center [739, 88] width 452 height 126
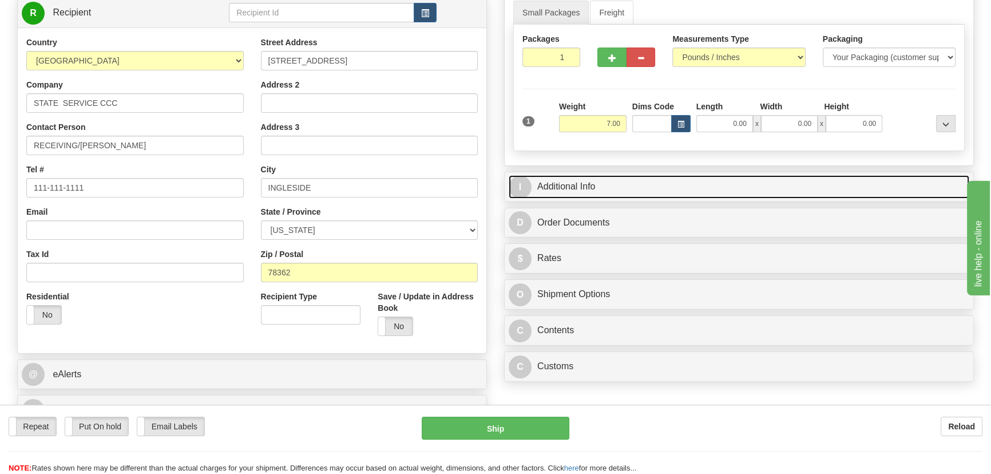
click at [790, 183] on link "I Additional Info" at bounding box center [739, 186] width 461 height 23
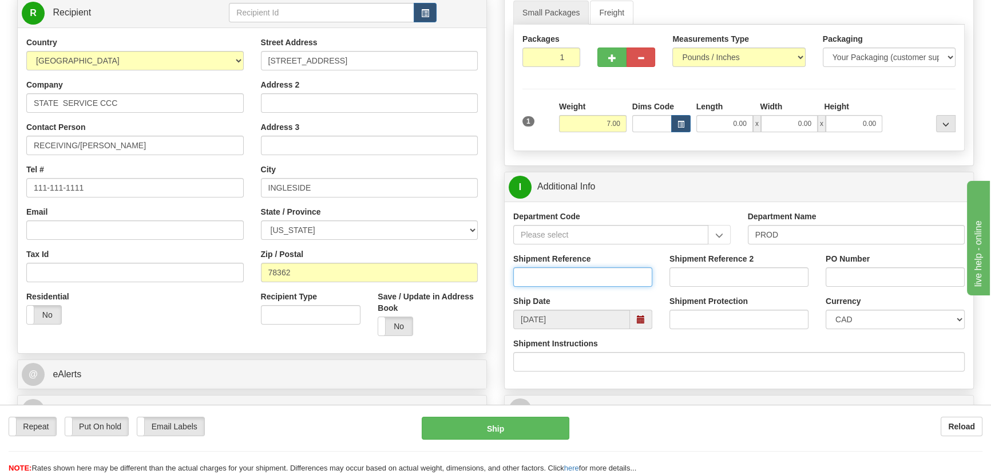
click at [614, 274] on input "Shipment Reference" at bounding box center [582, 276] width 139 height 19
type input "DARCY KELLY"
click at [893, 320] on select "CAD USD EUR ZAR RON ANG ARN AUD AUS AWG BBD BFR BGN BHD BMD BND BRC BRL CHP CKZ…" at bounding box center [895, 319] width 139 height 19
select select "1"
click at [826, 310] on select "CAD USD EUR ZAR RON ANG ARN AUD AUS AWG BBD BFR BGN BHD BMD BND BRC BRL CHP CKZ…" at bounding box center [895, 319] width 139 height 19
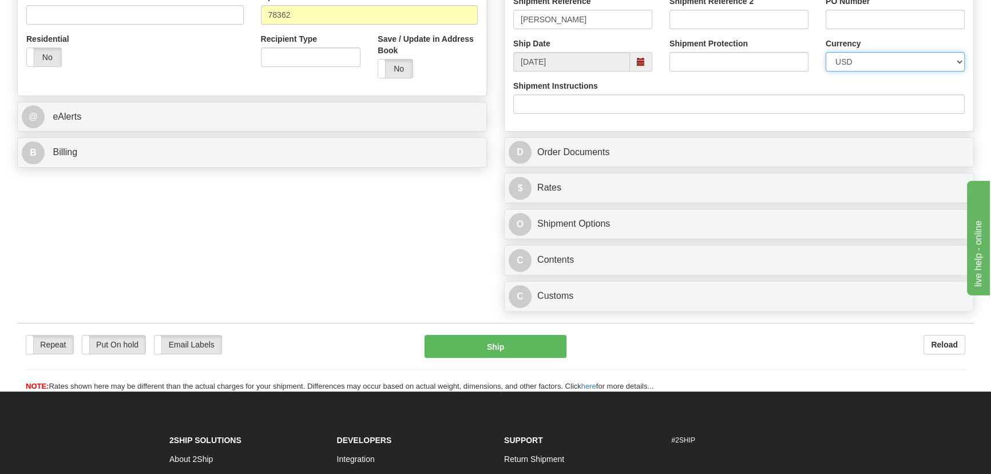
scroll to position [416, 0]
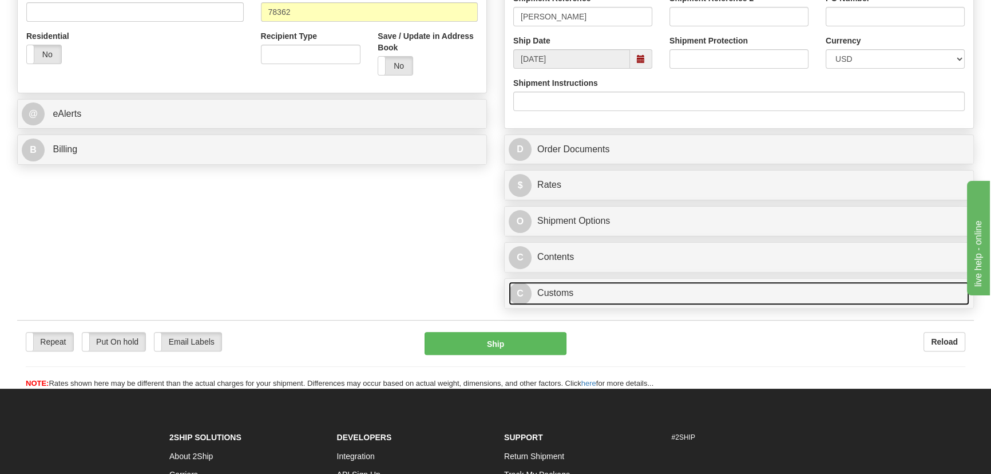
click at [692, 304] on link "C Customs" at bounding box center [739, 293] width 461 height 23
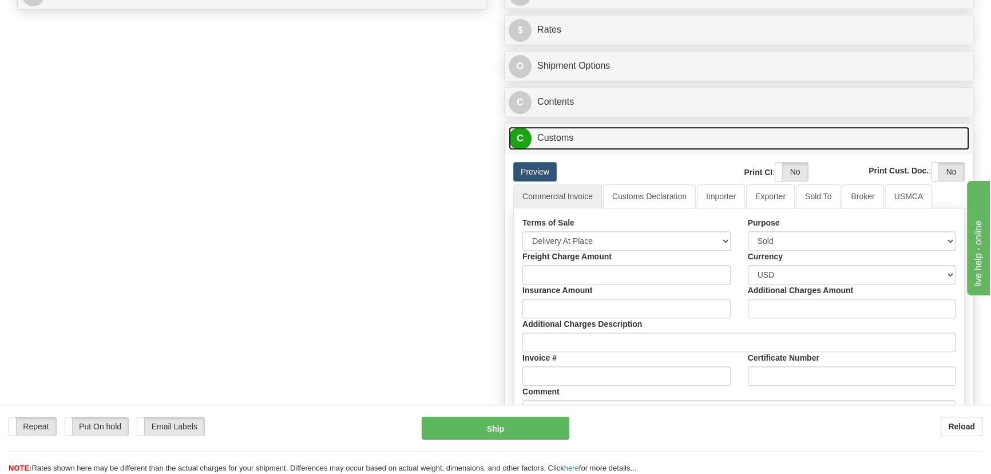
scroll to position [572, 0]
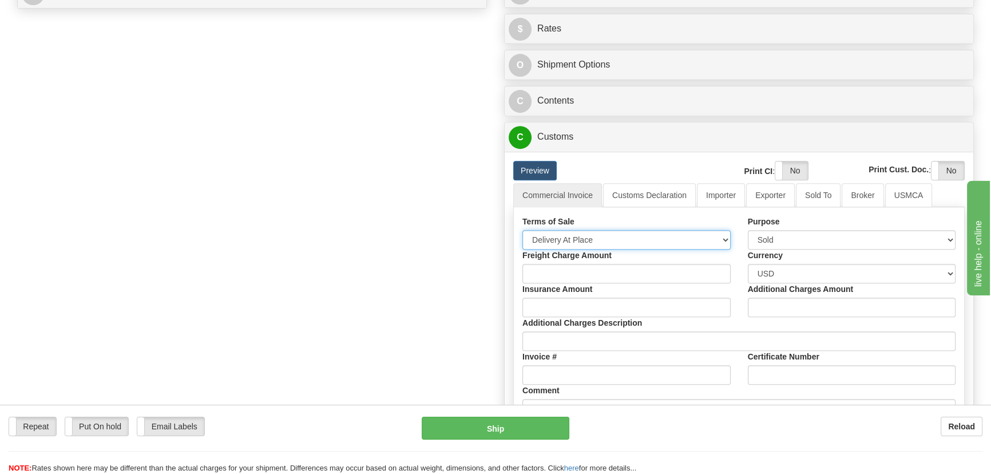
click at [620, 234] on select "Free Carrier Free On Board Ex Works Delivered Duty Unpaid Delivered Duty Paid C…" at bounding box center [627, 239] width 208 height 19
select select "7"
click at [523, 230] on select "Free Carrier Free On Board Ex Works Delivered Duty Unpaid Delivered Duty Paid C…" at bounding box center [627, 239] width 208 height 19
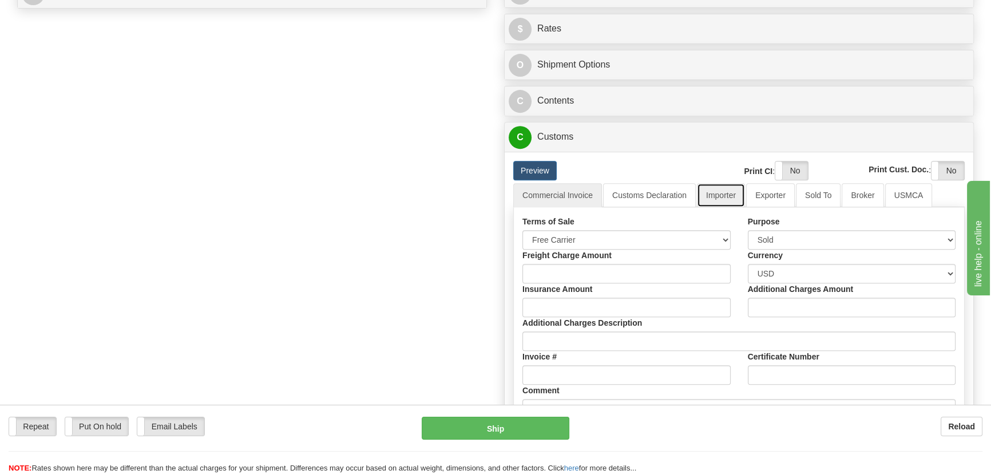
click at [716, 198] on link "Importer" at bounding box center [721, 195] width 48 height 24
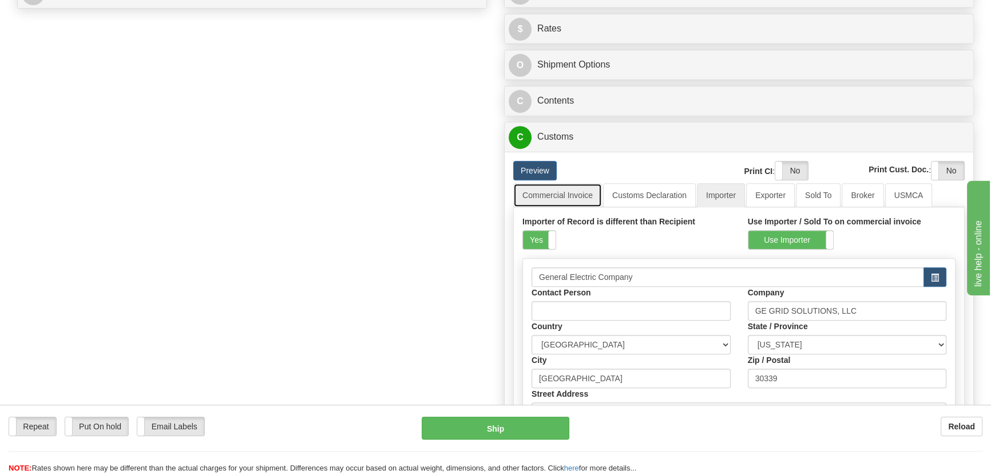
click at [584, 195] on link "Commercial Invoice" at bounding box center [557, 195] width 89 height 24
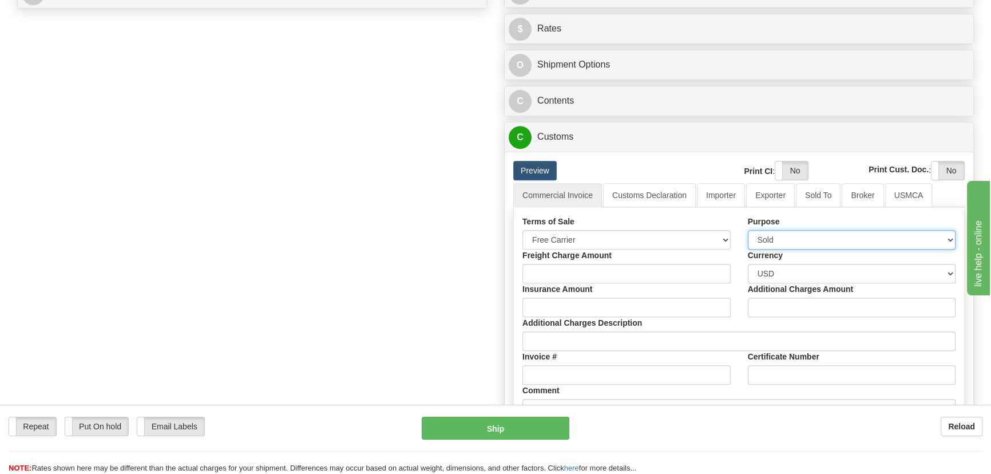
click at [763, 232] on select "Sold Not Sold Gift Sample Repair and Return Personal Effects Merchandise Danger…" at bounding box center [852, 239] width 208 height 19
select select "2"
click at [748, 230] on select "Sold Not Sold Gift Sample Repair and Return Personal Effects Merchandise Danger…" at bounding box center [852, 239] width 208 height 19
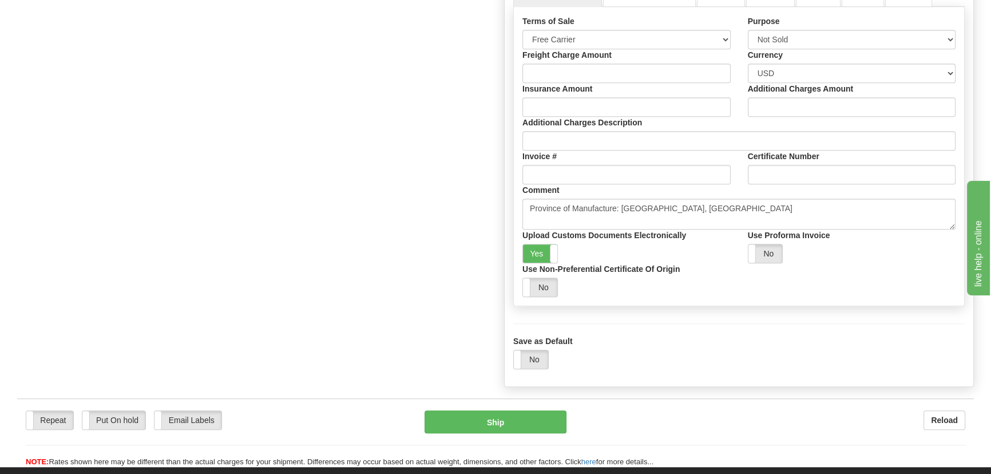
scroll to position [780, 0]
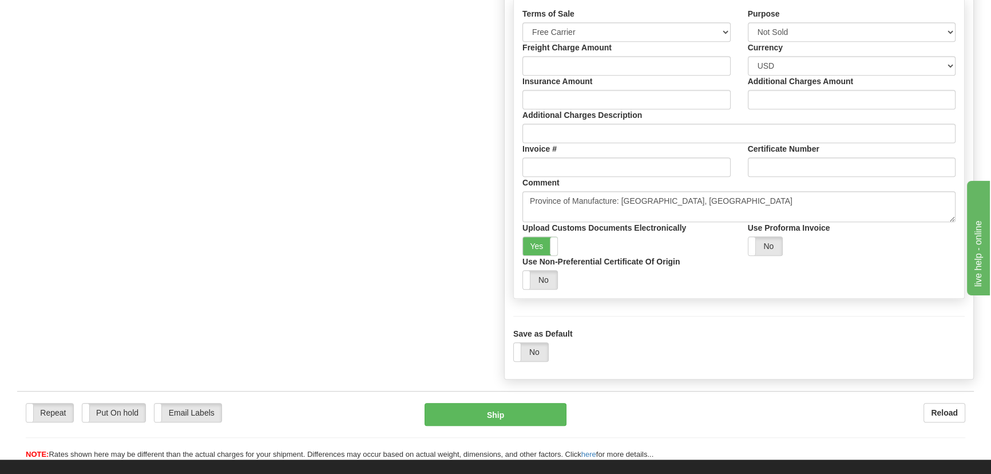
click at [706, 189] on div "Comment Province of Manufacture: Ontario, Canada" at bounding box center [739, 199] width 450 height 45
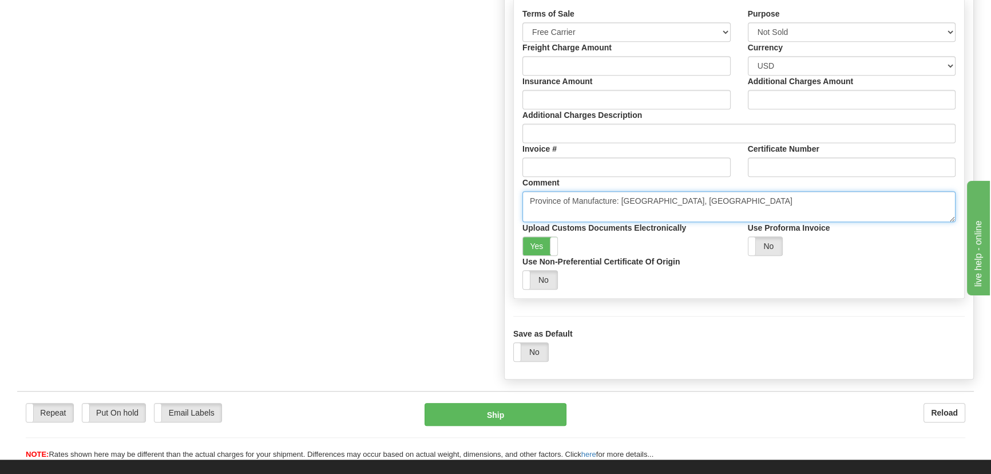
click at [705, 199] on textarea "Province of Manufacture: [GEOGRAPHIC_DATA], [GEOGRAPHIC_DATA]" at bounding box center [739, 206] width 433 height 31
paste textarea "NO COMMERCIAL VALUE VALUE DECLARED FOR CUSTOM PURPOSES ONLY"
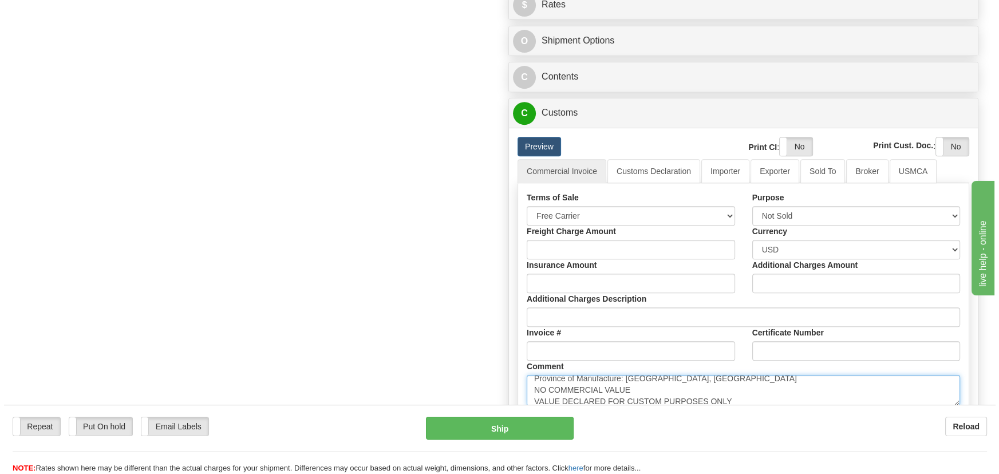
scroll to position [572, 0]
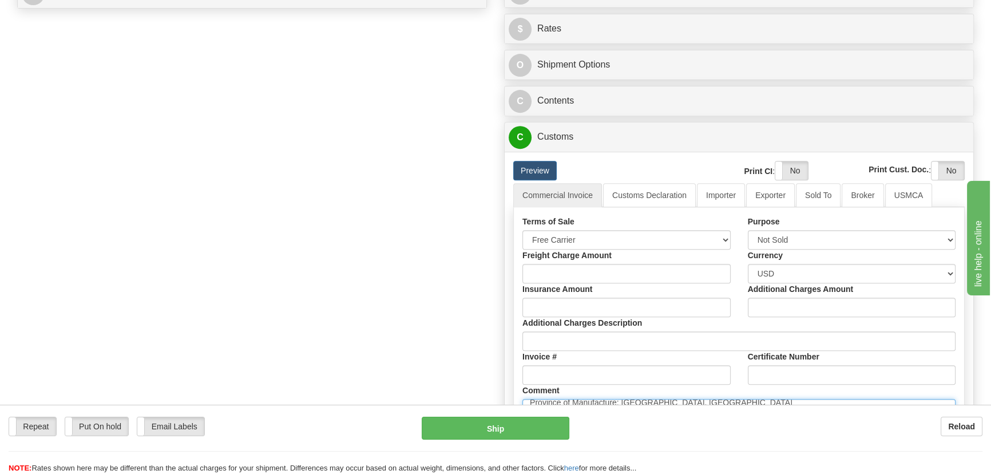
type textarea "Province of Manufacture: Ontario, Canada NO COMMERCIAL VALUE VALUE DECLARED FOR…"
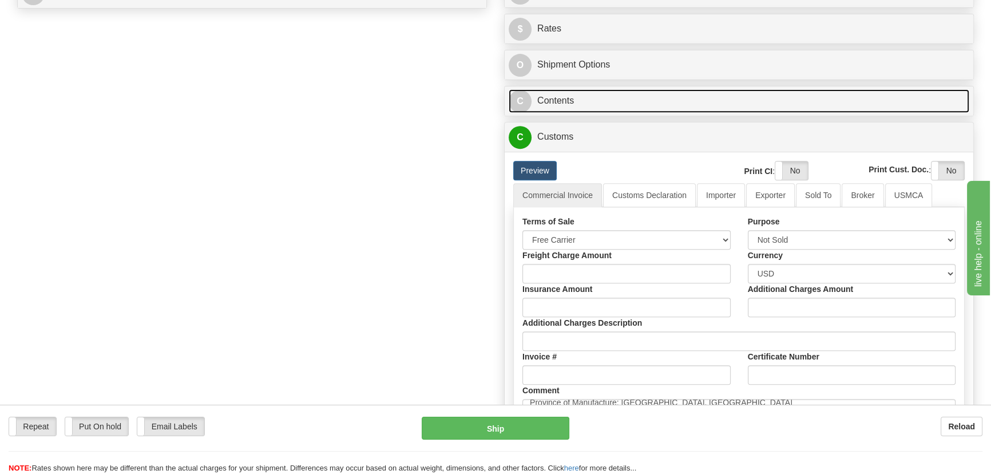
click at [766, 101] on link "C Contents" at bounding box center [739, 100] width 461 height 23
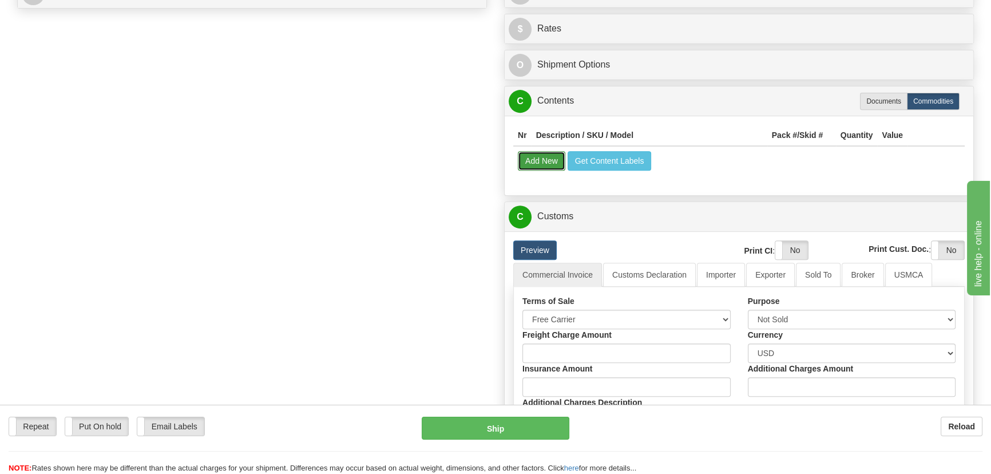
click at [533, 159] on button "Add New" at bounding box center [542, 160] width 48 height 19
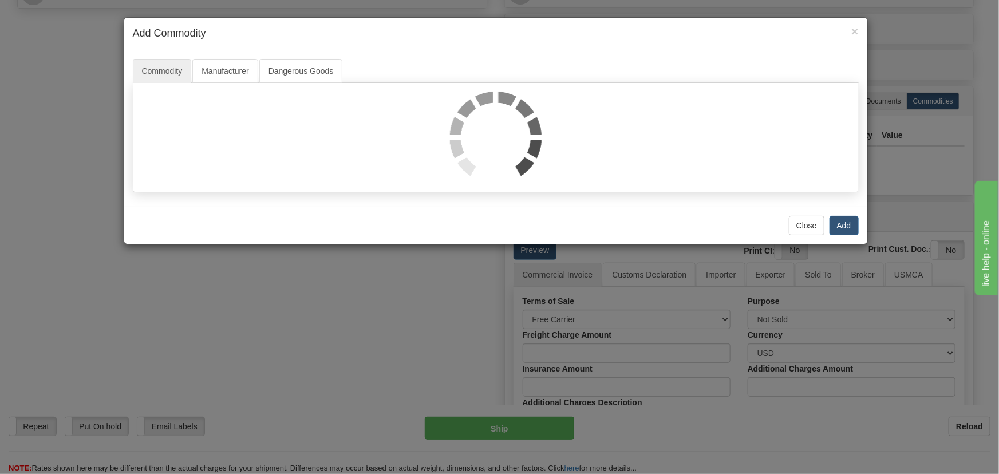
scroll to position [0, 0]
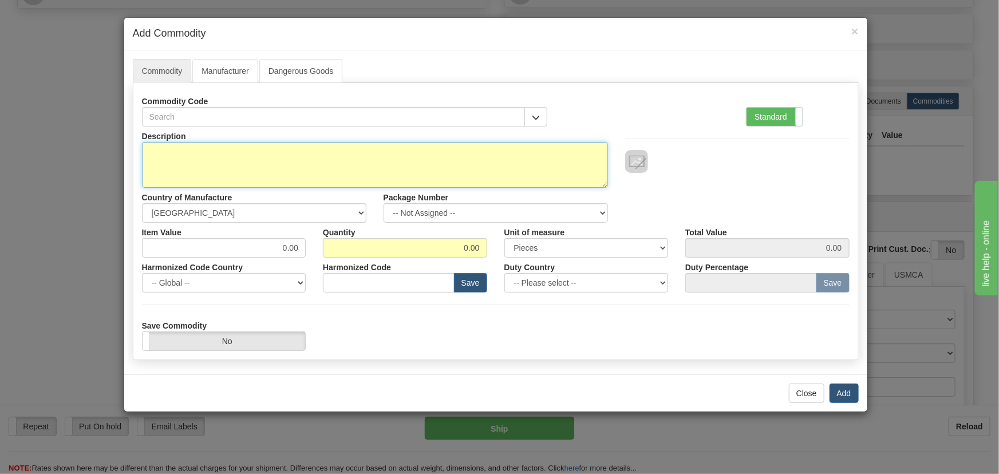
click at [460, 151] on textarea "Description" at bounding box center [375, 165] width 466 height 46
type textarea "RT430XPRA2C08B221"
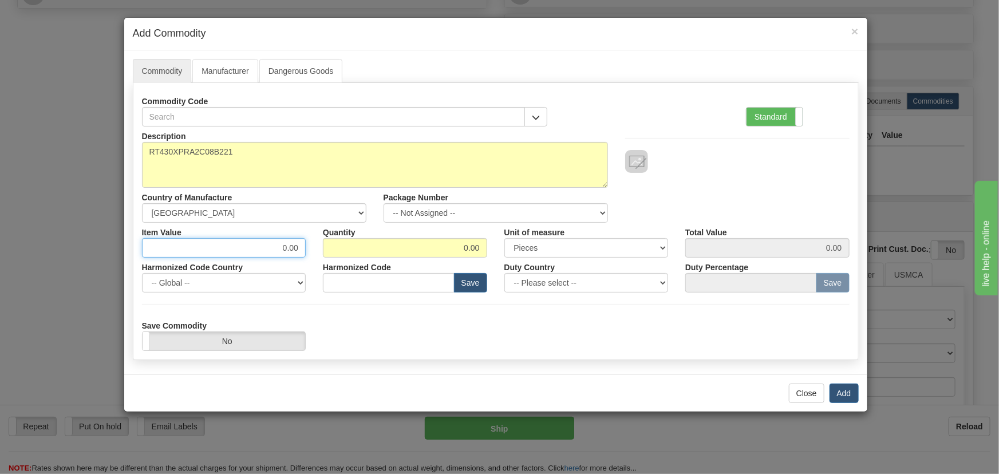
drag, startPoint x: 280, startPoint y: 248, endPoint x: 301, endPoint y: 251, distance: 20.8
click at [301, 251] on input "0.00" at bounding box center [224, 247] width 164 height 19
type input "4198.95"
type input "1"
type input "4198.95"
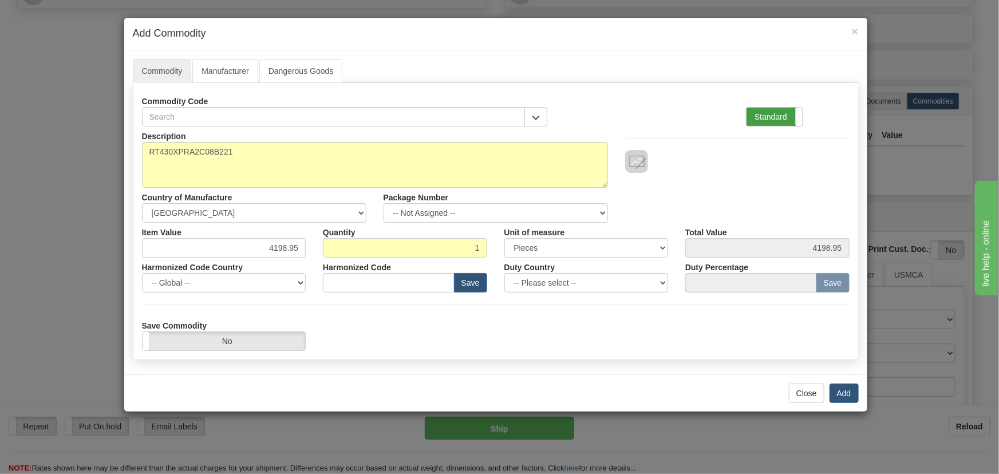
click at [770, 114] on label "Standard" at bounding box center [774, 117] width 56 height 18
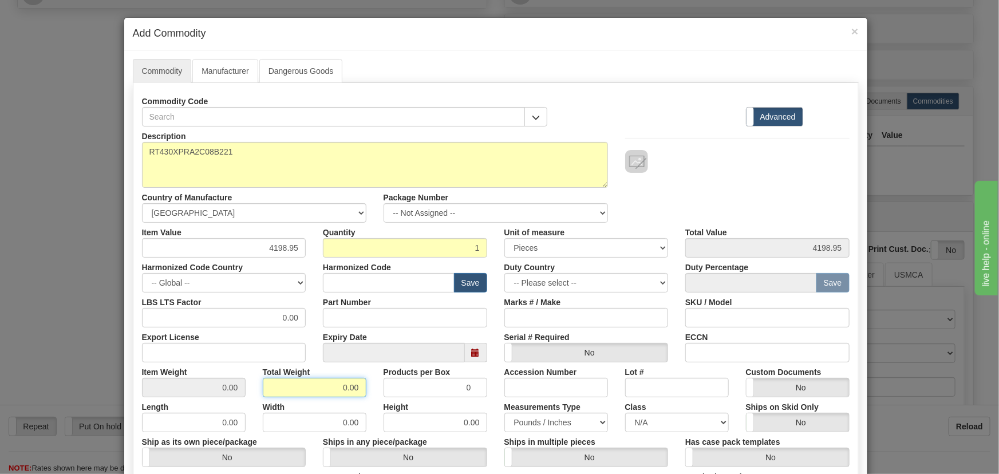
drag, startPoint x: 337, startPoint y: 382, endPoint x: 378, endPoint y: 393, distance: 42.6
click at [377, 393] on div "Item Weight 0.00 Total Weight 0.00 Products per Box 0 Accession Number Lot # Cu…" at bounding box center [495, 379] width 725 height 35
type input "1"
type input "1.0000"
drag, startPoint x: 719, startPoint y: 207, endPoint x: 731, endPoint y: 184, distance: 25.6
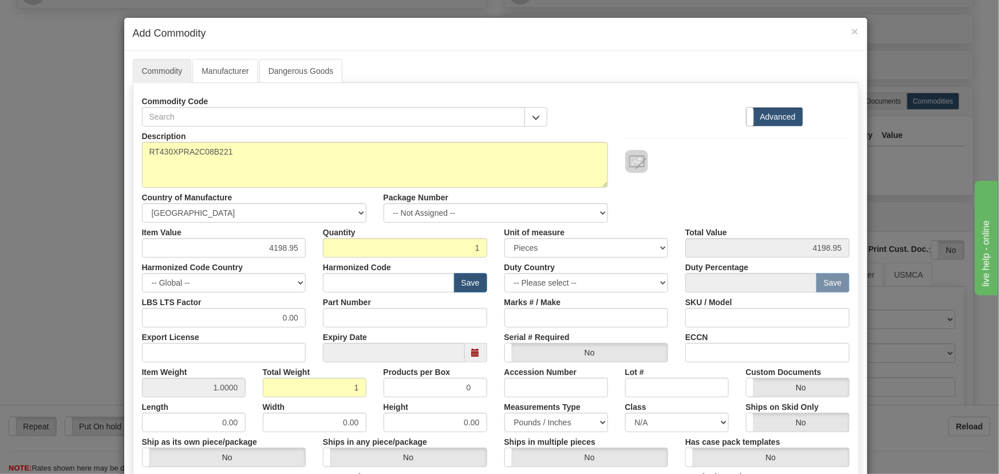
click at [722, 200] on div "Description RT430XPRA2C08B221 Country of Manufacture -- Unknown -- AFGHANISTAN …" at bounding box center [495, 174] width 725 height 96
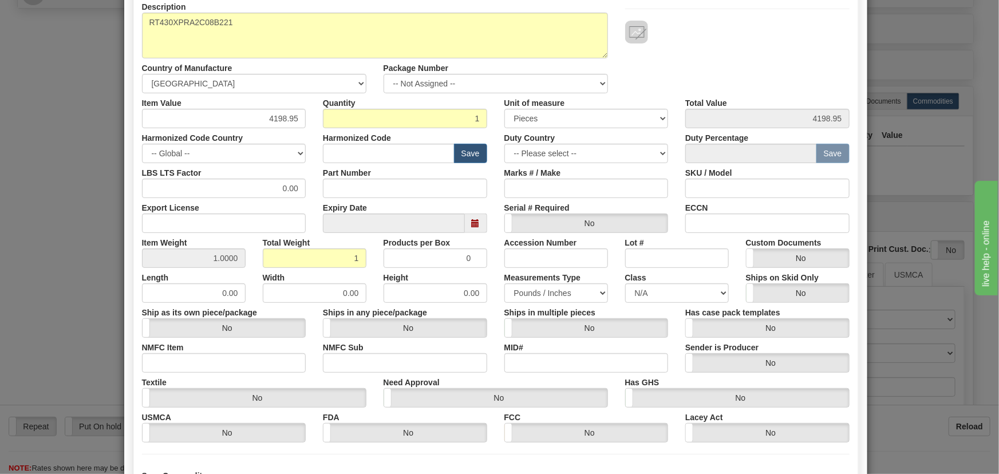
scroll to position [234, 0]
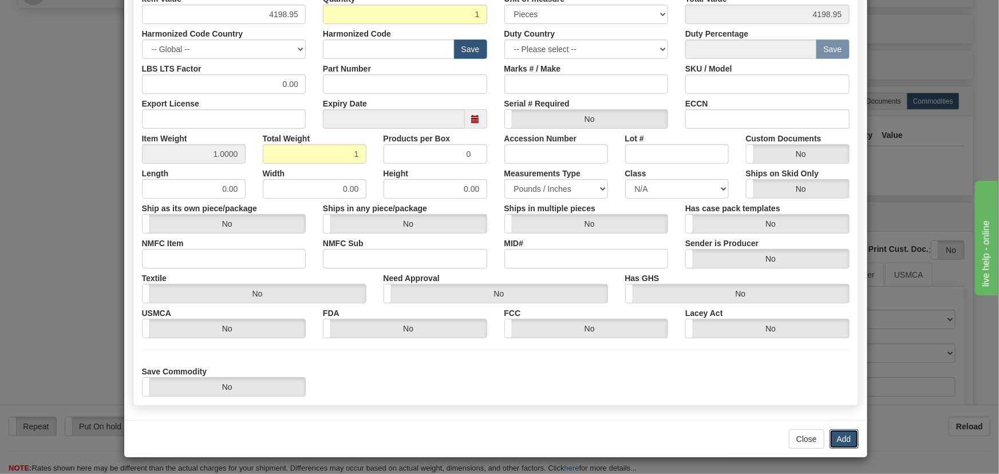
click at [842, 433] on button "Add" at bounding box center [843, 438] width 29 height 19
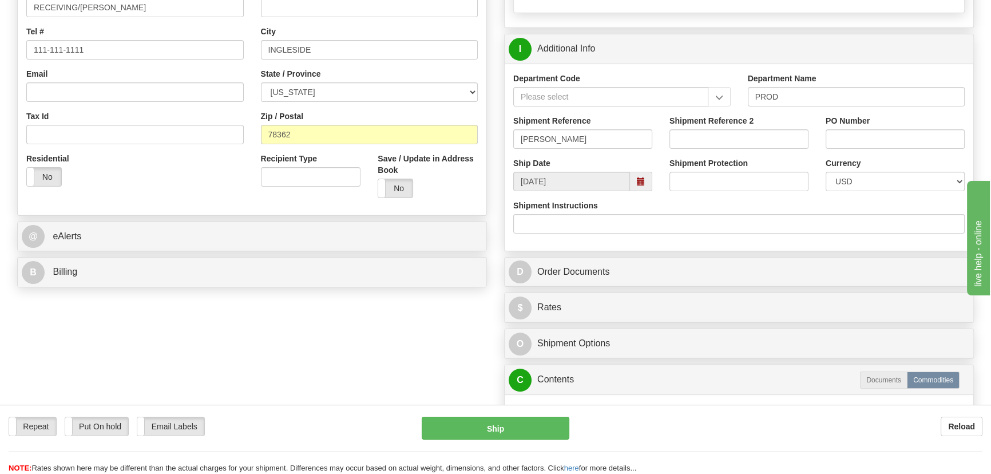
scroll to position [364, 0]
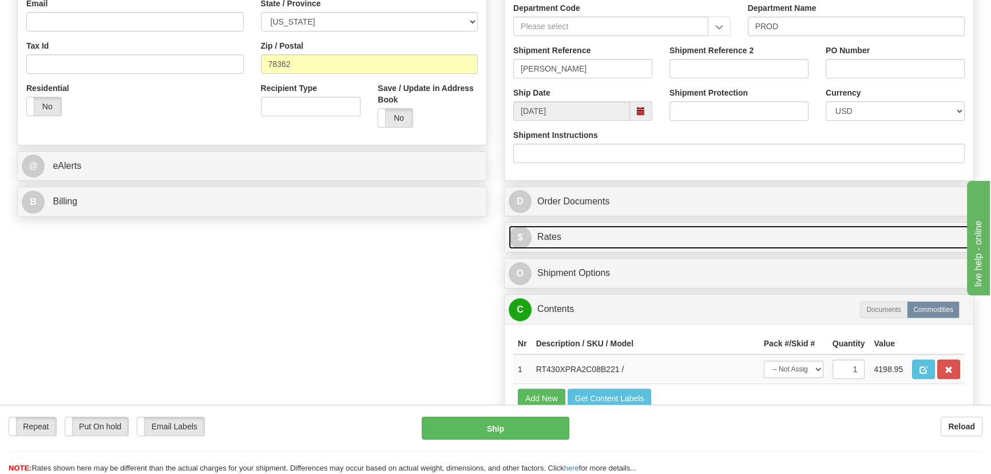
click at [838, 240] on link "$ Rates" at bounding box center [739, 236] width 461 height 23
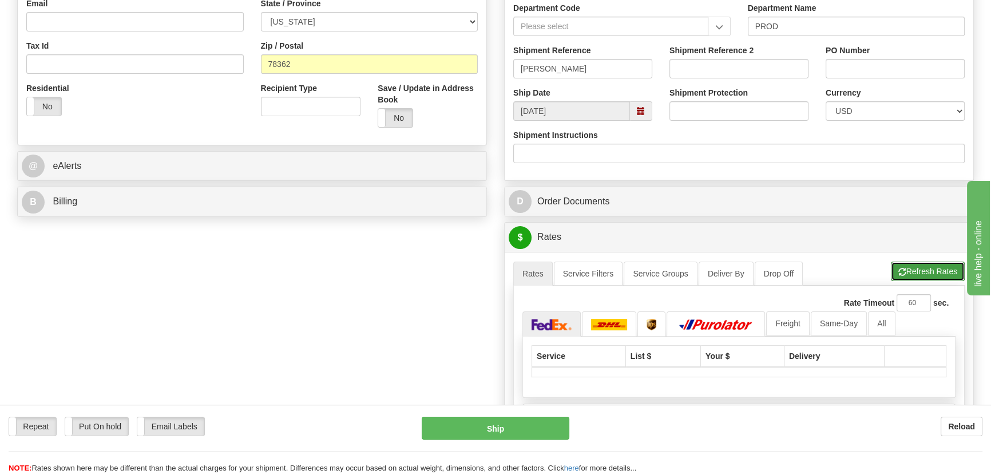
click at [909, 273] on button "Refresh Rates" at bounding box center [928, 271] width 74 height 19
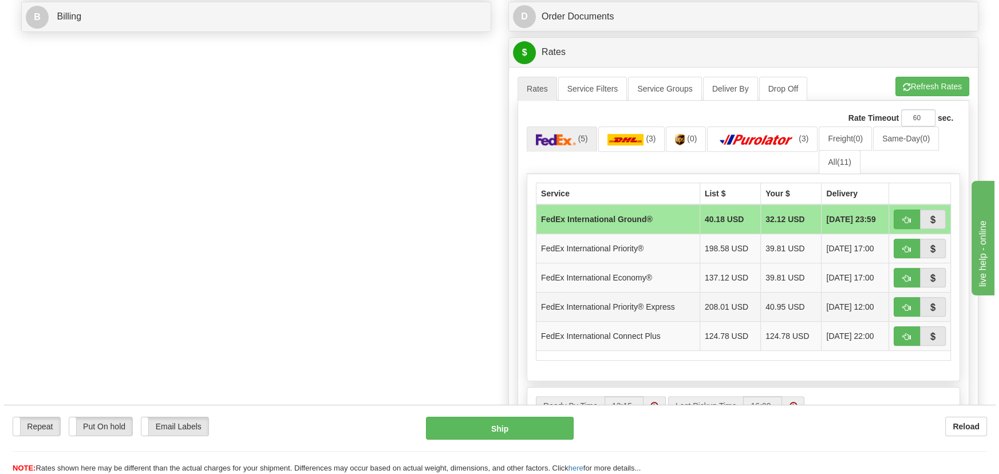
scroll to position [572, 0]
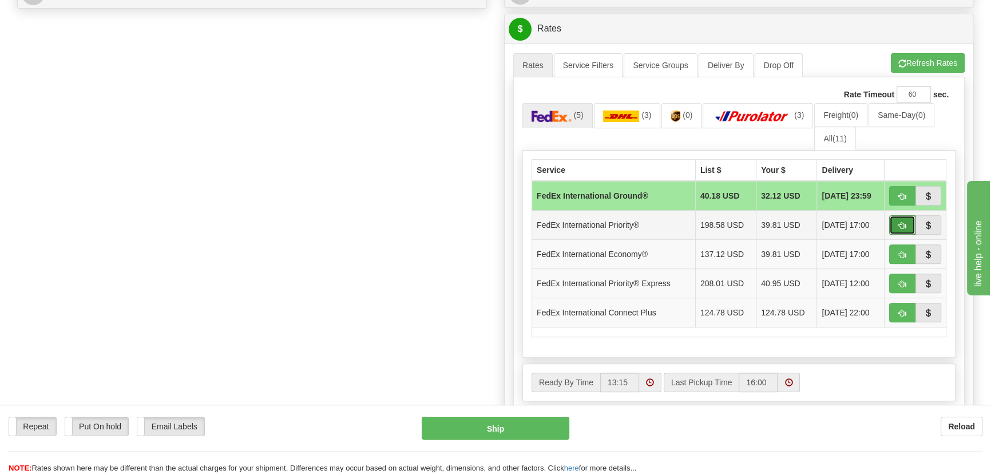
click at [899, 223] on span "button" at bounding box center [903, 225] width 8 height 7
type input "01"
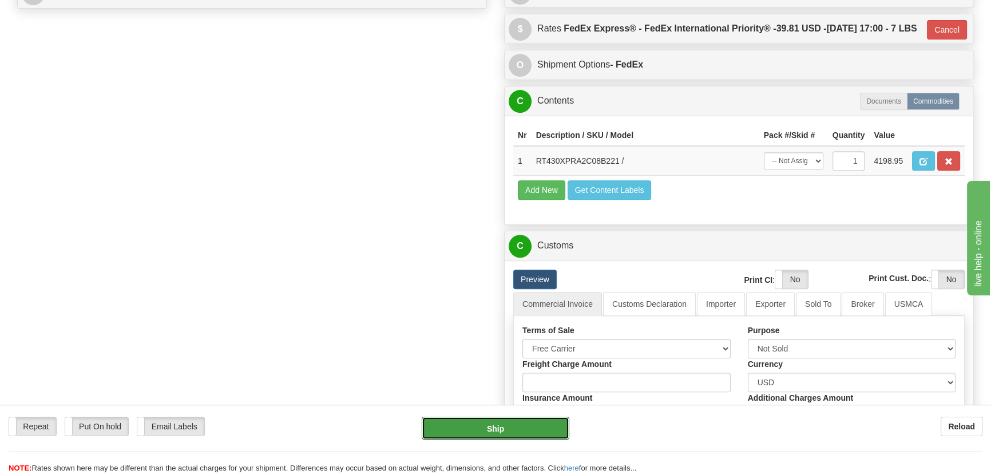
click at [516, 430] on button "Ship" at bounding box center [496, 428] width 148 height 23
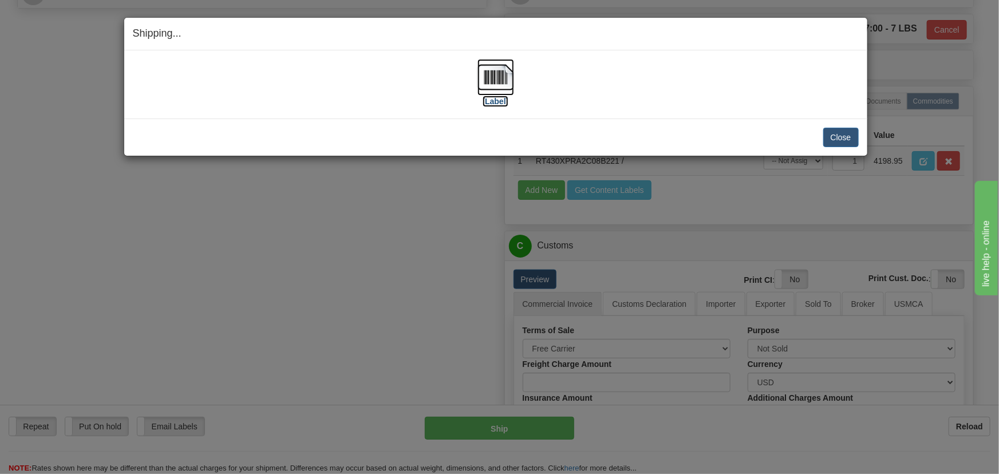
click at [496, 77] on img at bounding box center [495, 77] width 37 height 37
click at [838, 141] on button "Close" at bounding box center [840, 137] width 35 height 19
